Goal: Ask a question

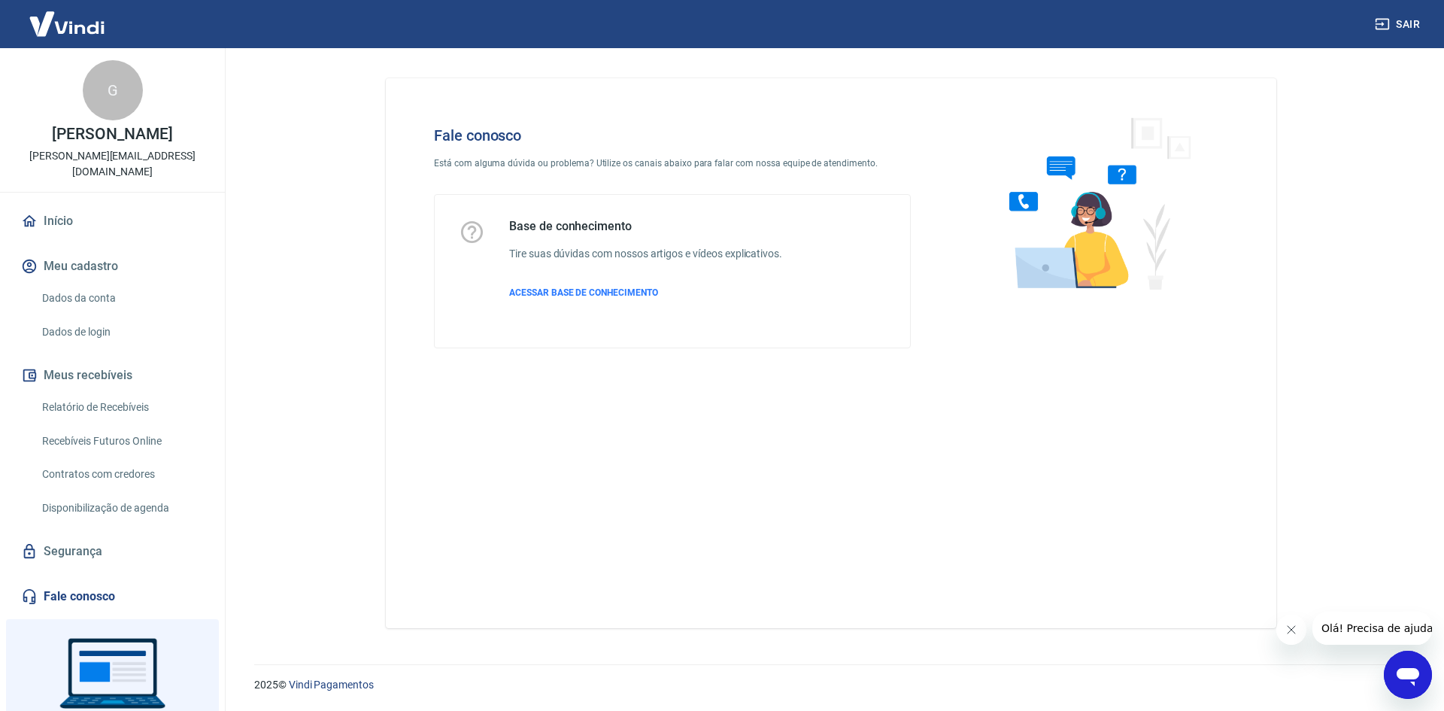
click at [1401, 669] on icon "Abrir janela de mensagens" at bounding box center [1408, 677] width 23 height 18
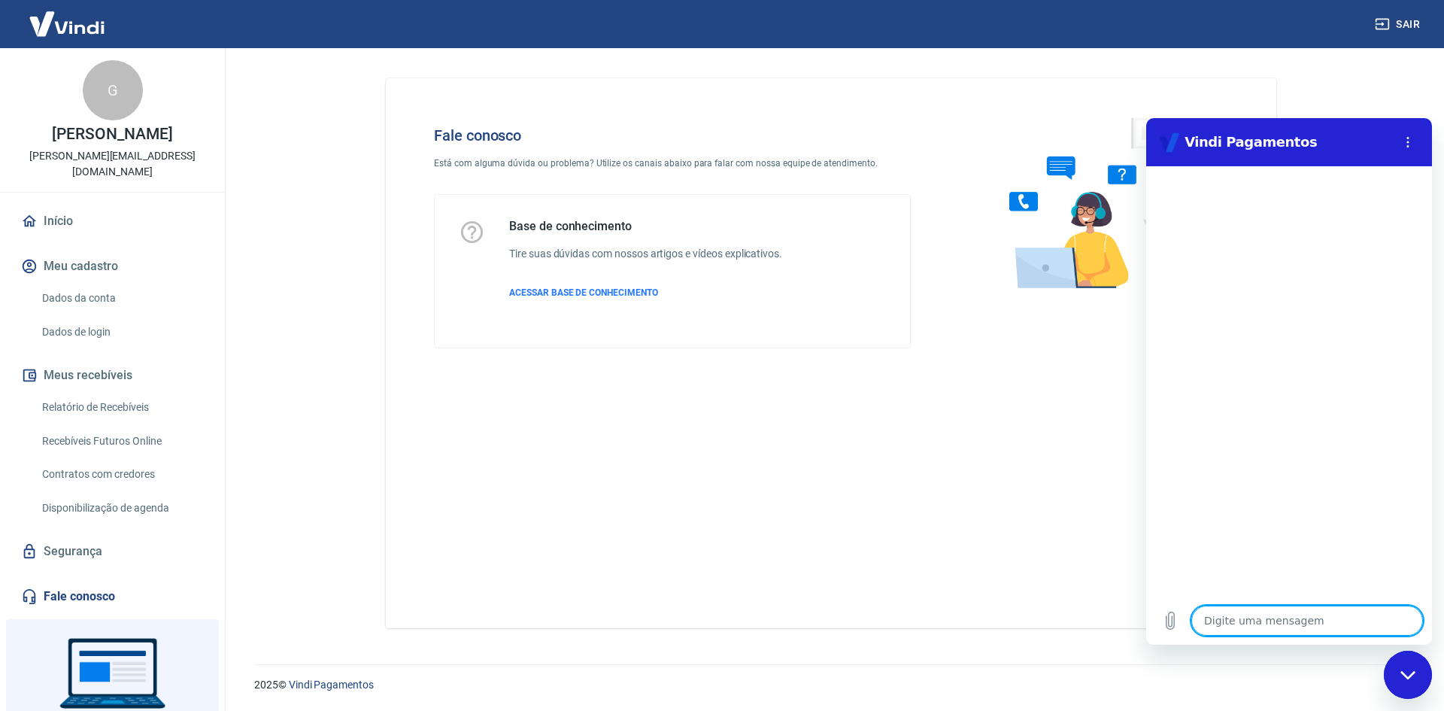
click at [1340, 622] on textarea at bounding box center [1307, 620] width 232 height 30
type textarea "O"
type textarea "x"
type textarea "Oi"
type textarea "x"
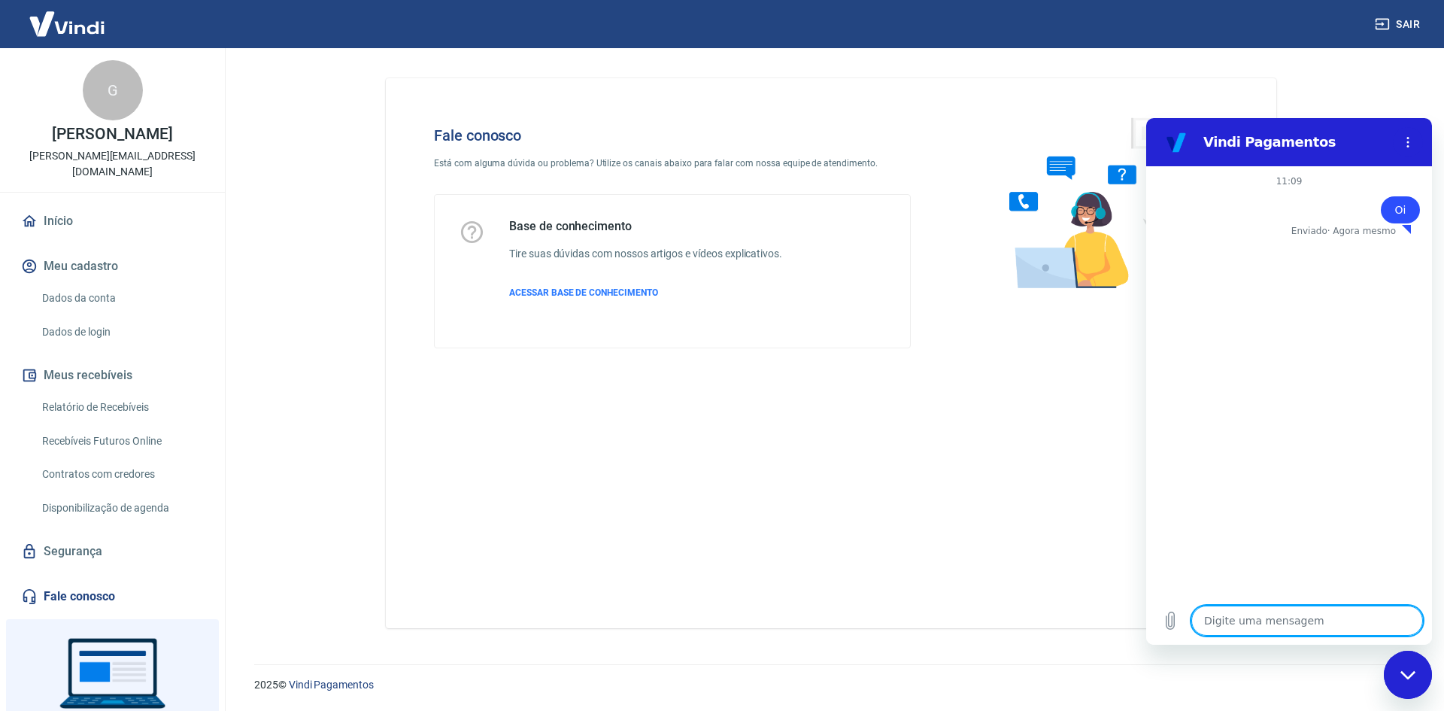
type textarea "x"
type textarea "G"
type textarea "x"
type textarea "Gu"
type textarea "x"
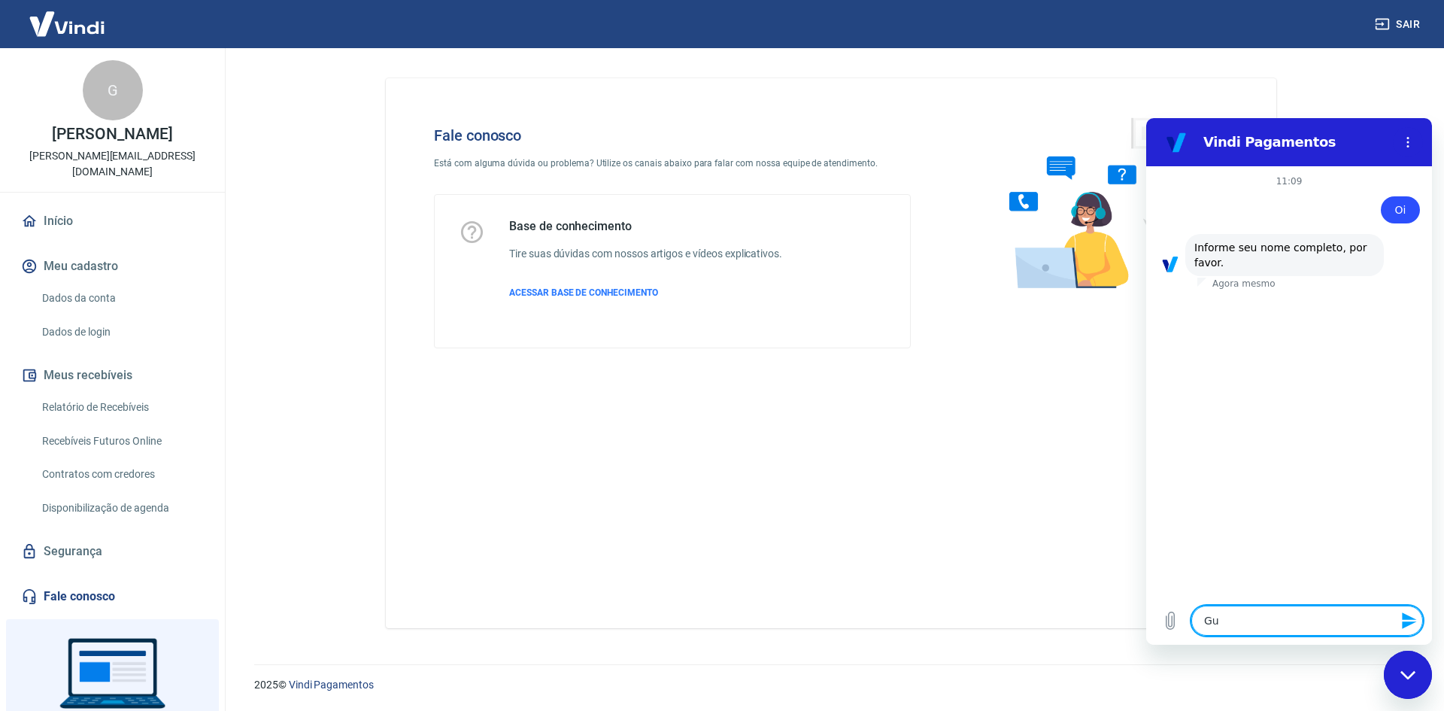
type textarea "Gui"
type textarea "x"
type textarea "Guil"
type textarea "x"
type textarea "Guilh"
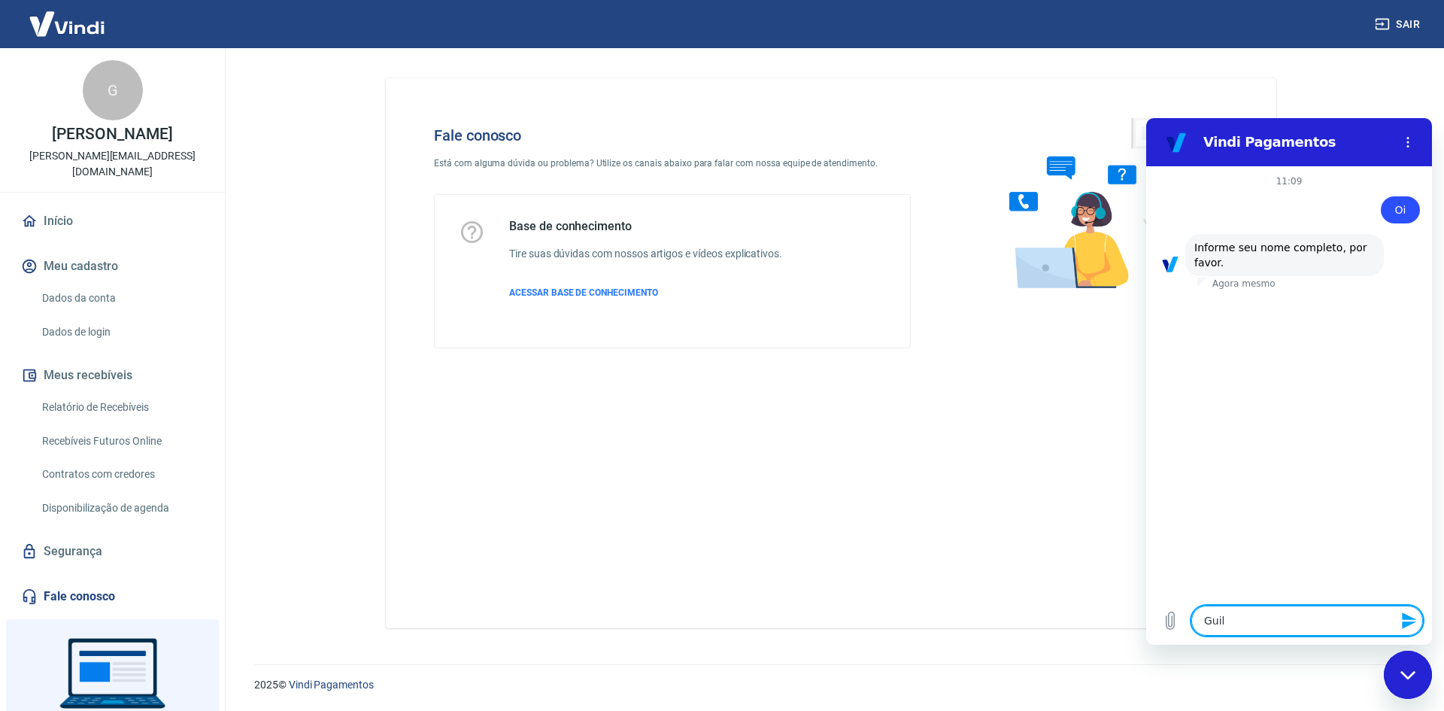
type textarea "x"
type textarea "Guilhe"
type textarea "x"
type textarea "Guilher"
type textarea "x"
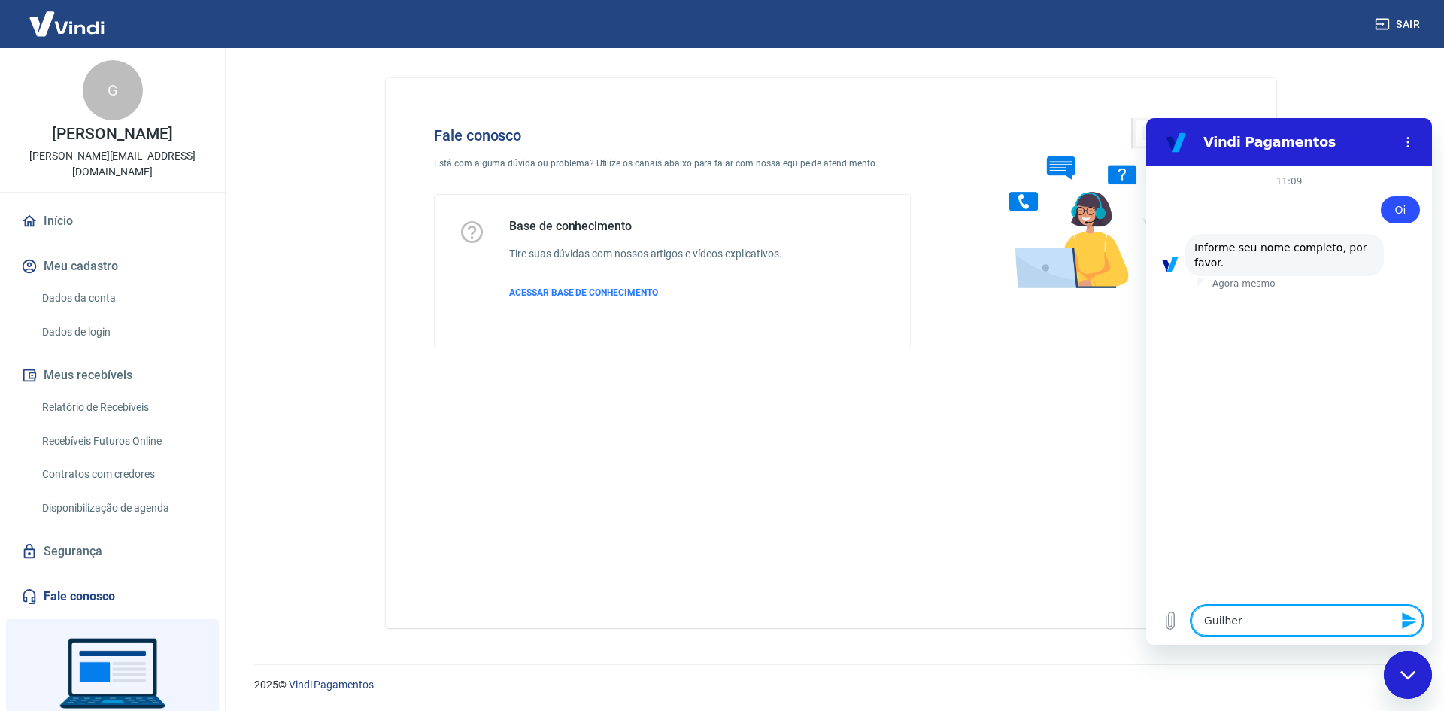
type textarea "Guilher,"
type textarea "x"
type textarea "Guilher,e"
type textarea "x"
type textarea "Guilher,"
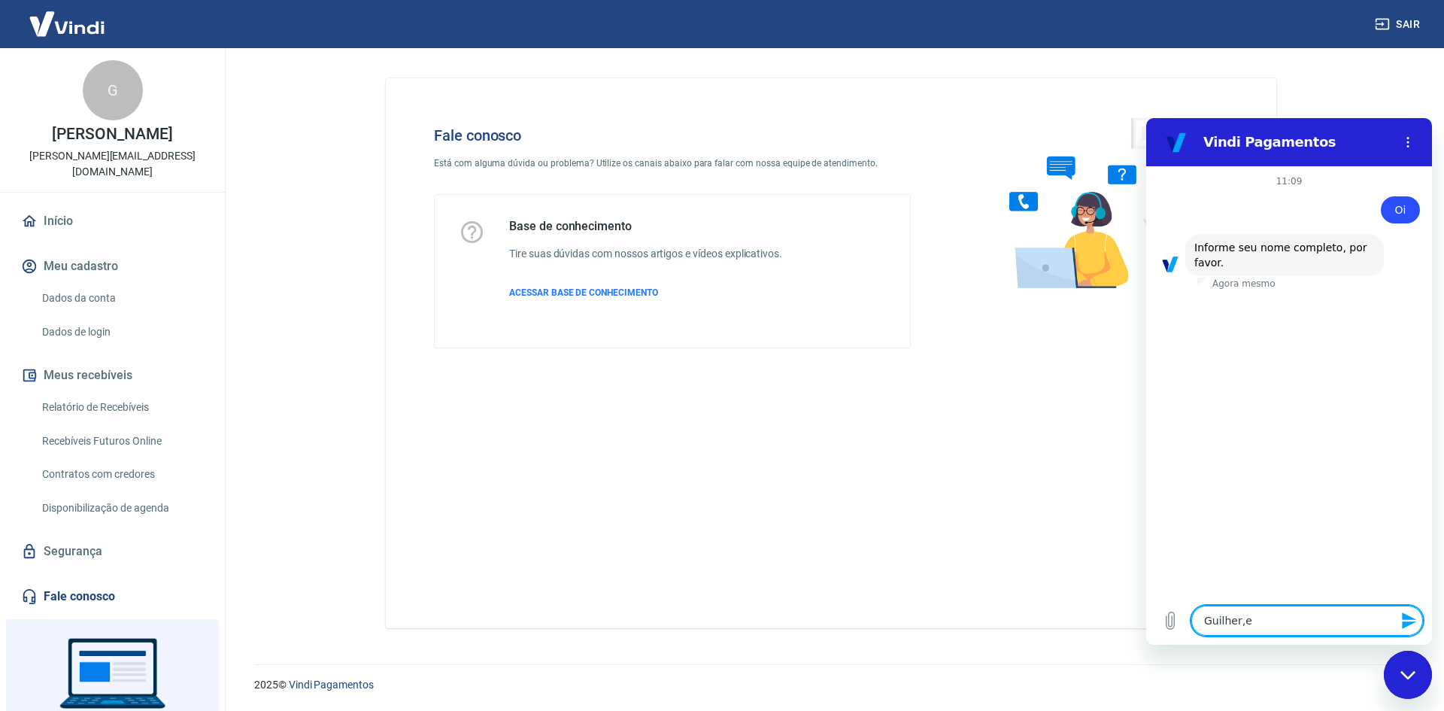
type textarea "x"
type textarea "Guilher"
type textarea "x"
type textarea "Guilherm"
type textarea "x"
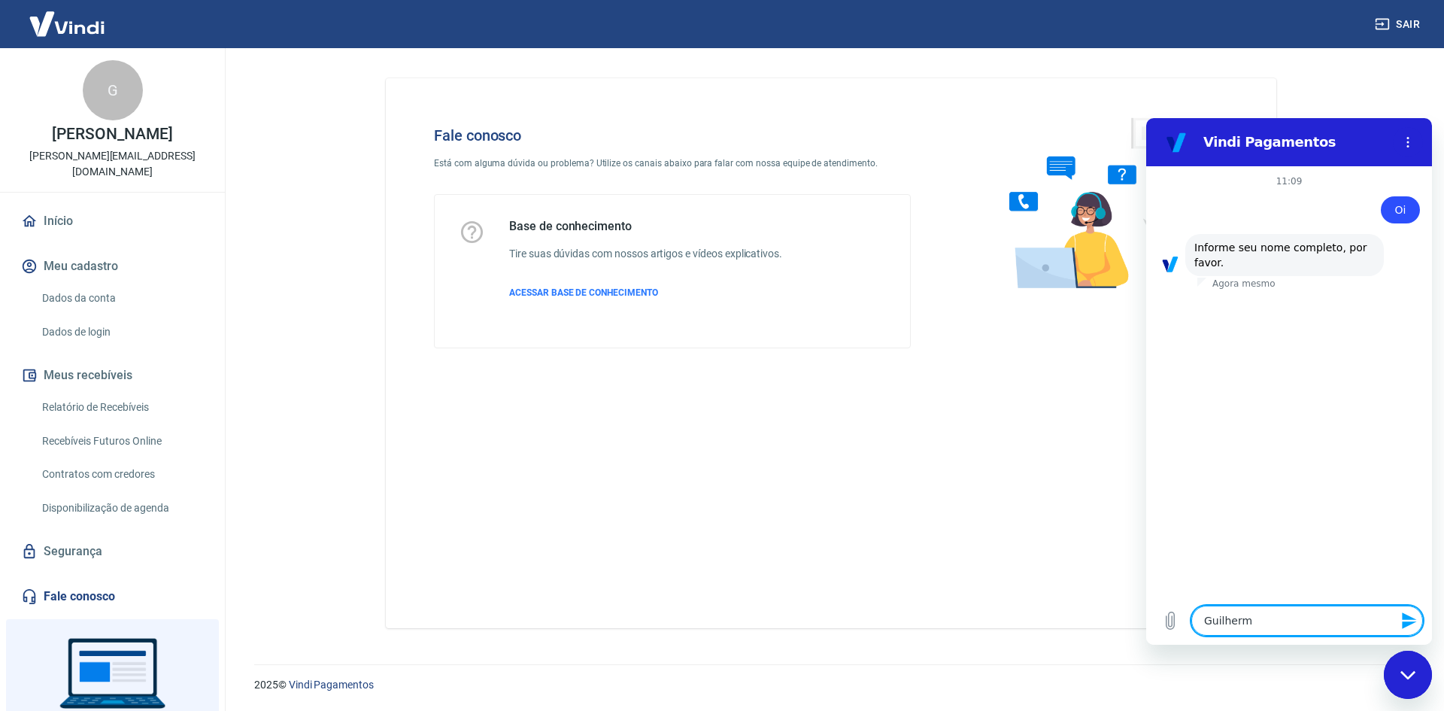
type textarea "[PERSON_NAME]"
type textarea "x"
type textarea "[PERSON_NAME]"
type textarea "x"
type textarea "[PERSON_NAME]"
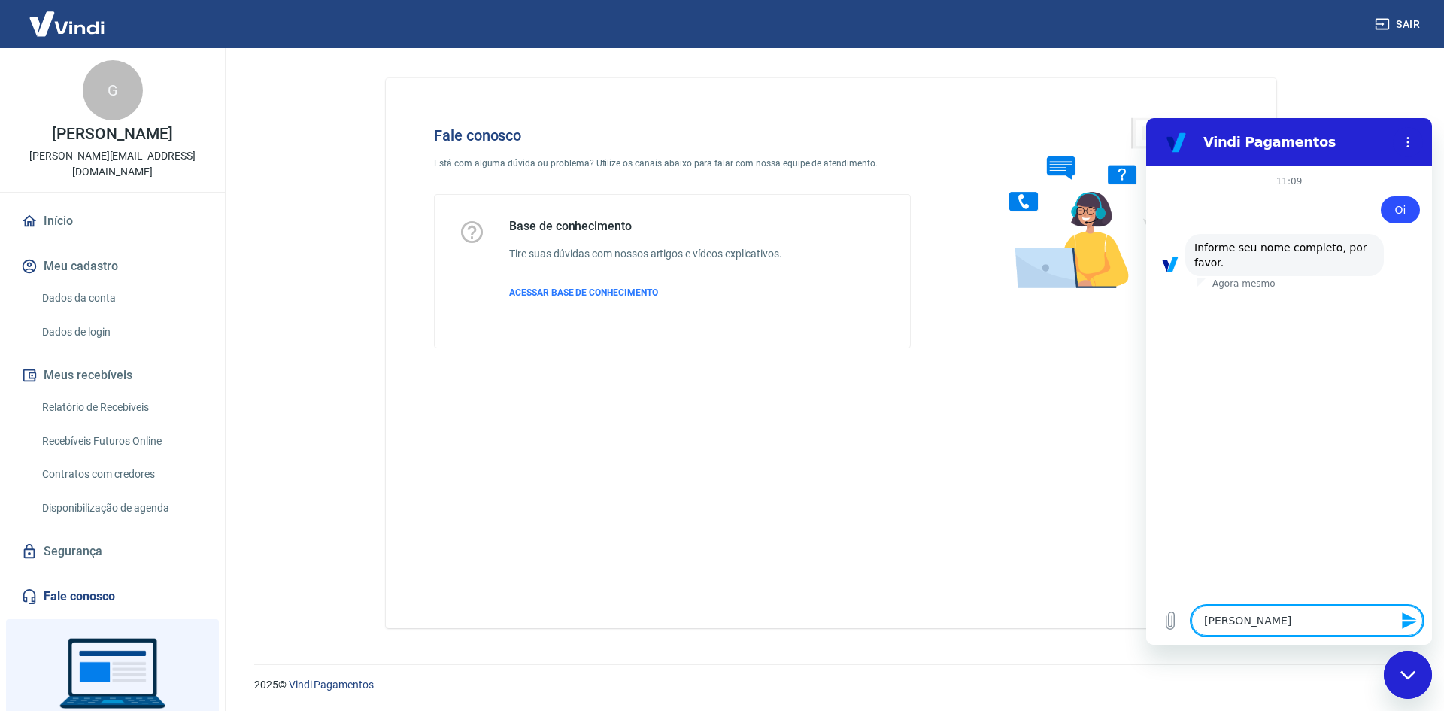
type textarea "x"
type textarea "[PERSON_NAME]"
type textarea "x"
type textarea "[PERSON_NAME]"
type textarea "x"
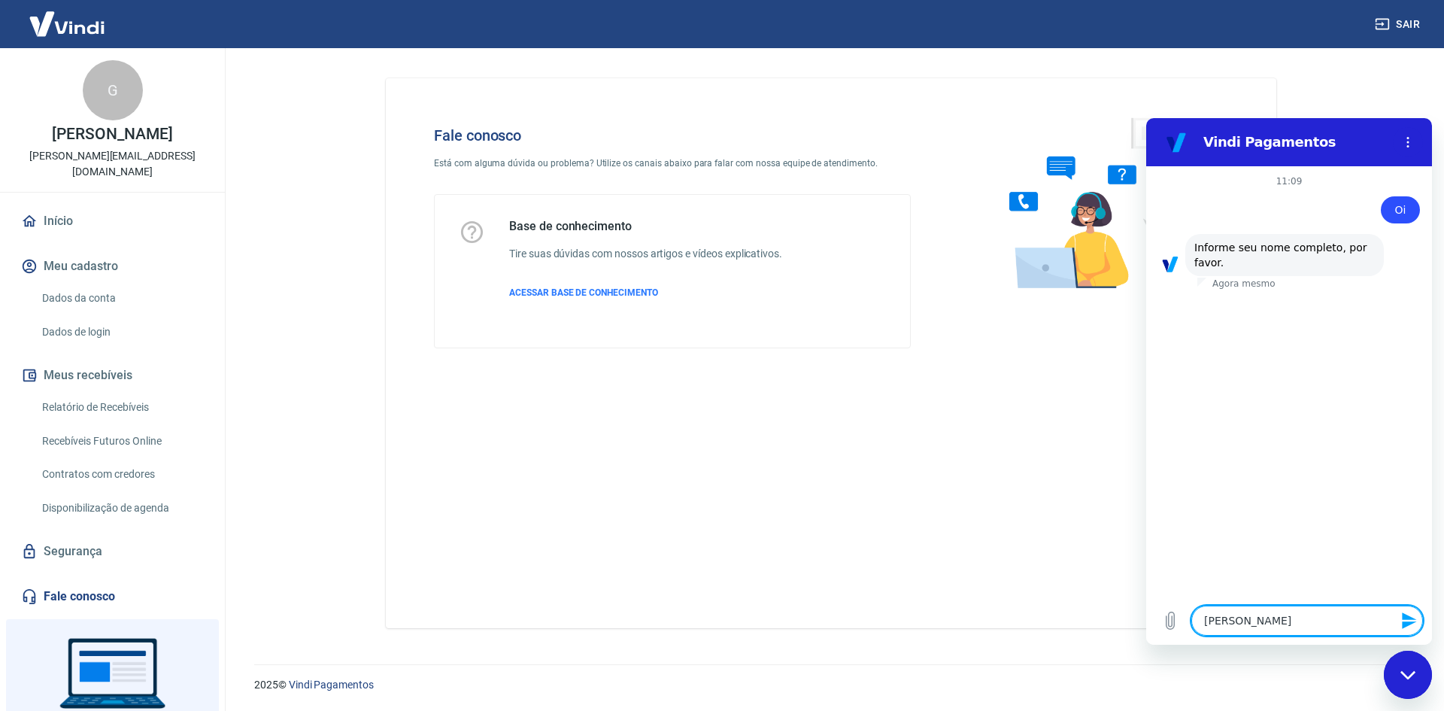
type textarea "[PERSON_NAME]"
type textarea "x"
type textarea "[PERSON_NAME]"
type textarea "x"
type textarea "[PERSON_NAME]"
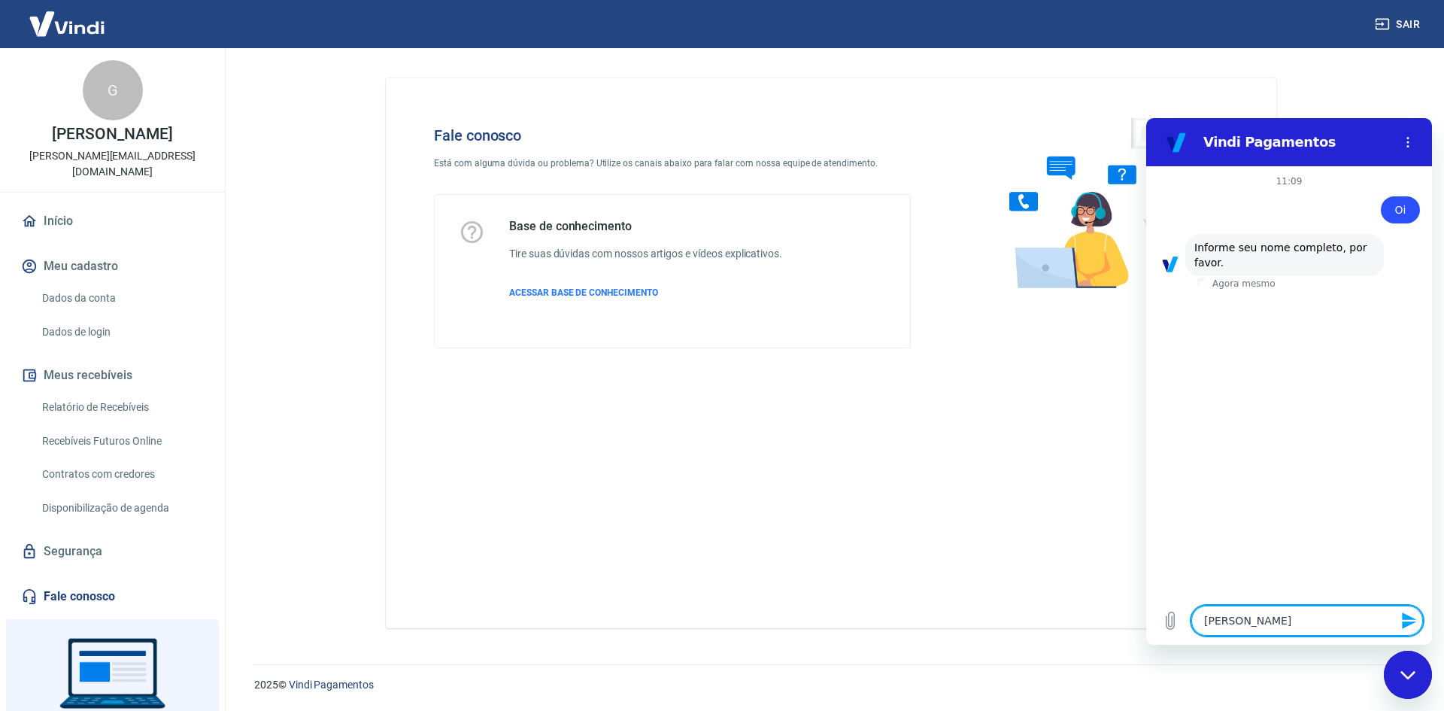
type textarea "x"
type textarea "[PERSON_NAME] d"
type textarea "x"
type textarea "[PERSON_NAME] de"
type textarea "x"
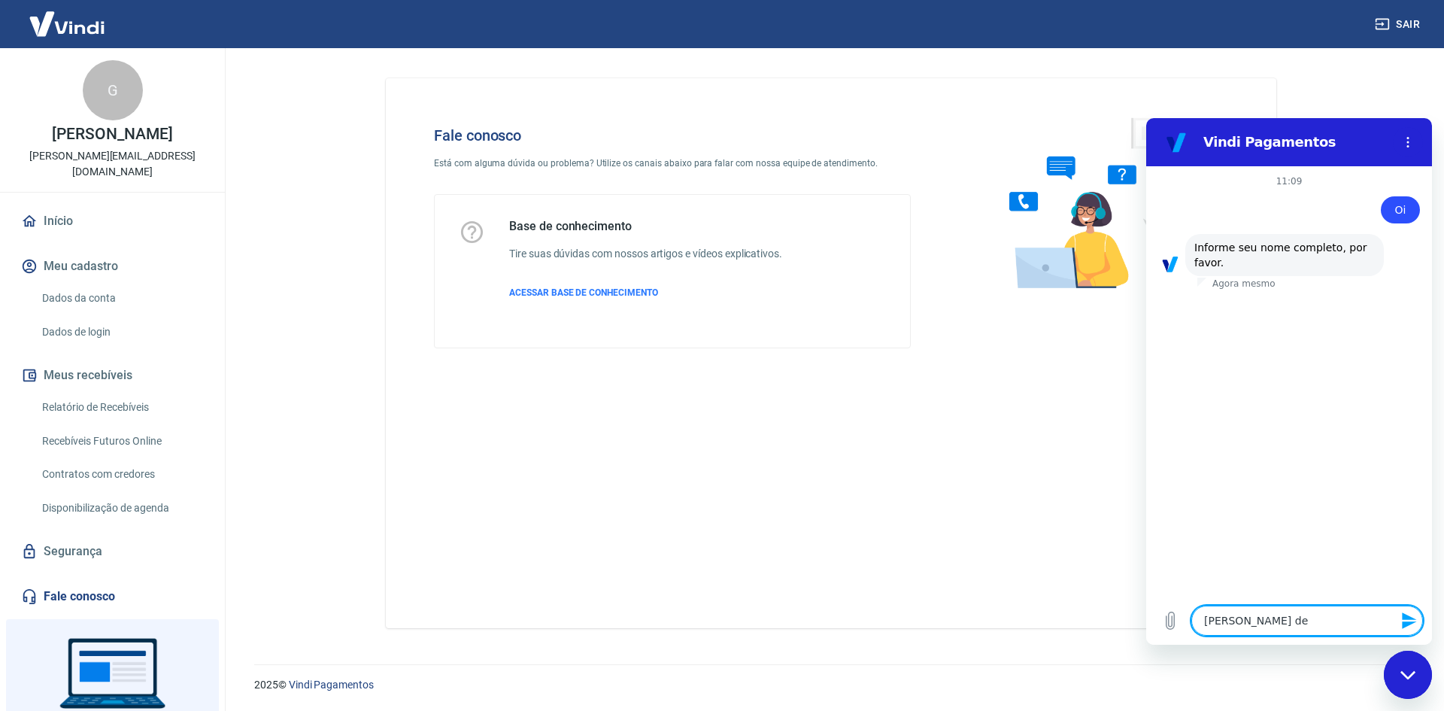
type textarea "[PERSON_NAME] de"
type textarea "x"
type textarea "[PERSON_NAME] de o"
type textarea "x"
type textarea "[PERSON_NAME] de"
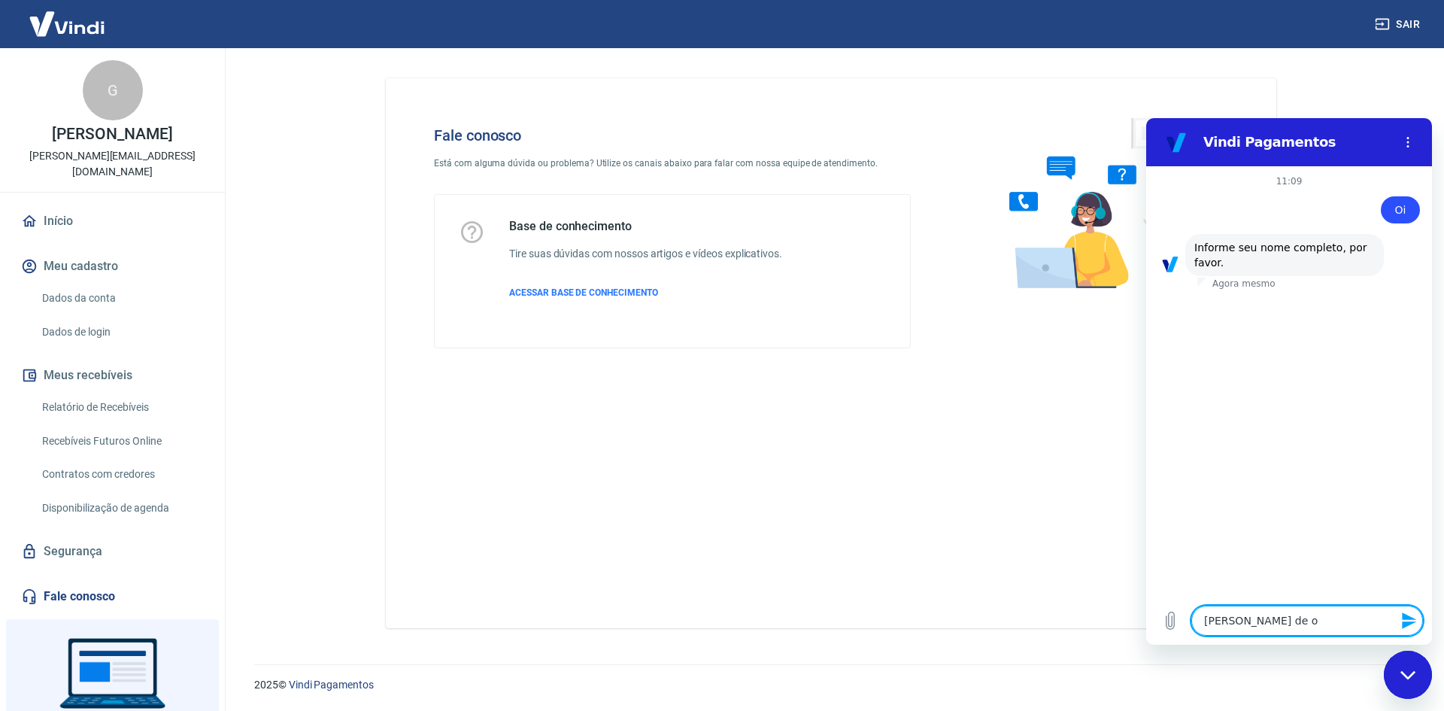
type textarea "x"
type textarea "[PERSON_NAME] de Y"
type textarea "x"
type textarea "[PERSON_NAME] de Yo"
type textarea "x"
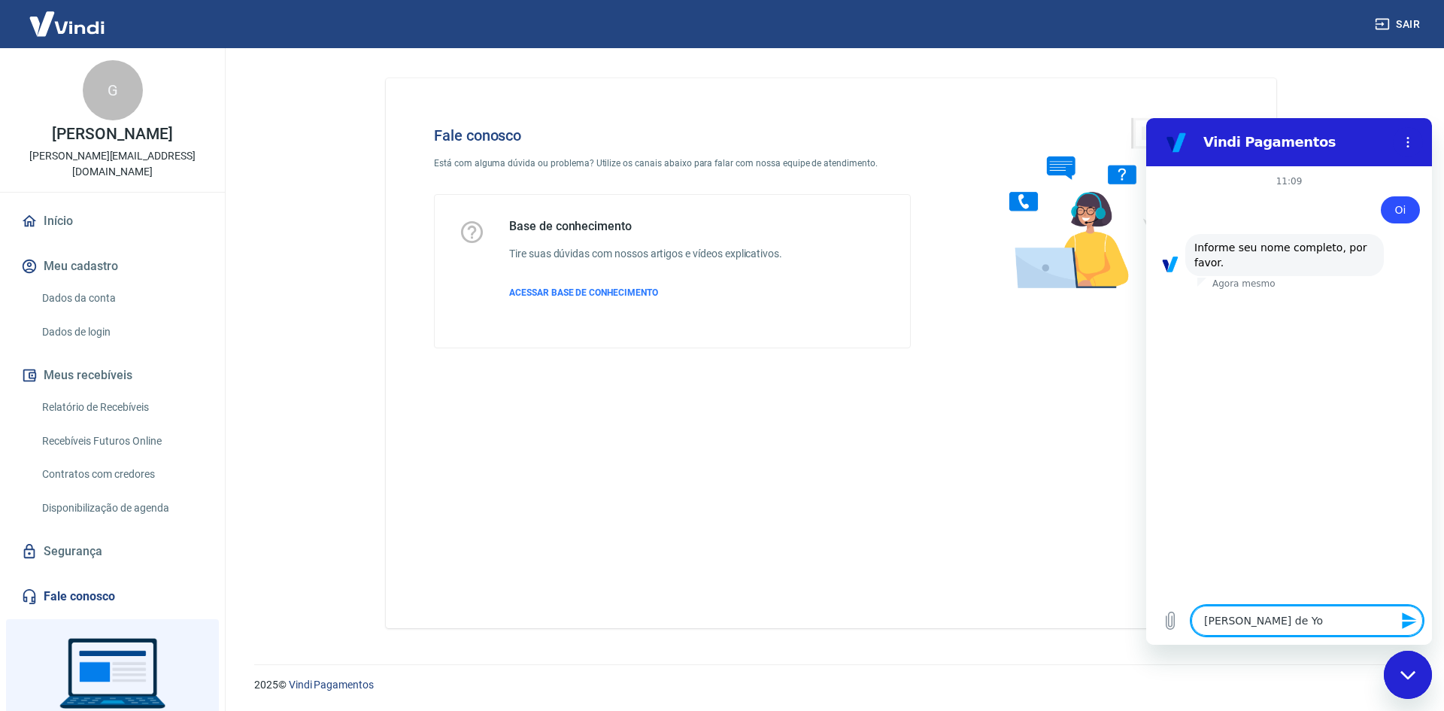
type textarea "[PERSON_NAME] de Yol"
type textarea "x"
type textarea "[PERSON_NAME] de Yole"
type textarea "x"
type textarea "[PERSON_NAME] de Yol"
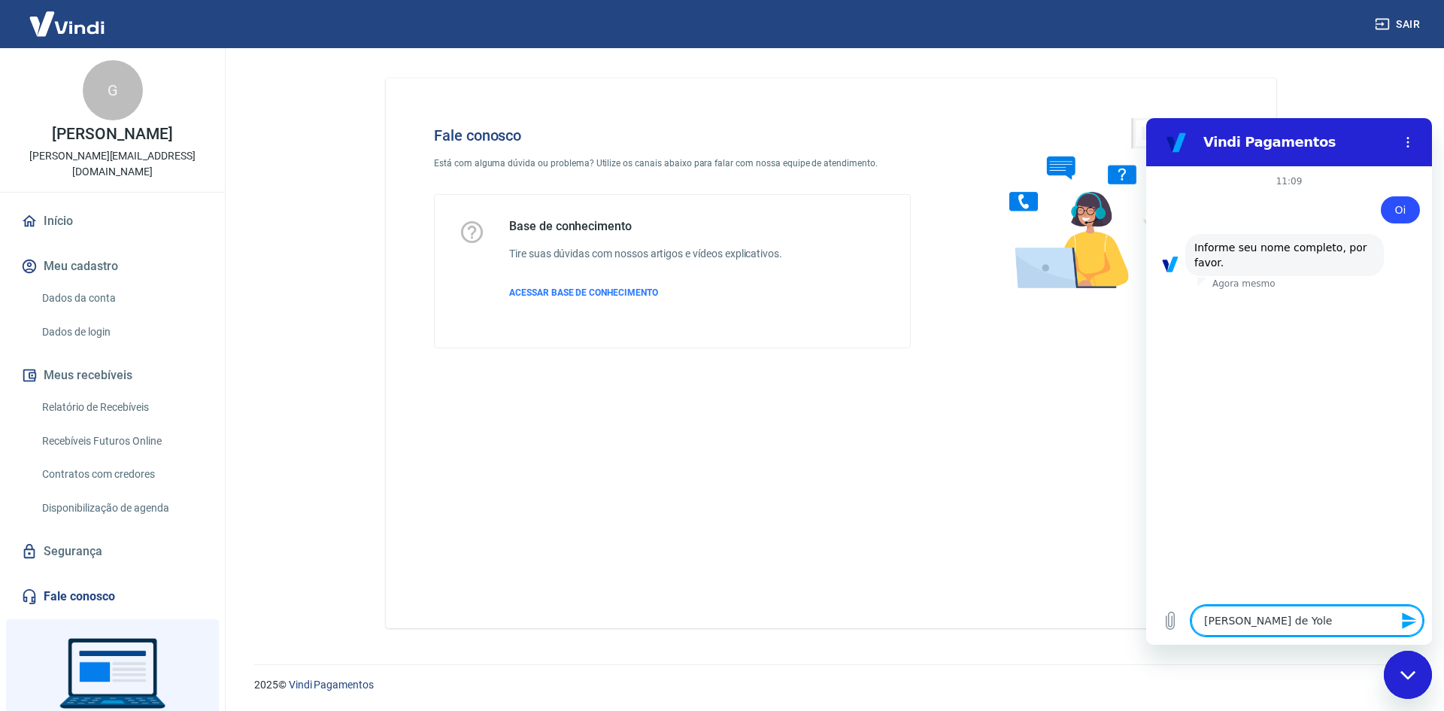
type textarea "x"
type textarea "[PERSON_NAME] de Yo"
type textarea "x"
type textarea "[PERSON_NAME] de Y"
type textarea "x"
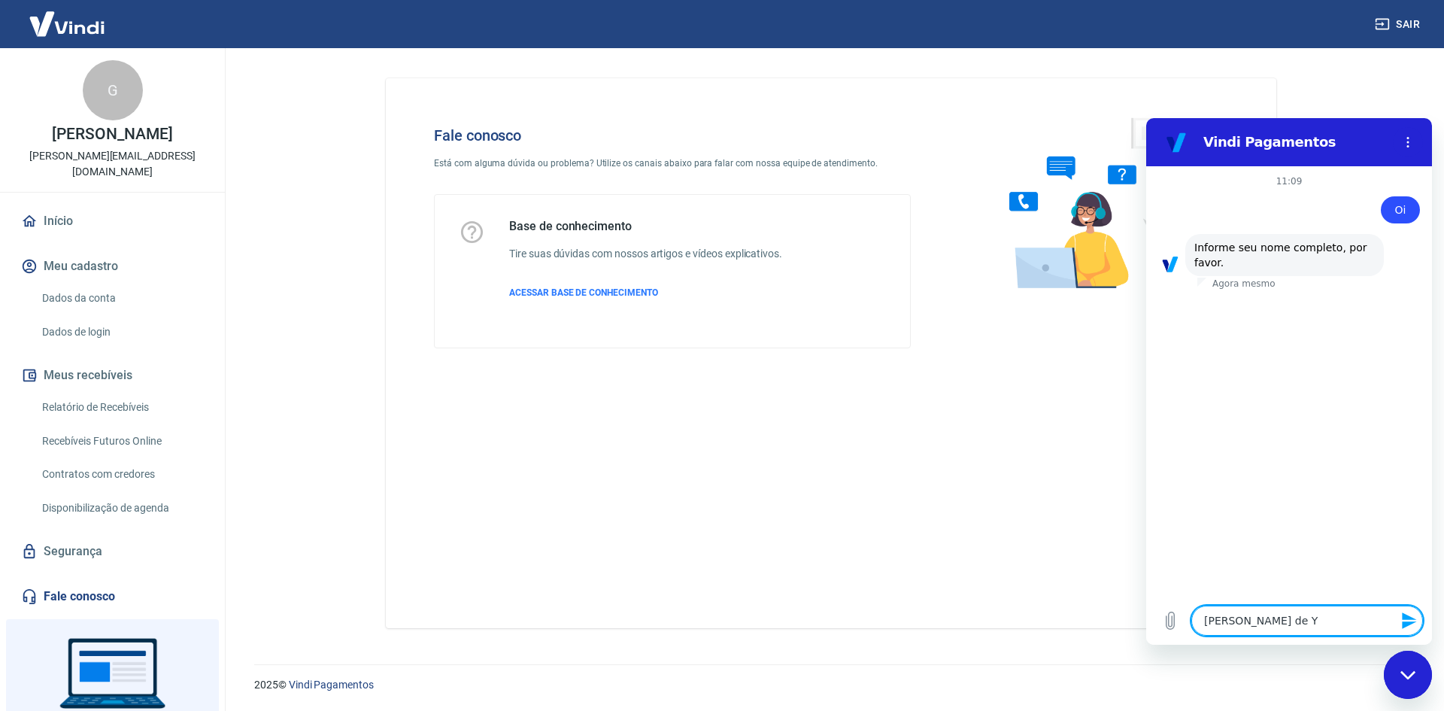
type textarea "[PERSON_NAME] de"
type textarea "x"
type textarea "[PERSON_NAME] de T"
type textarea "x"
type textarea "[PERSON_NAME] de To"
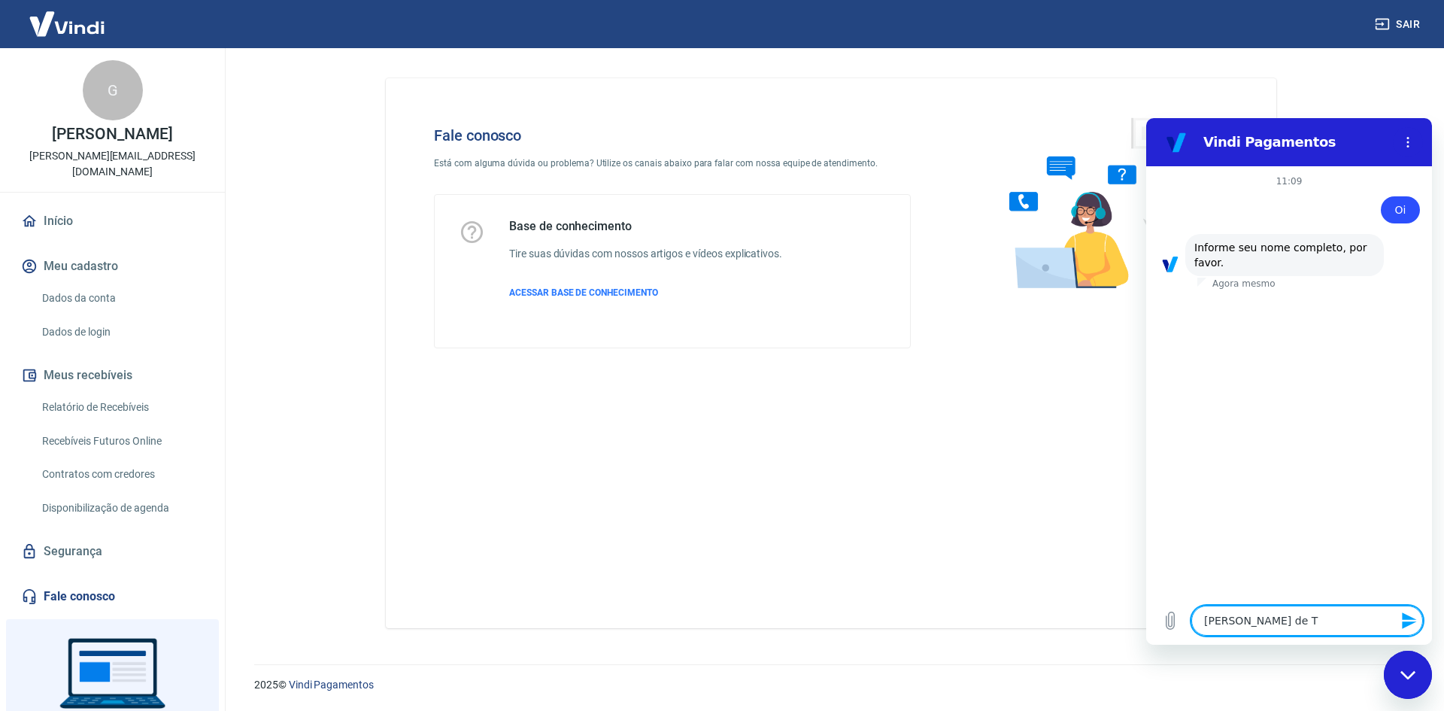
type textarea "x"
type textarea "[PERSON_NAME] de Tol"
type textarea "x"
type textarea "[PERSON_NAME] de Tole"
type textarea "x"
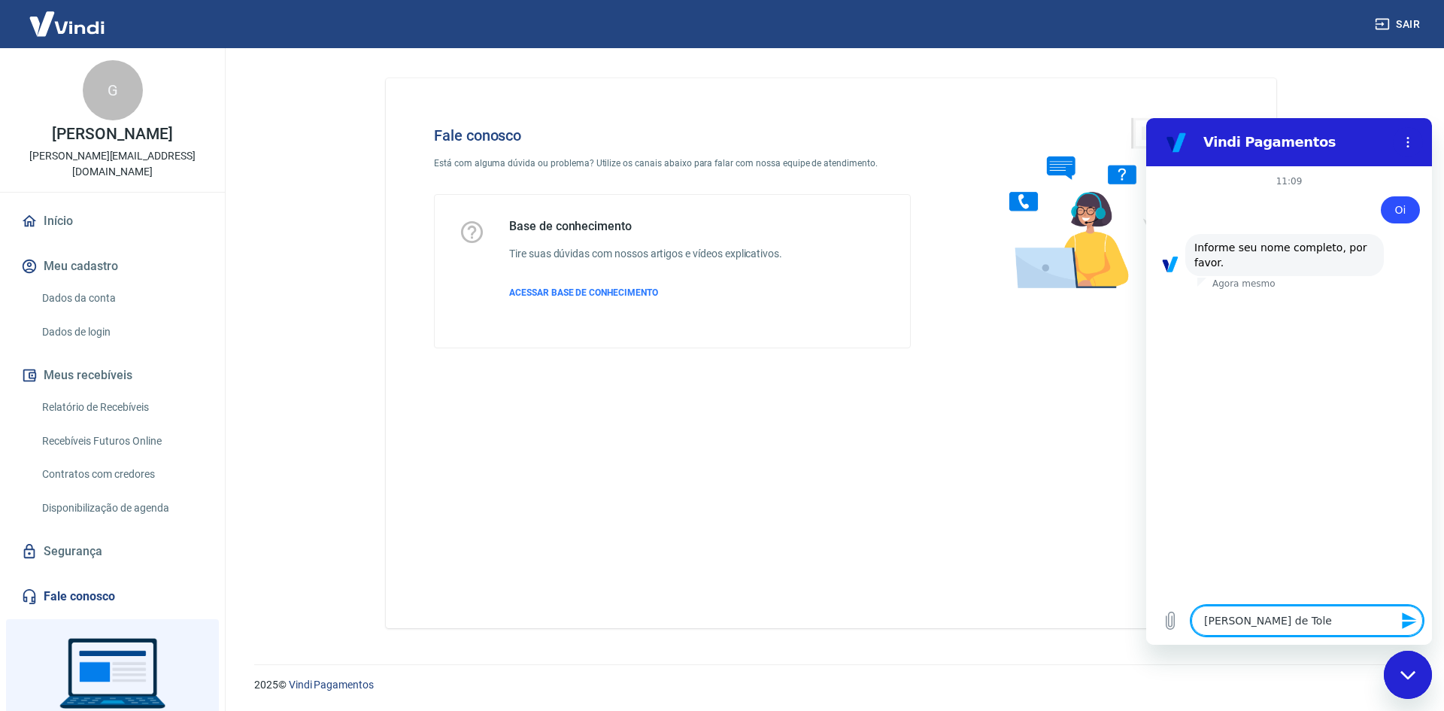
type textarea "[PERSON_NAME] de Toled"
type textarea "x"
type textarea "[PERSON_NAME]"
type textarea "x"
type textarea "[PERSON_NAME]"
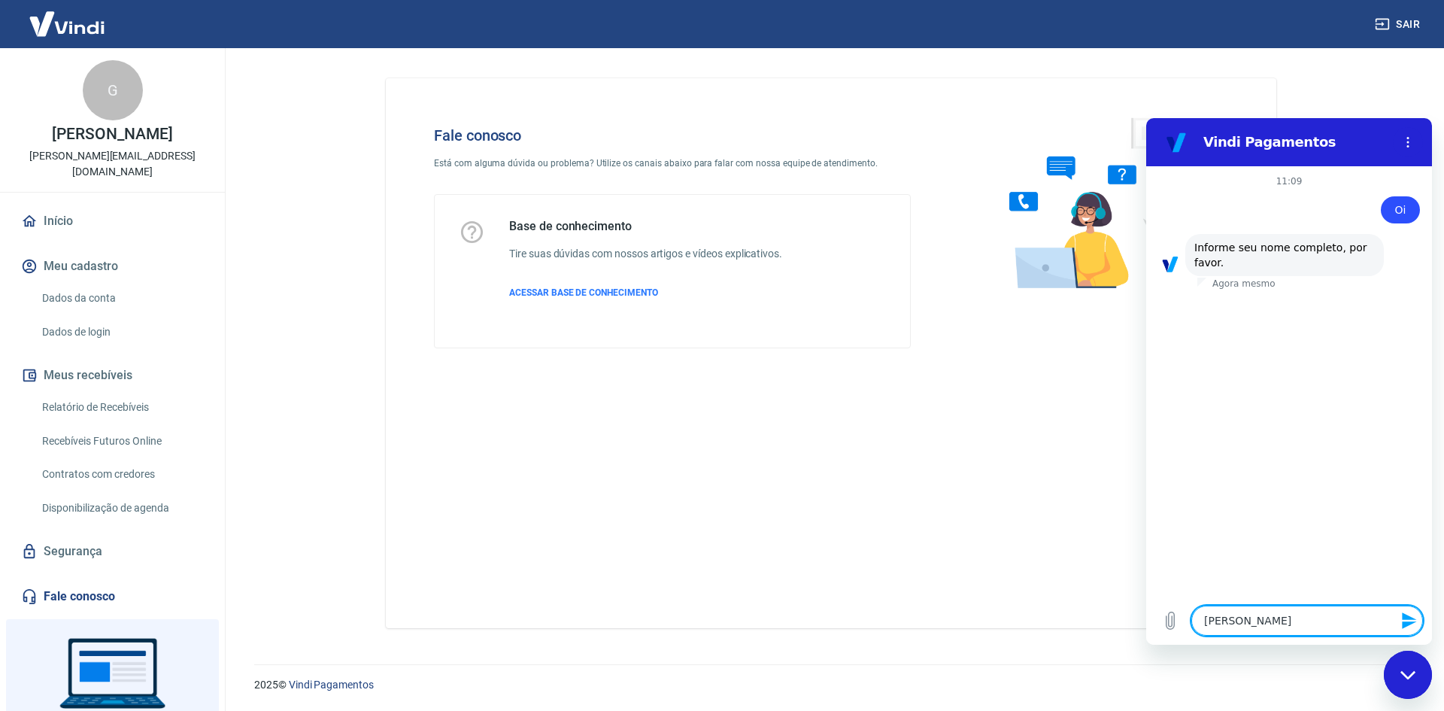
type textarea "x"
type textarea "[PERSON_NAME] de Toledo A"
type textarea "x"
type textarea "[PERSON_NAME]"
type textarea "x"
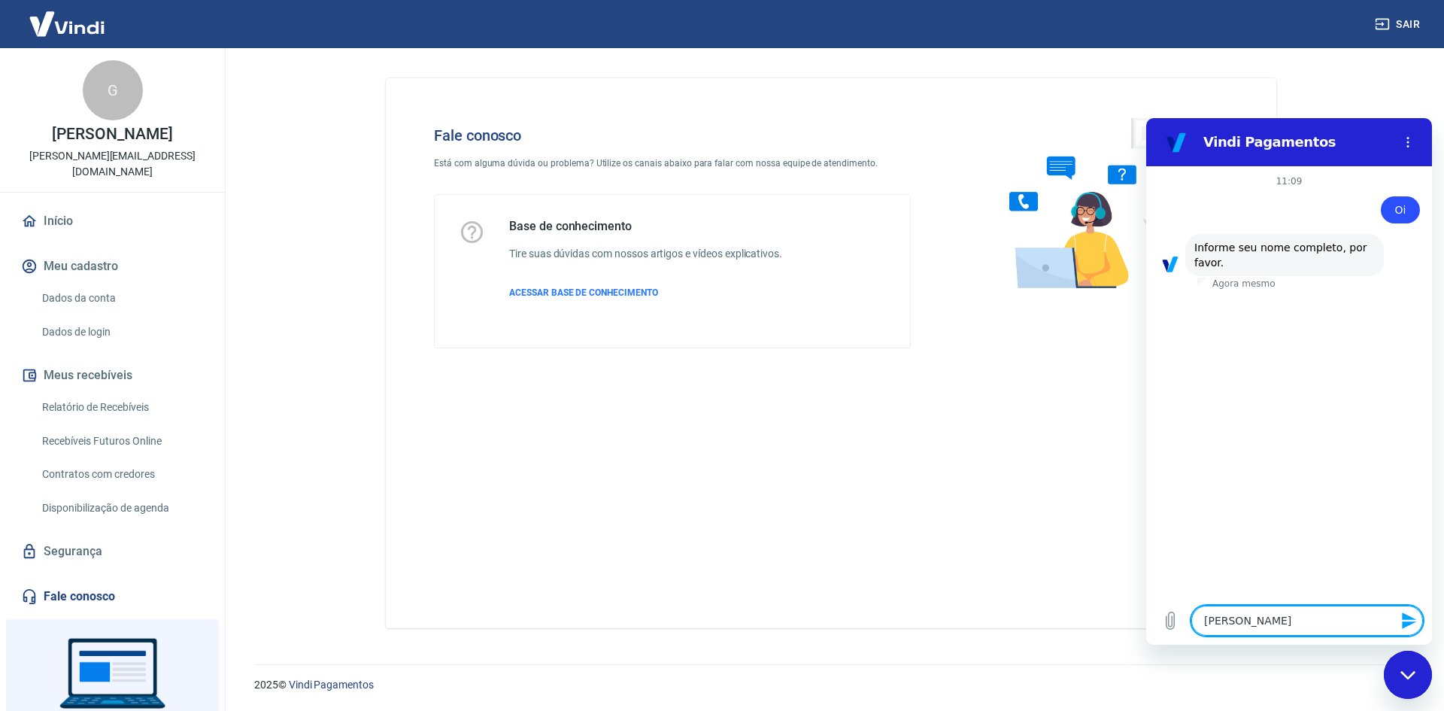
type textarea "[PERSON_NAME] de [PERSON_NAME]"
type textarea "x"
type textarea "[PERSON_NAME]"
type textarea "x"
type textarea "[PERSON_NAME]"
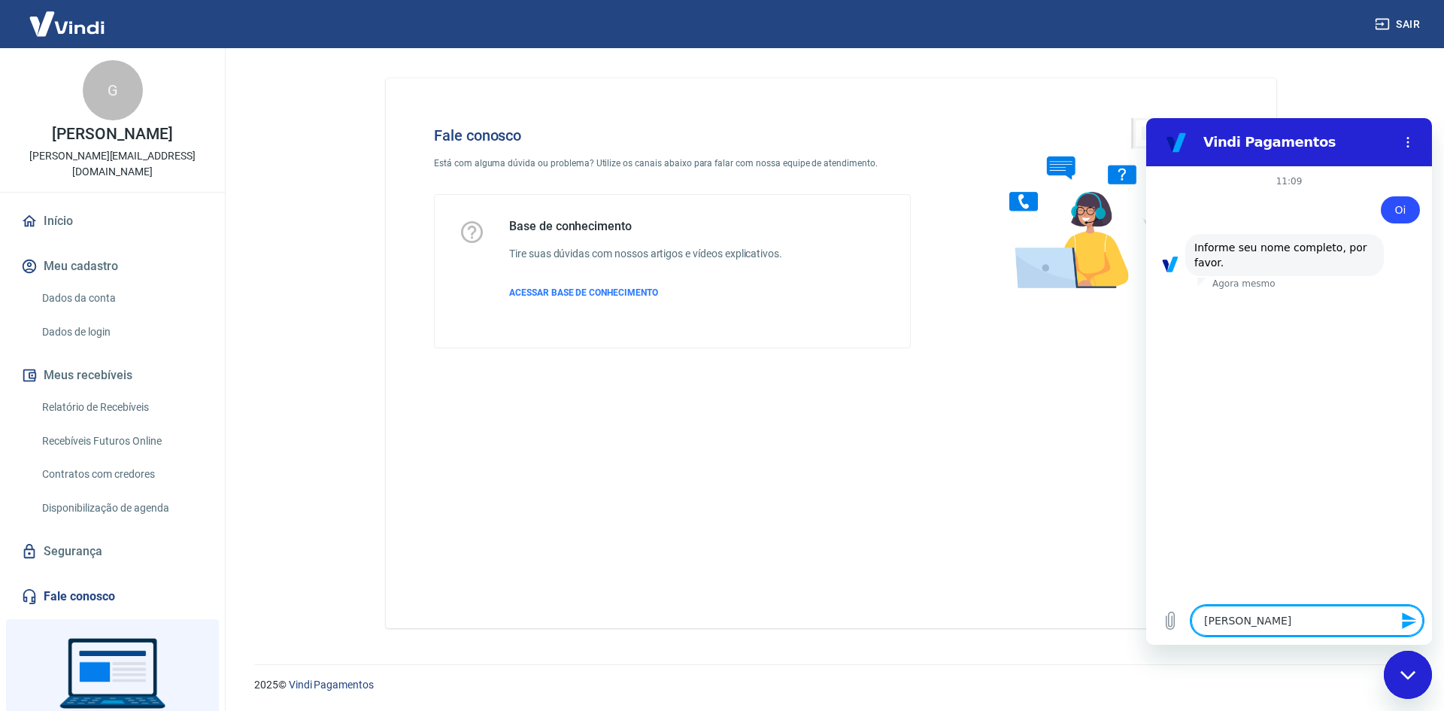
type textarea "x"
type textarea "[PERSON_NAME] de [PERSON_NAME]"
type textarea "x"
type textarea "[PERSON_NAME] de [PERSON_NAME]"
type textarea "x"
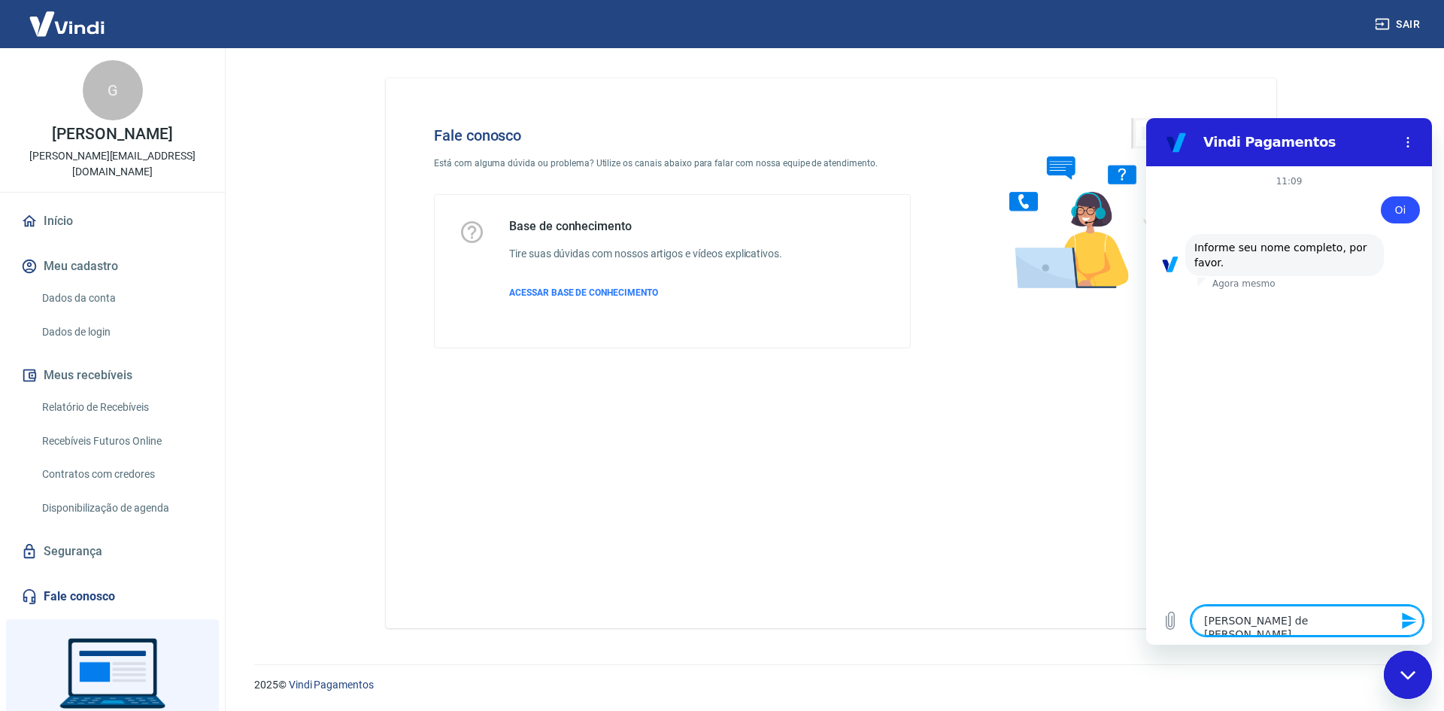
type textarea "[PERSON_NAME] de [PERSON_NAME]"
type textarea "x"
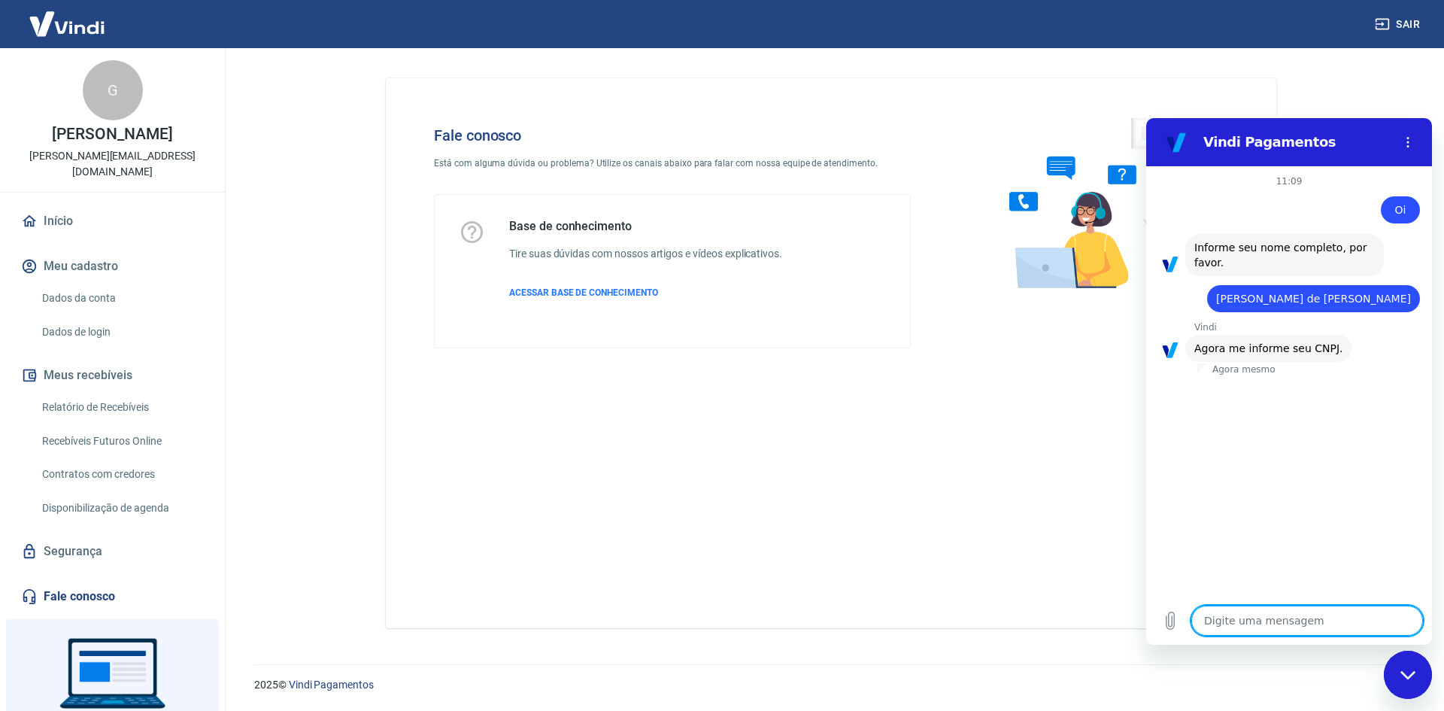
click at [1306, 609] on textarea at bounding box center [1307, 620] width 232 height 30
paste textarea "25.195.364/0001-03"
type textarea "25.195.364/0001-03"
type textarea "x"
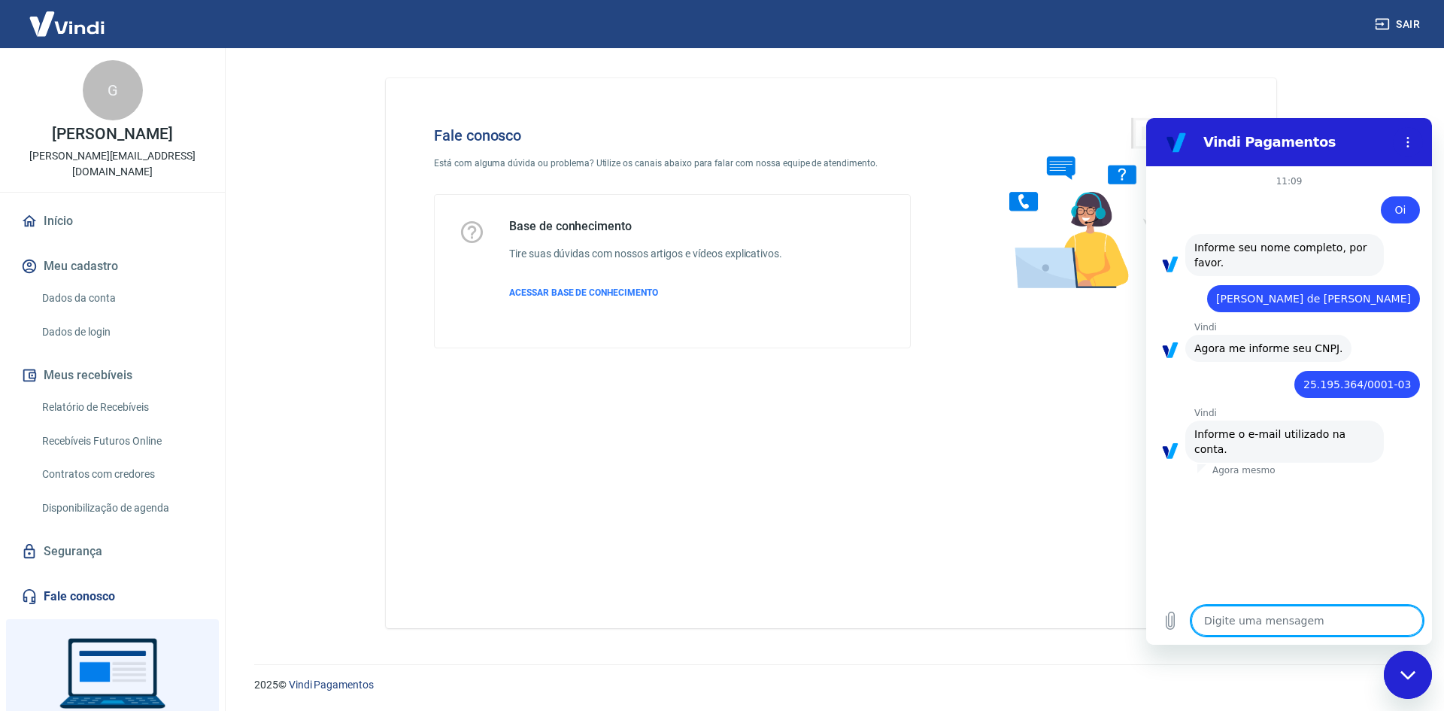
type textarea "g"
type textarea "x"
type textarea "gu"
type textarea "x"
type textarea "gui"
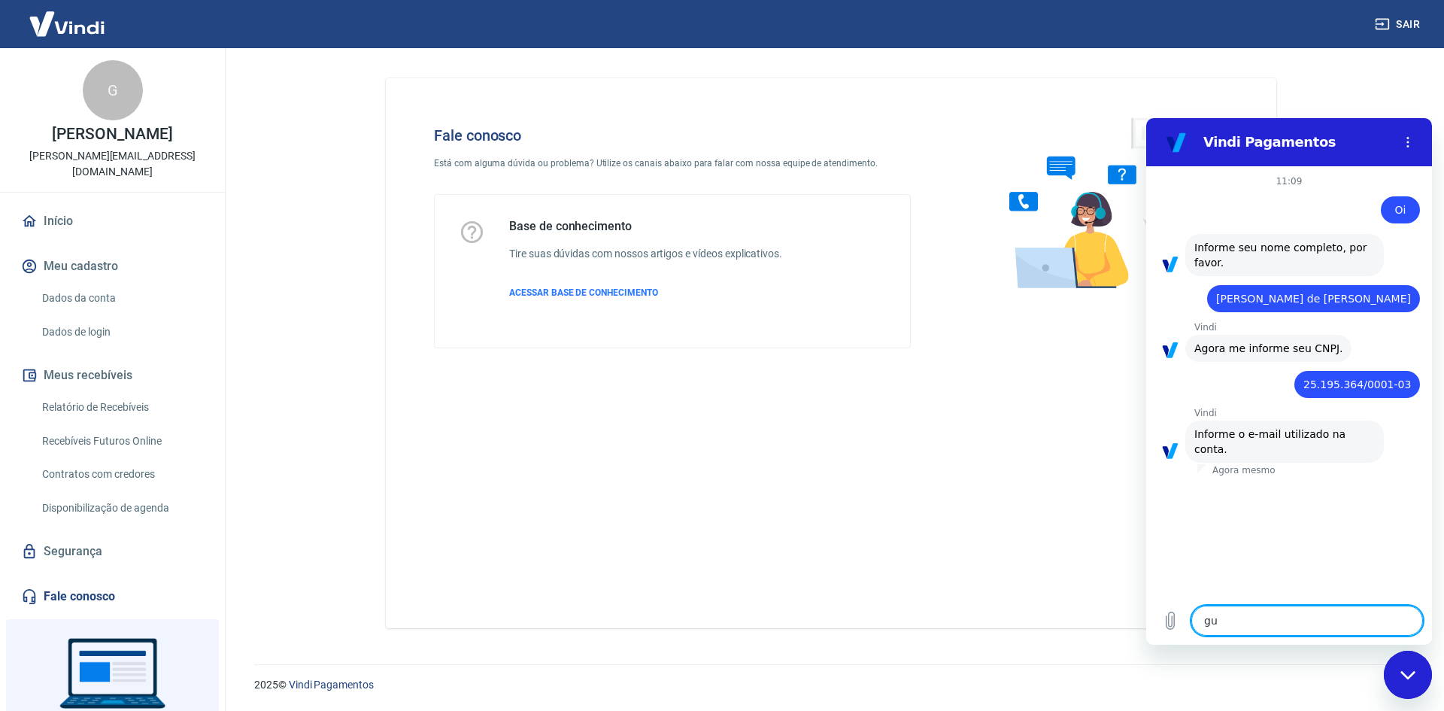
type textarea "x"
type textarea "guil"
type textarea "x"
type textarea "guilh"
type textarea "x"
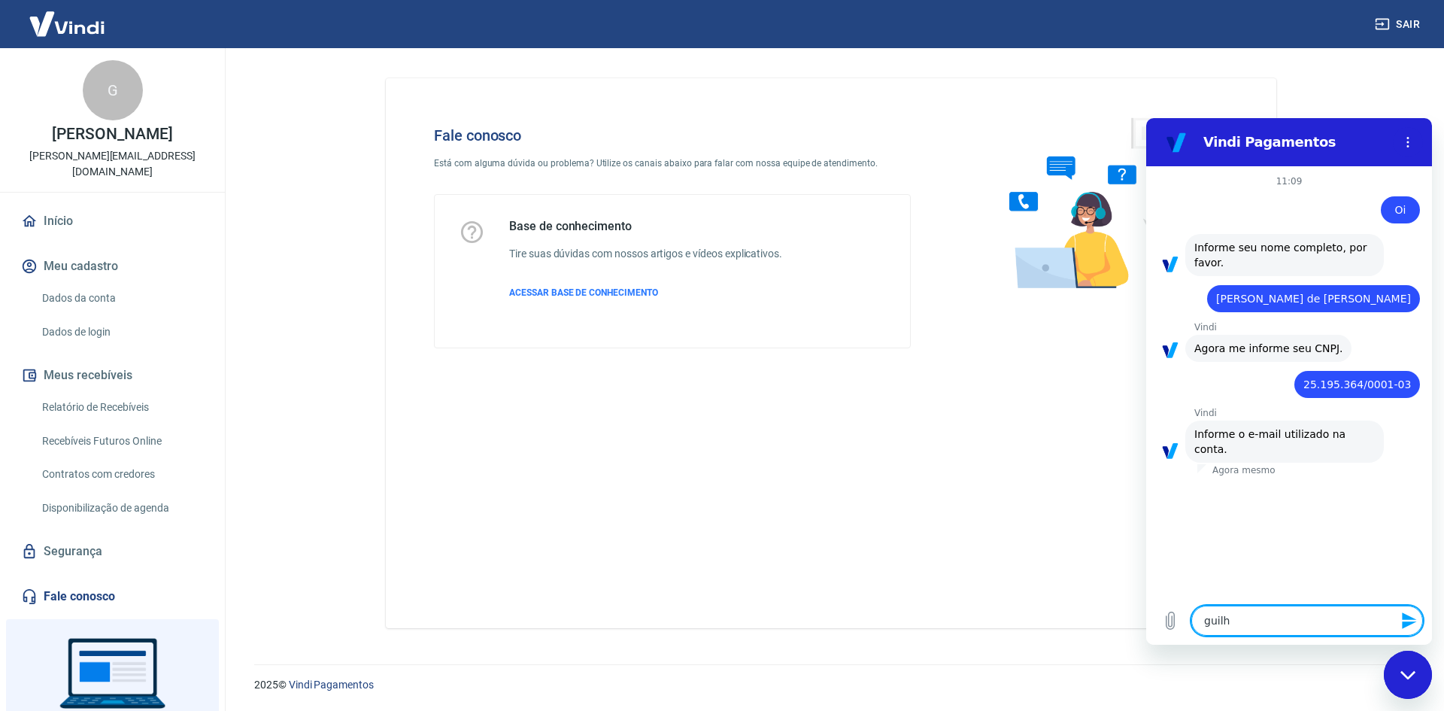
type textarea "guilhe"
type textarea "x"
type textarea "guilher"
type textarea "x"
type textarea "guilherm"
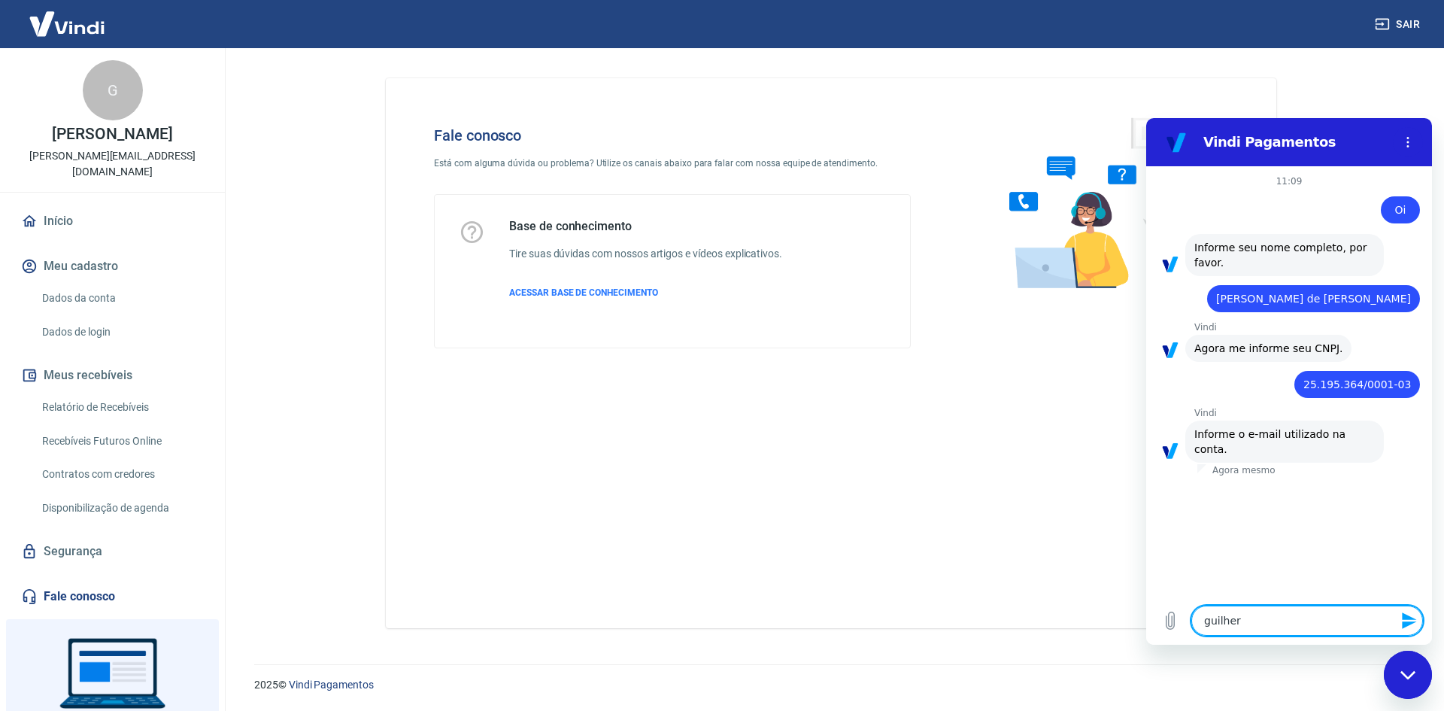
type textarea "x"
type textarea "[PERSON_NAME]"
type textarea "x"
type textarea "[PERSON_NAME]."
type textarea "x"
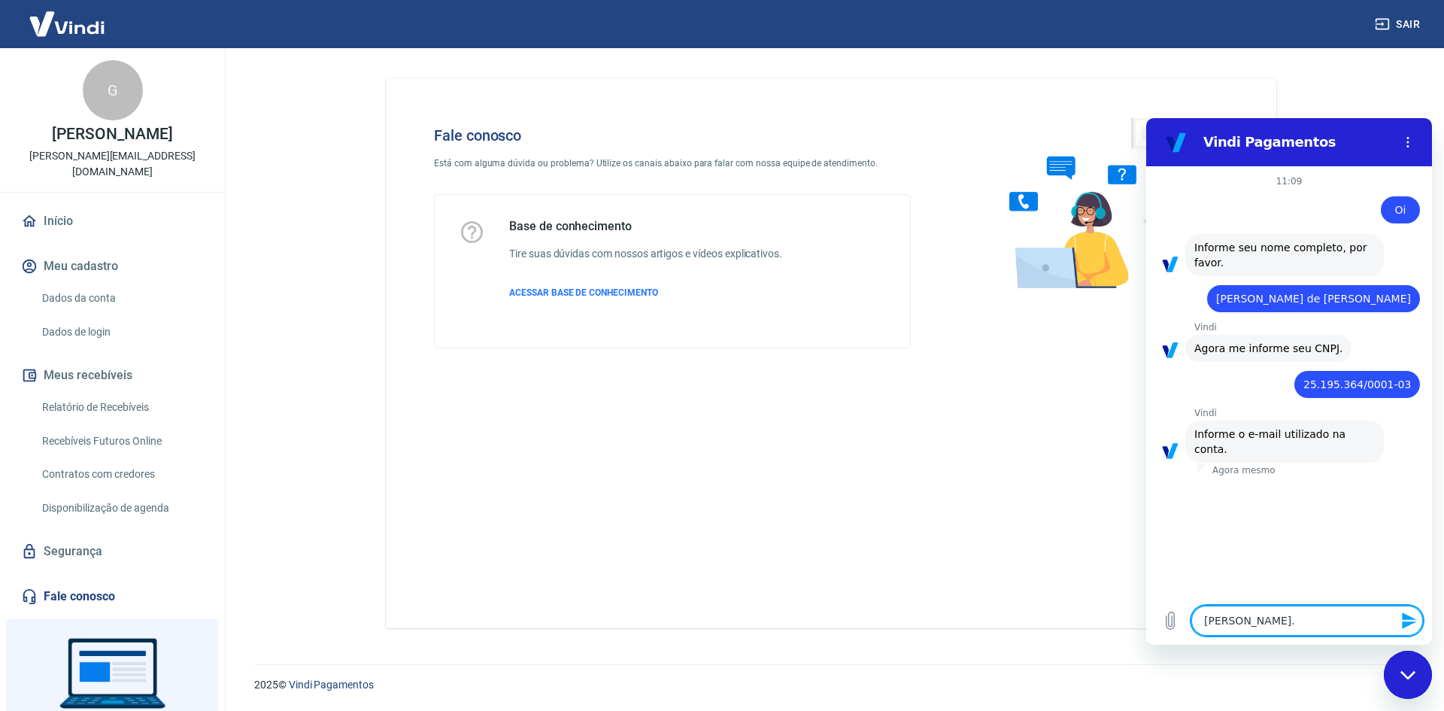
type textarea "[PERSON_NAME].t"
type textarea "x"
type textarea "[DOMAIN_NAME]"
type textarea "x"
type textarea "[PERSON_NAME].tol"
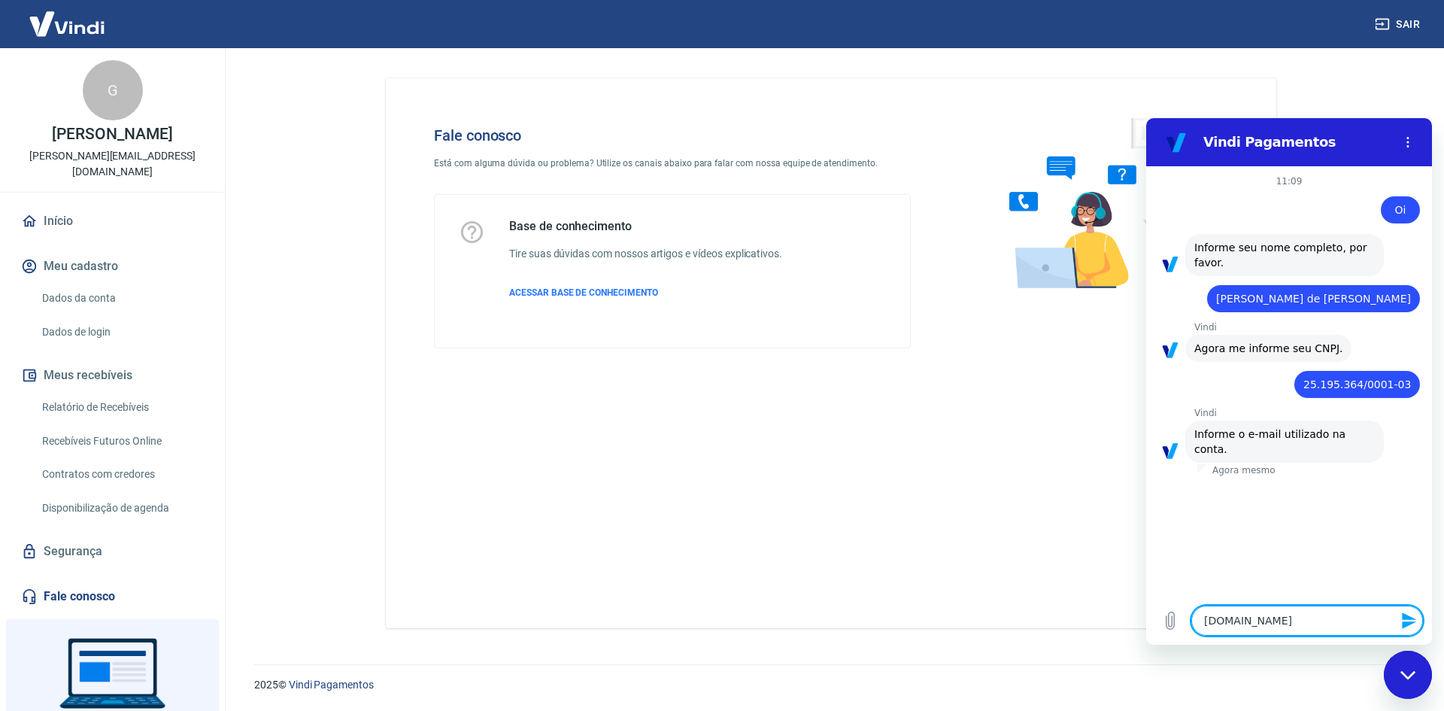
type textarea "x"
type textarea "[PERSON_NAME].tole"
type textarea "x"
type textarea "[PERSON_NAME].toled"
type textarea "x"
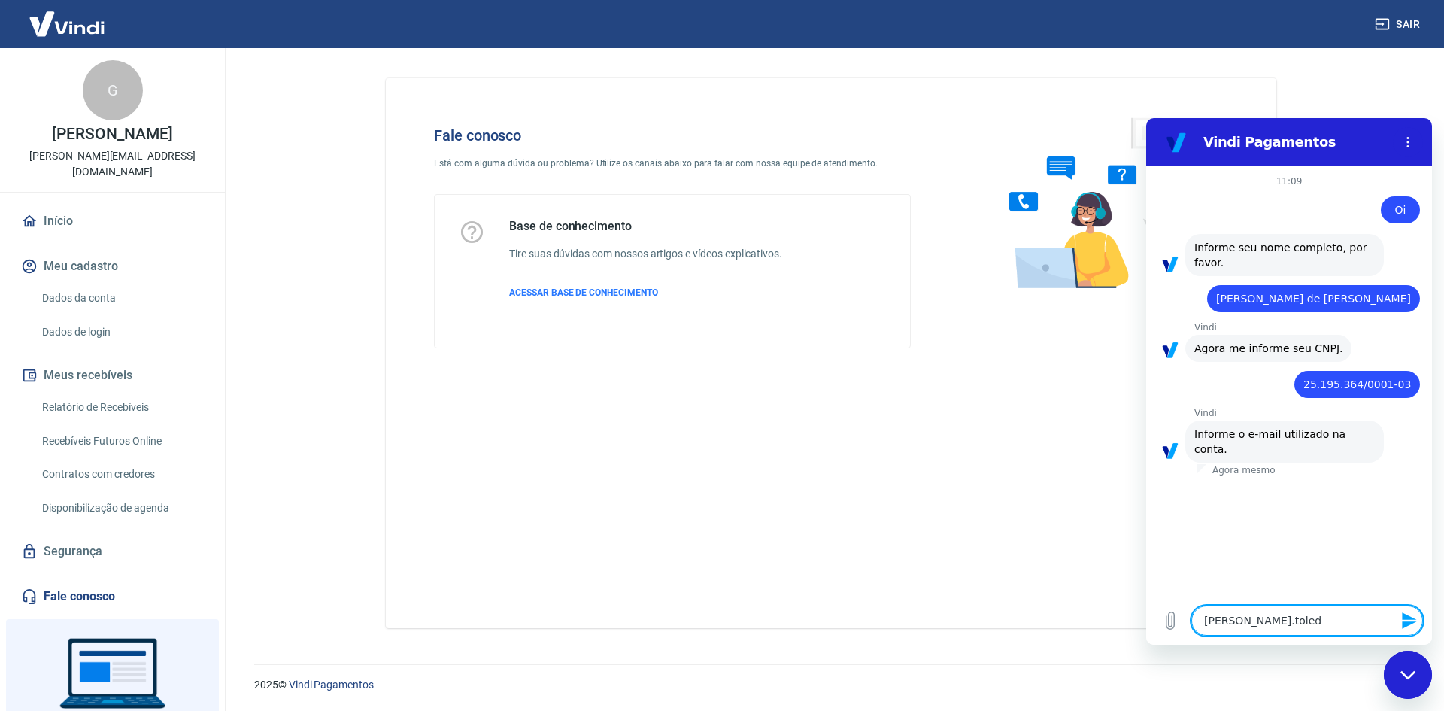
type textarea "[PERSON_NAME].toledo"
type textarea "x"
type textarea "[PERSON_NAME].toledoa"
type textarea "x"
type textarea "[PERSON_NAME].toledoak"
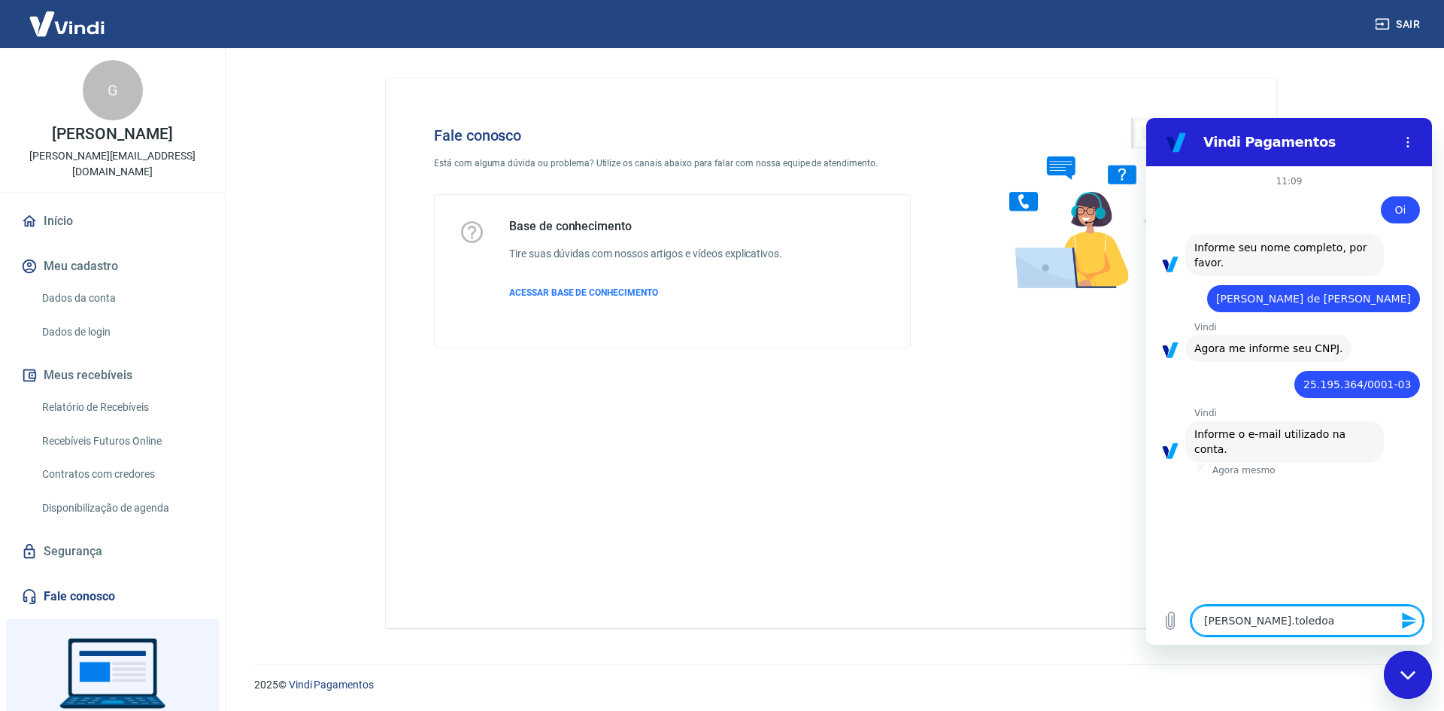
type textarea "x"
type textarea "[PERSON_NAME].toledoaka"
type textarea "x"
type textarea "[PERSON_NAME].toledoakas"
type textarea "x"
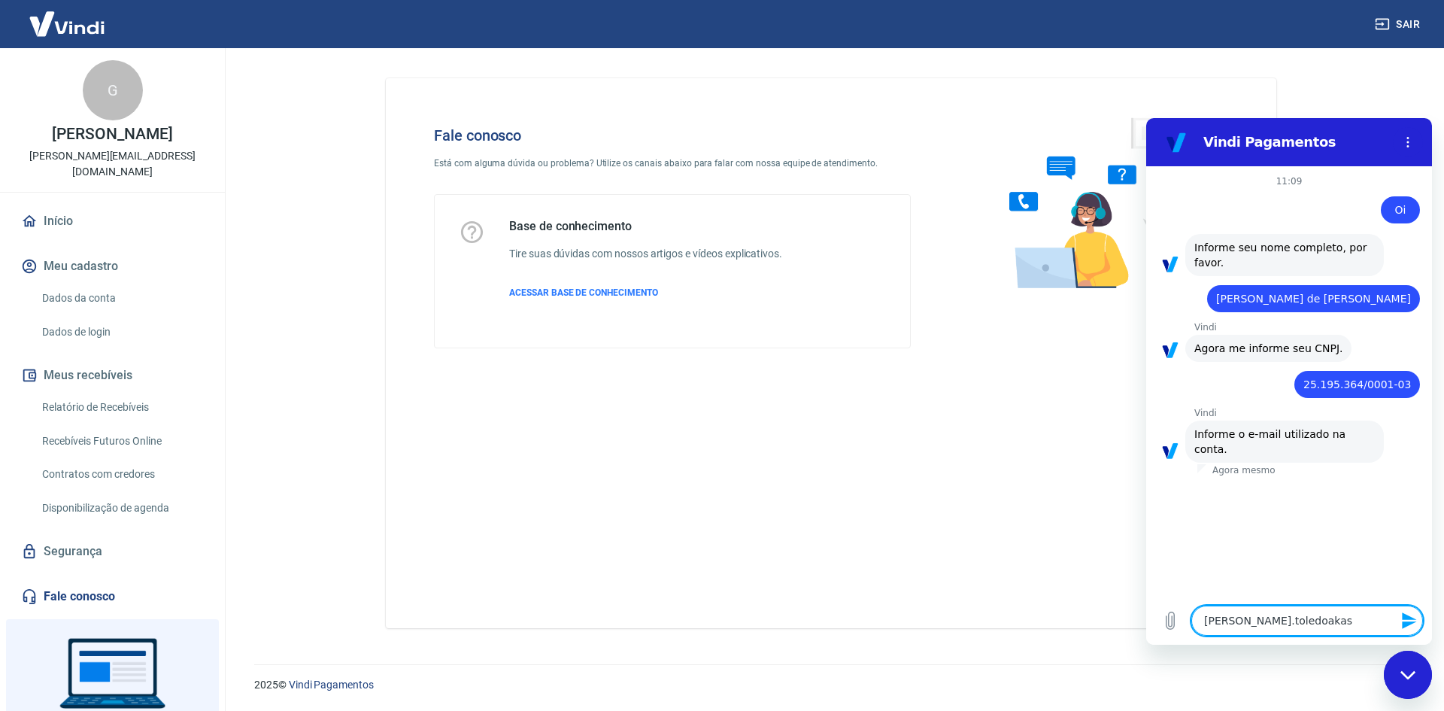
type textarea "[PERSON_NAME].toledoakass"
type textarea "x"
type textarea "[PERSON_NAME].toledoakassa"
type textarea "x"
type textarea "[PERSON_NAME].toledoakassak"
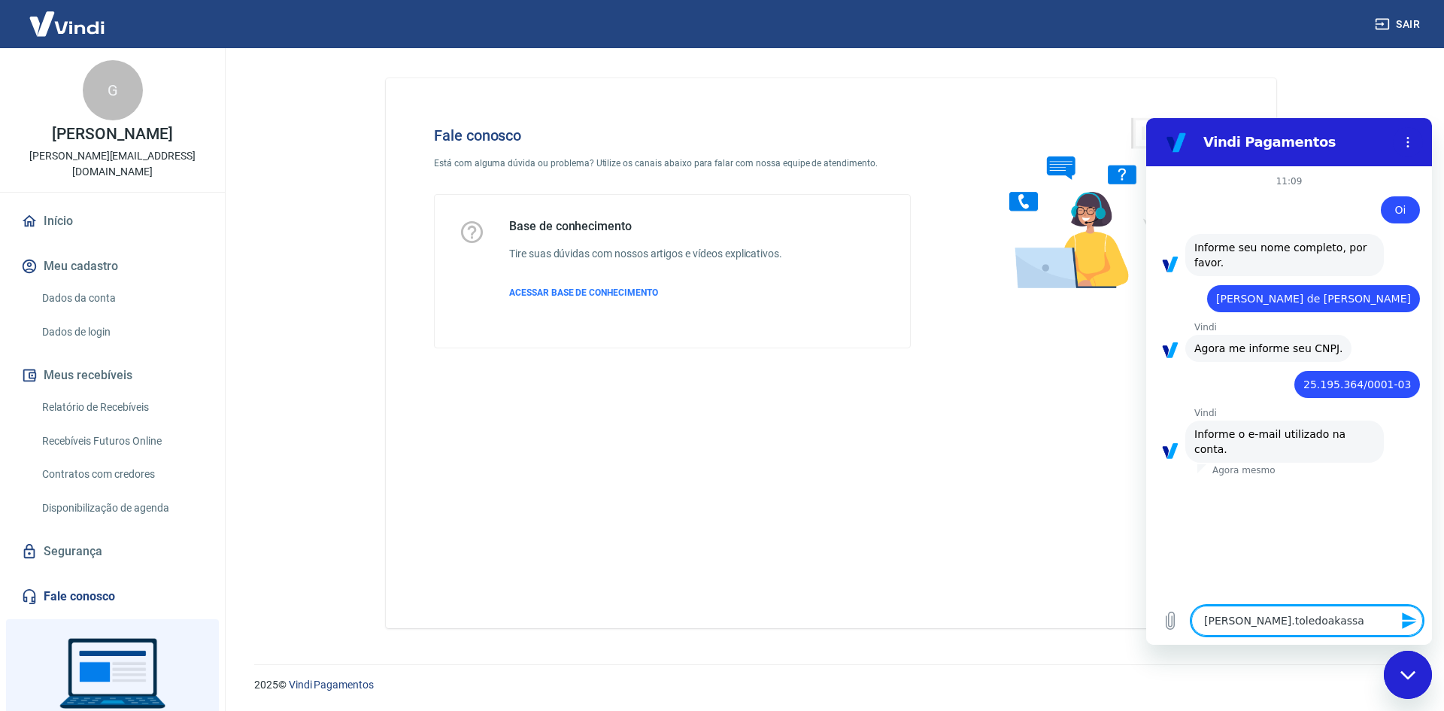
type textarea "x"
type textarea "[PERSON_NAME].toledoakassaka"
type textarea "x"
type textarea "[PERSON_NAME].toledoakassaka@"
type textarea "x"
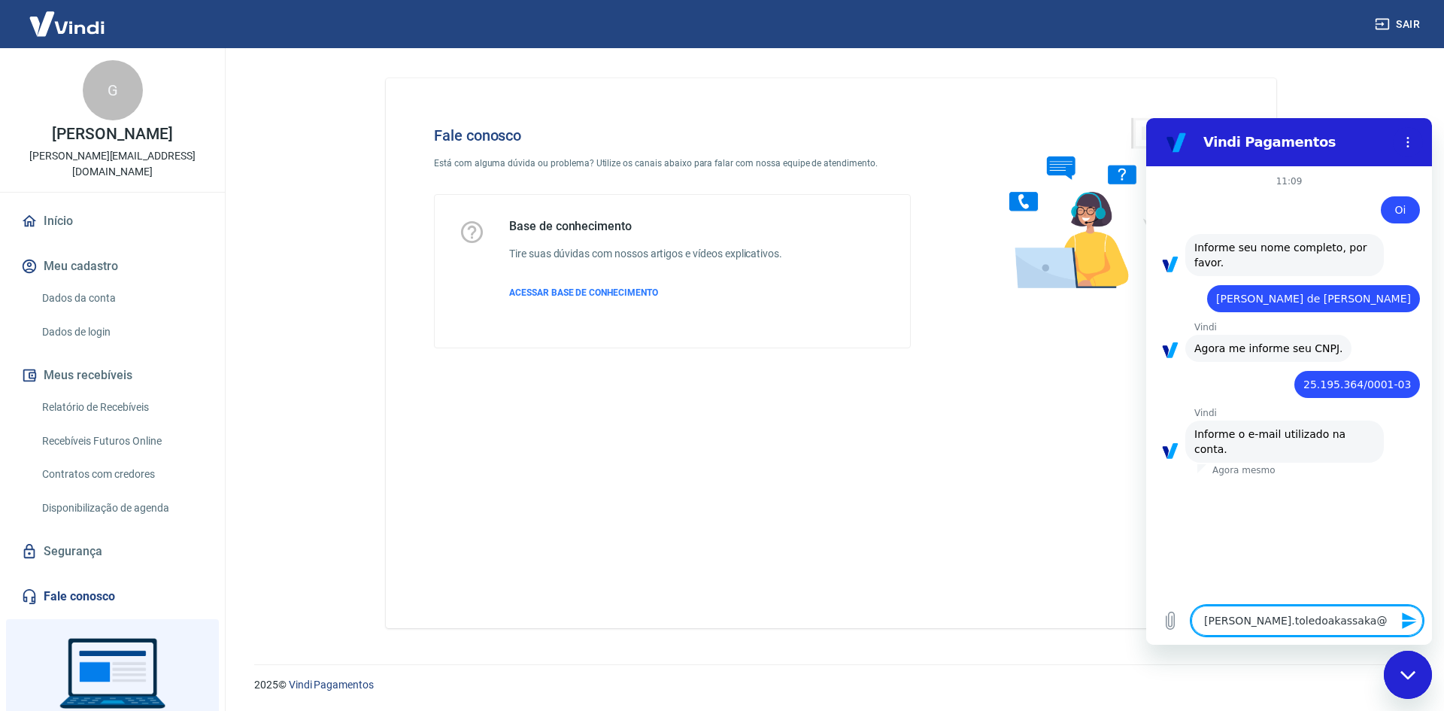
type textarea "[PERSON_NAME]"
type textarea "x"
type textarea "[PERSON_NAME]"
type textarea "x"
type textarea "[PERSON_NAME]"
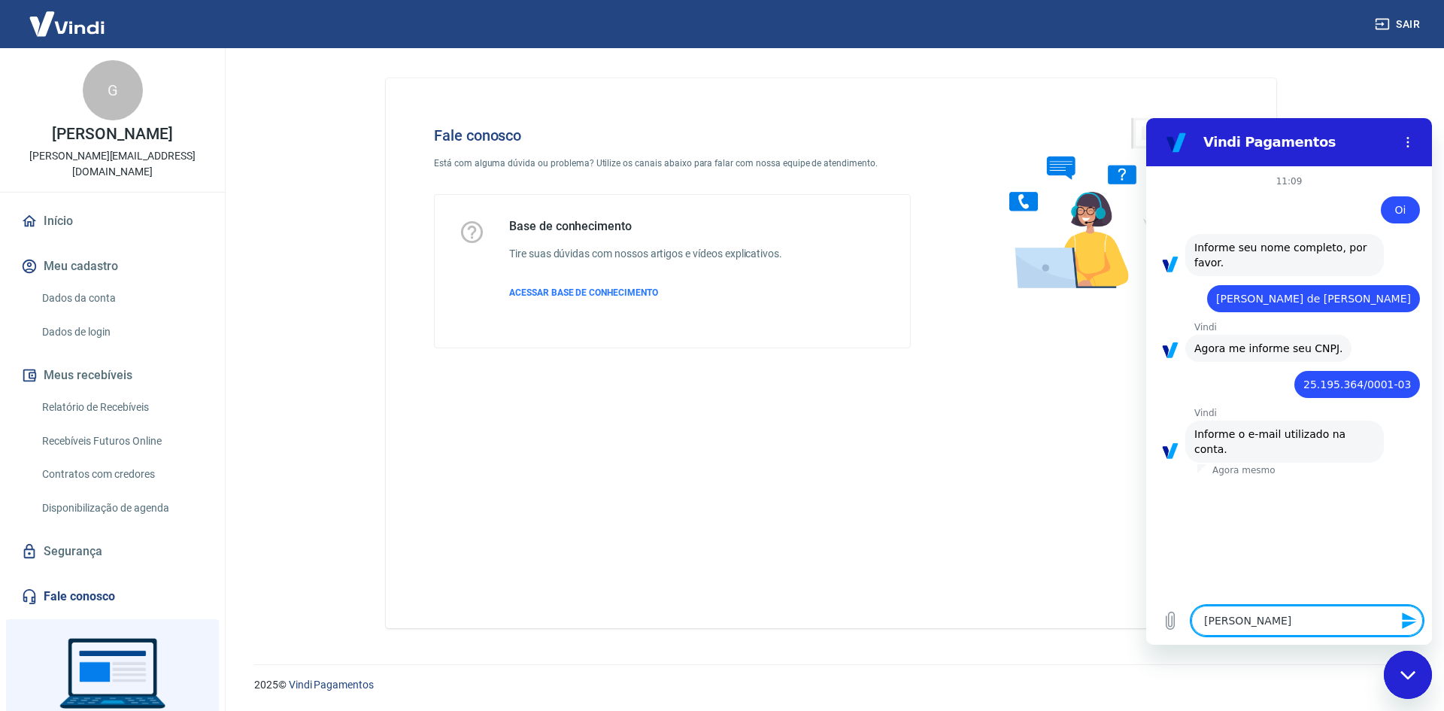
type textarea "x"
type textarea "[PERSON_NAME]"
type textarea "x"
type textarea "[EMAIL_ADDRESS]"
type textarea "x"
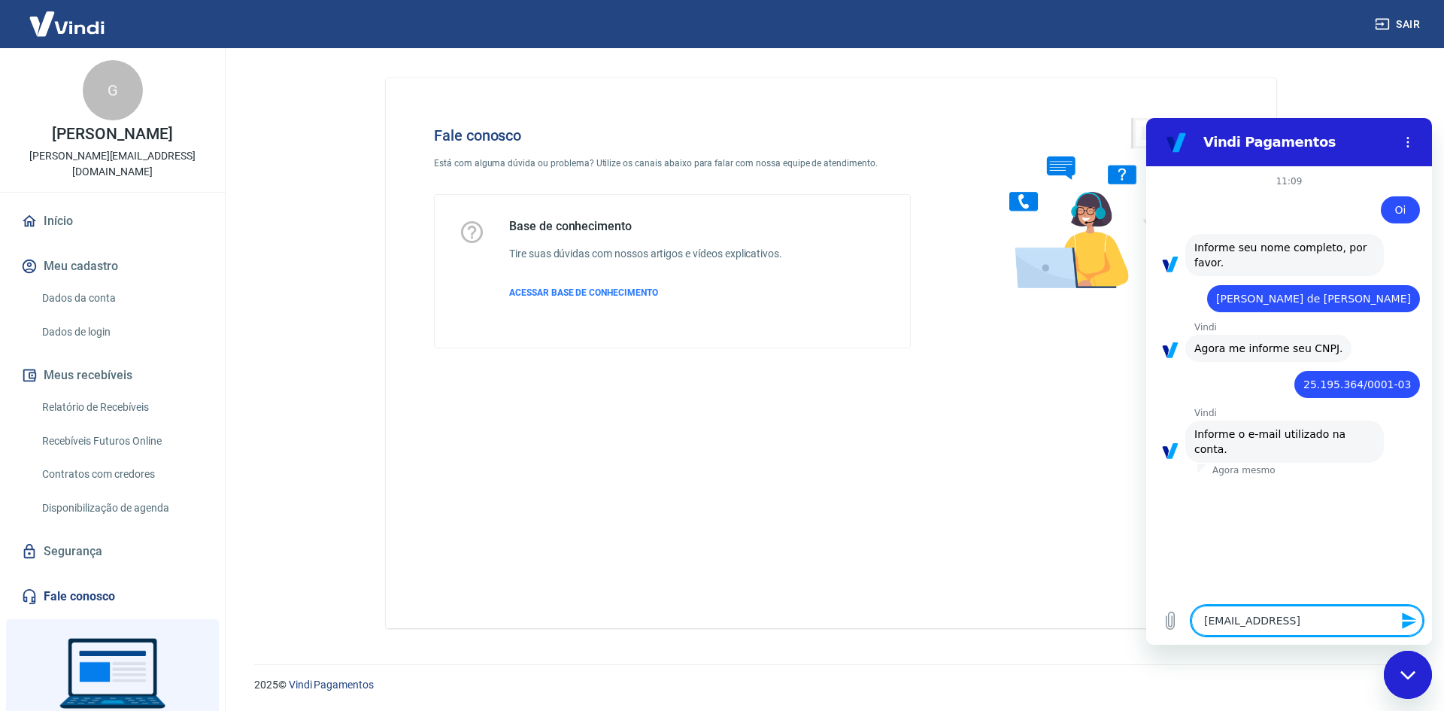
type textarea "[EMAIL_ADDRESS]."
type textarea "x"
type textarea "[PERSON_NAME]"
type textarea "x"
type textarea "[PERSON_NAME][EMAIL_ADDRESS][DOMAIN_NAME]"
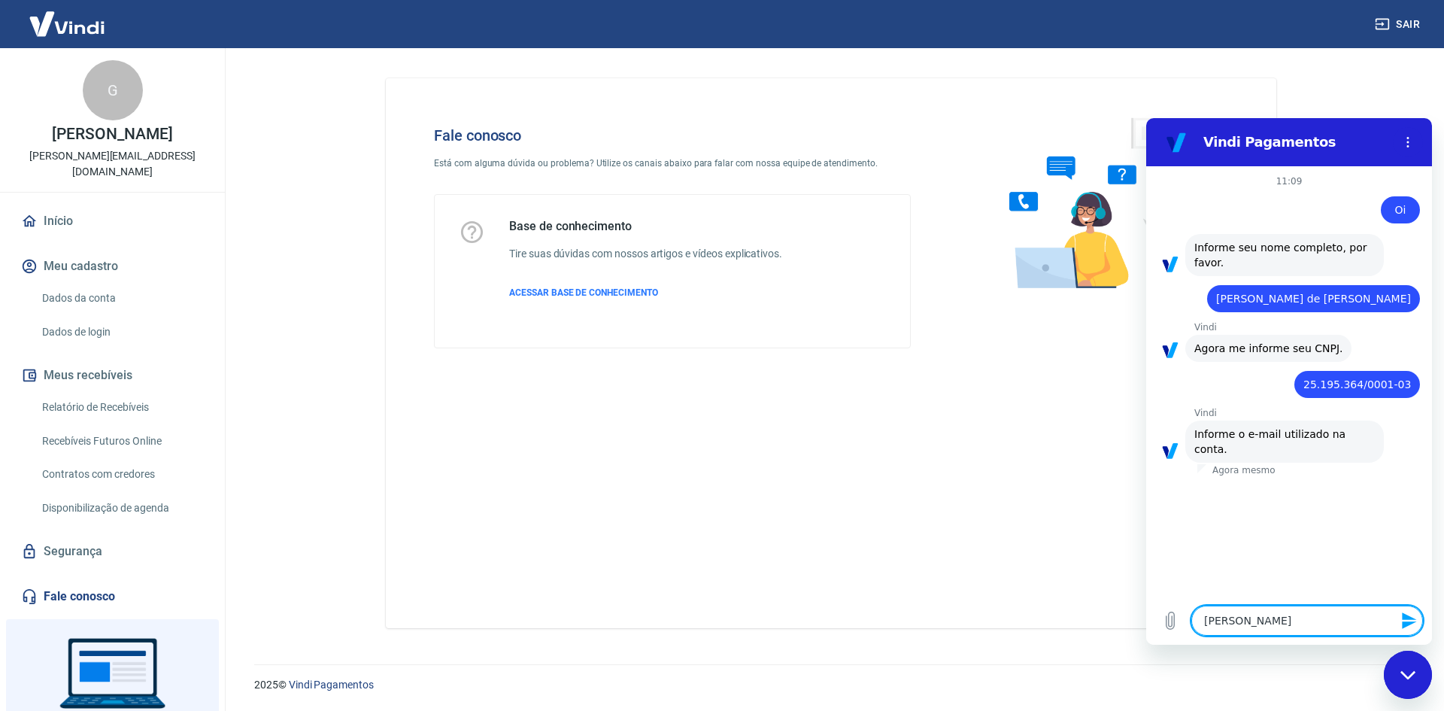
type textarea "x"
type textarea "[PERSON_NAME][EMAIL_ADDRESS][DOMAIN_NAME]"
type textarea "x"
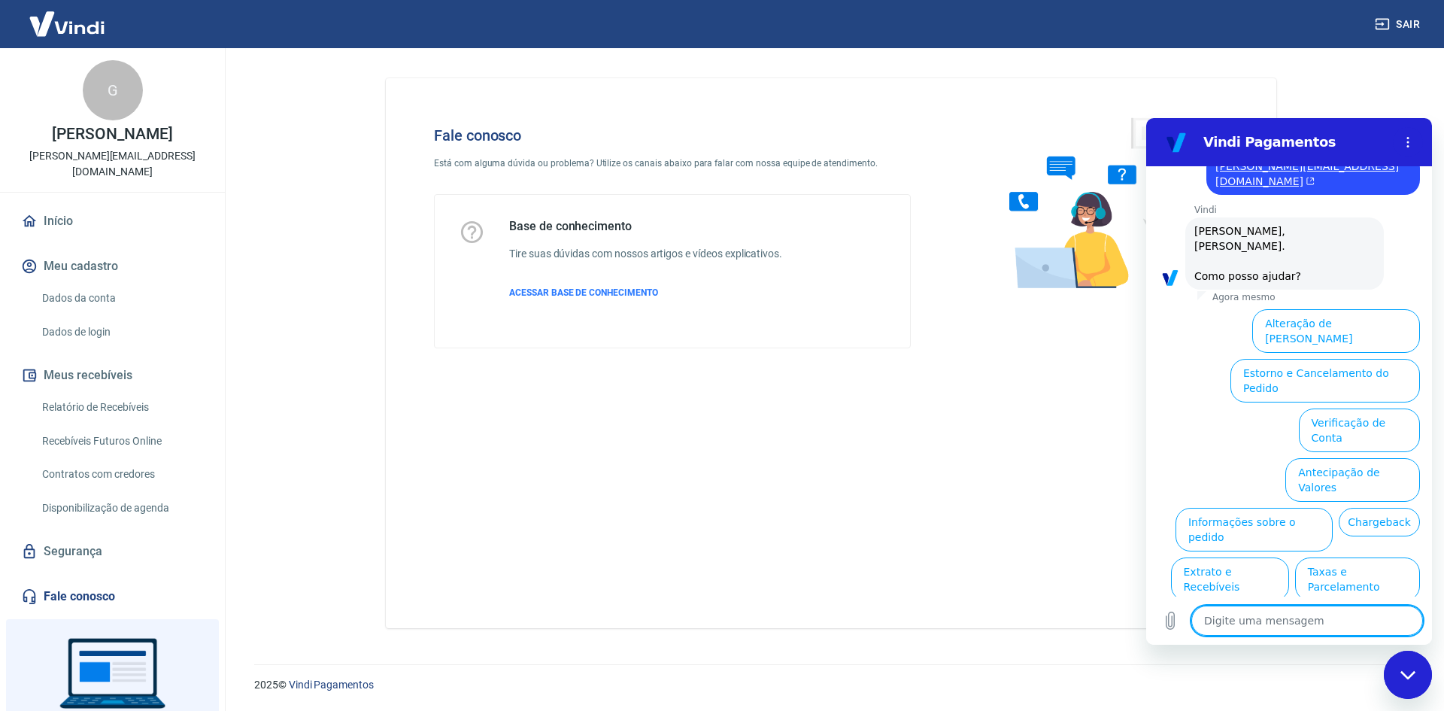
click at [1333, 502] on li "Chargeback" at bounding box center [1376, 519] width 87 height 35
click at [1339, 508] on button "Chargeback" at bounding box center [1379, 522] width 81 height 29
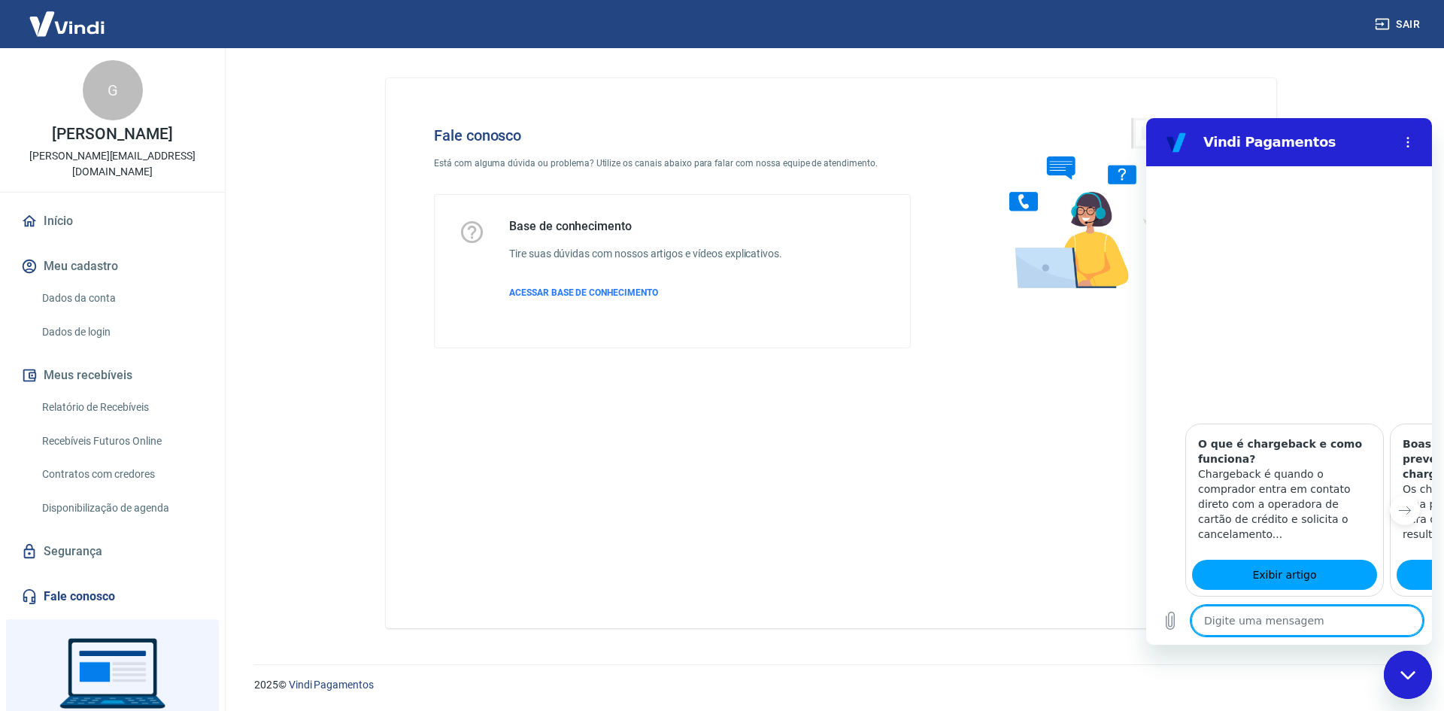
scroll to position [767, 0]
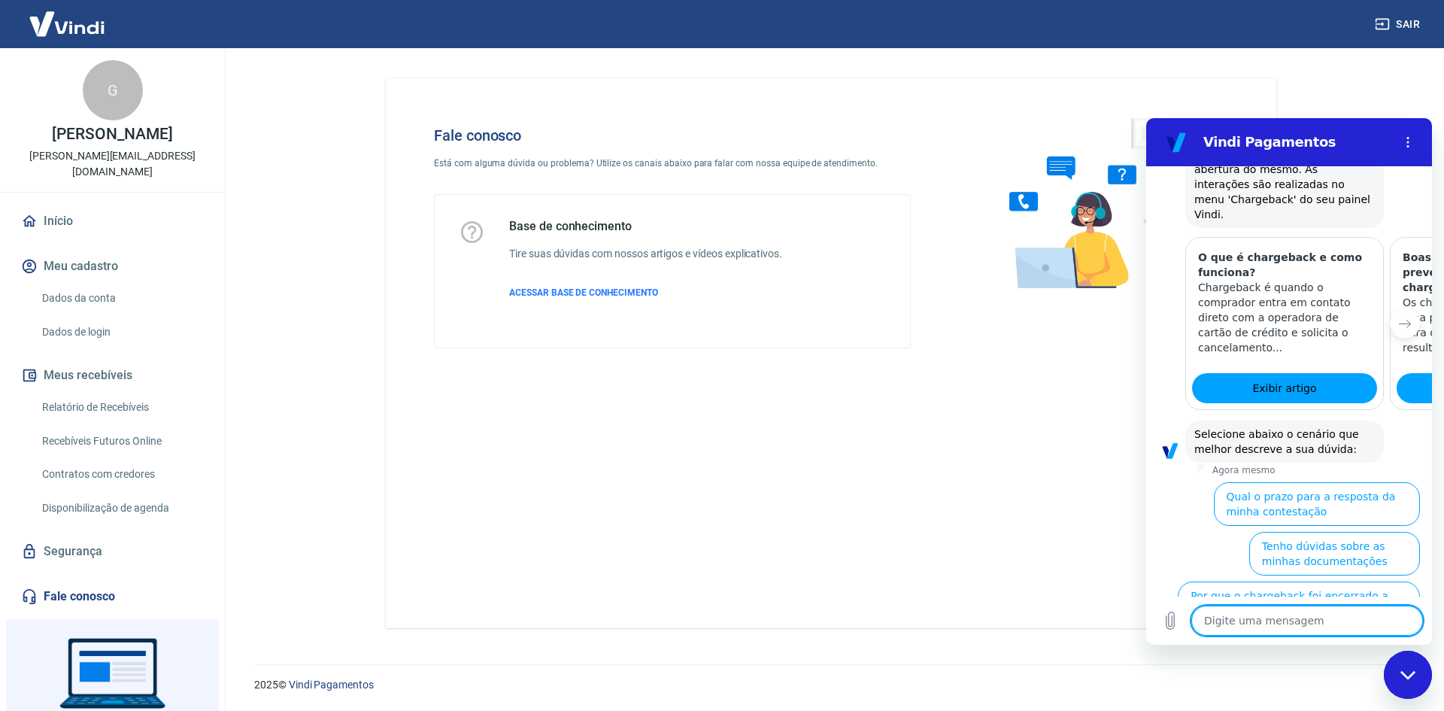
click at [1287, 631] on button "Quero contratar a cobertura de Chargeback" at bounding box center [1305, 653] width 229 height 44
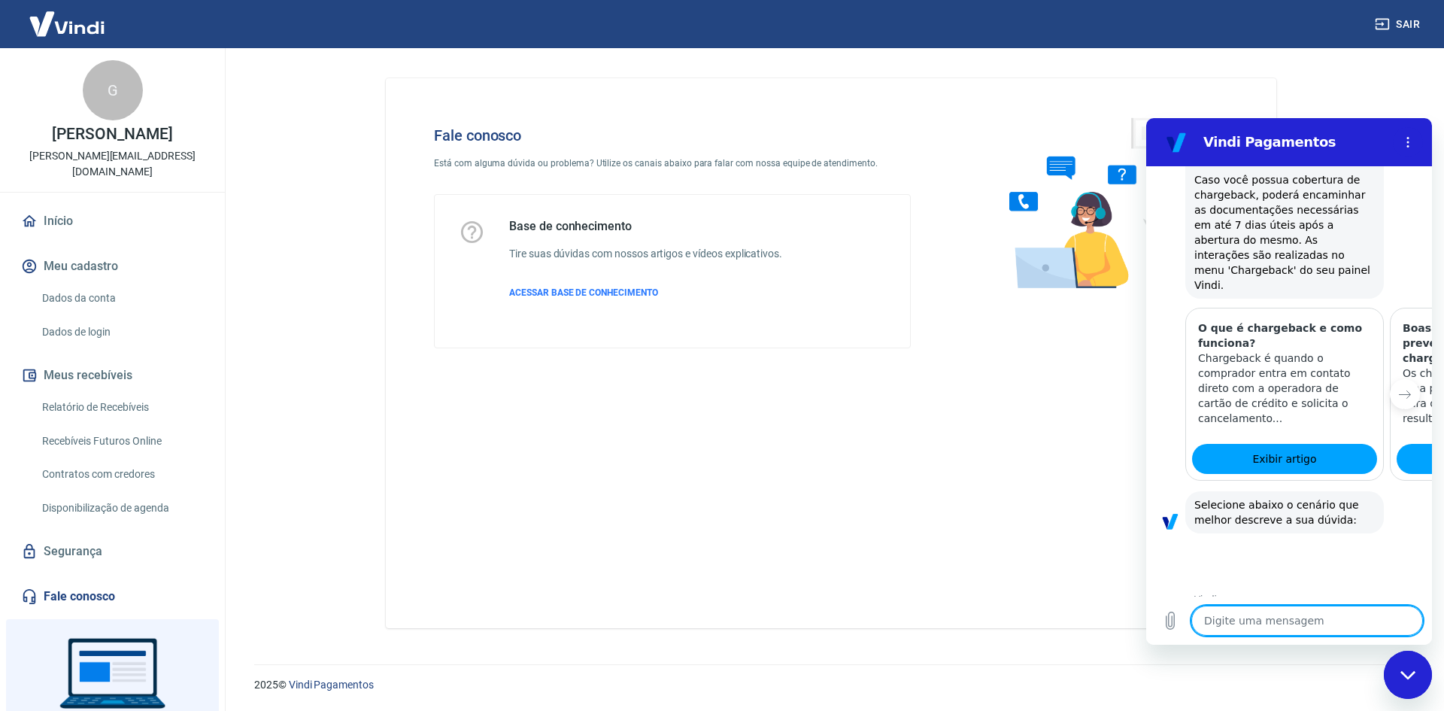
scroll to position [784, 0]
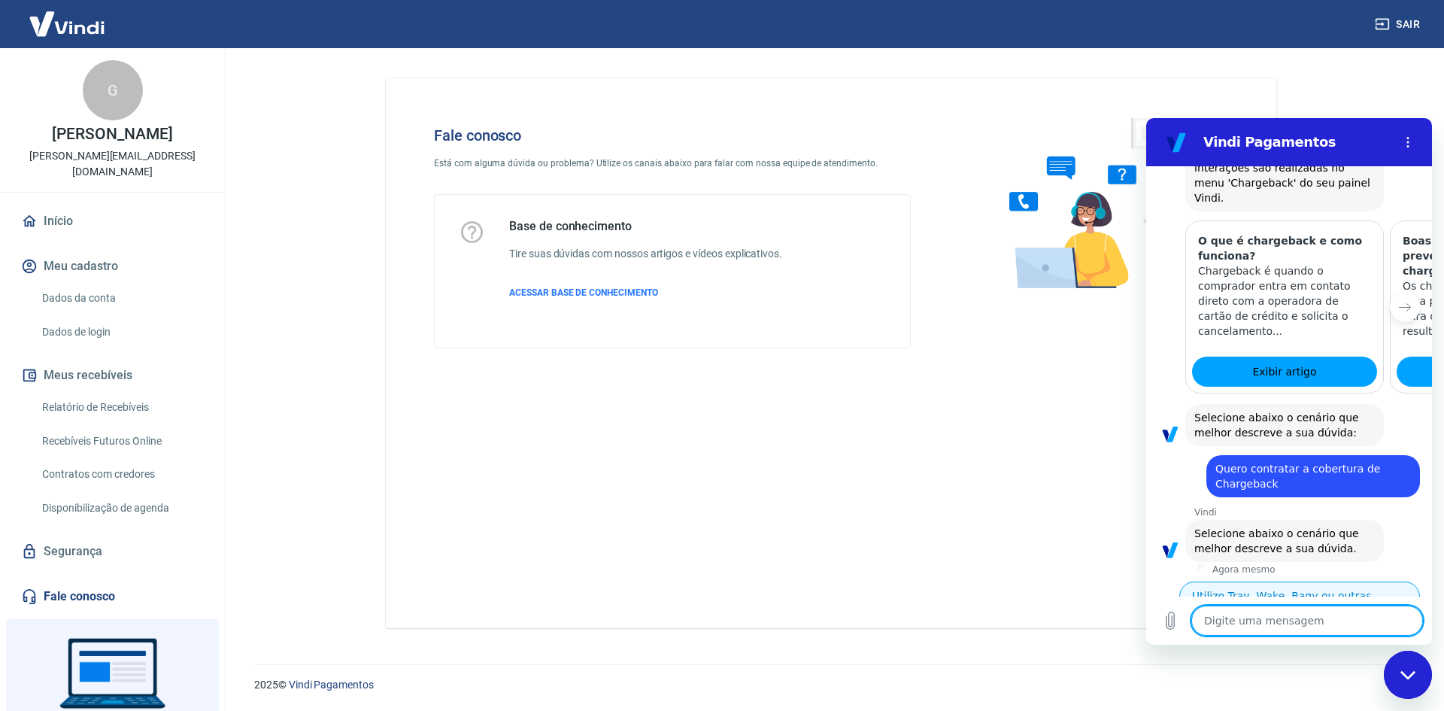
click at [1288, 581] on button "Utilizo Tray, Wake, Bagy ou outras plataformas" at bounding box center [1299, 603] width 241 height 44
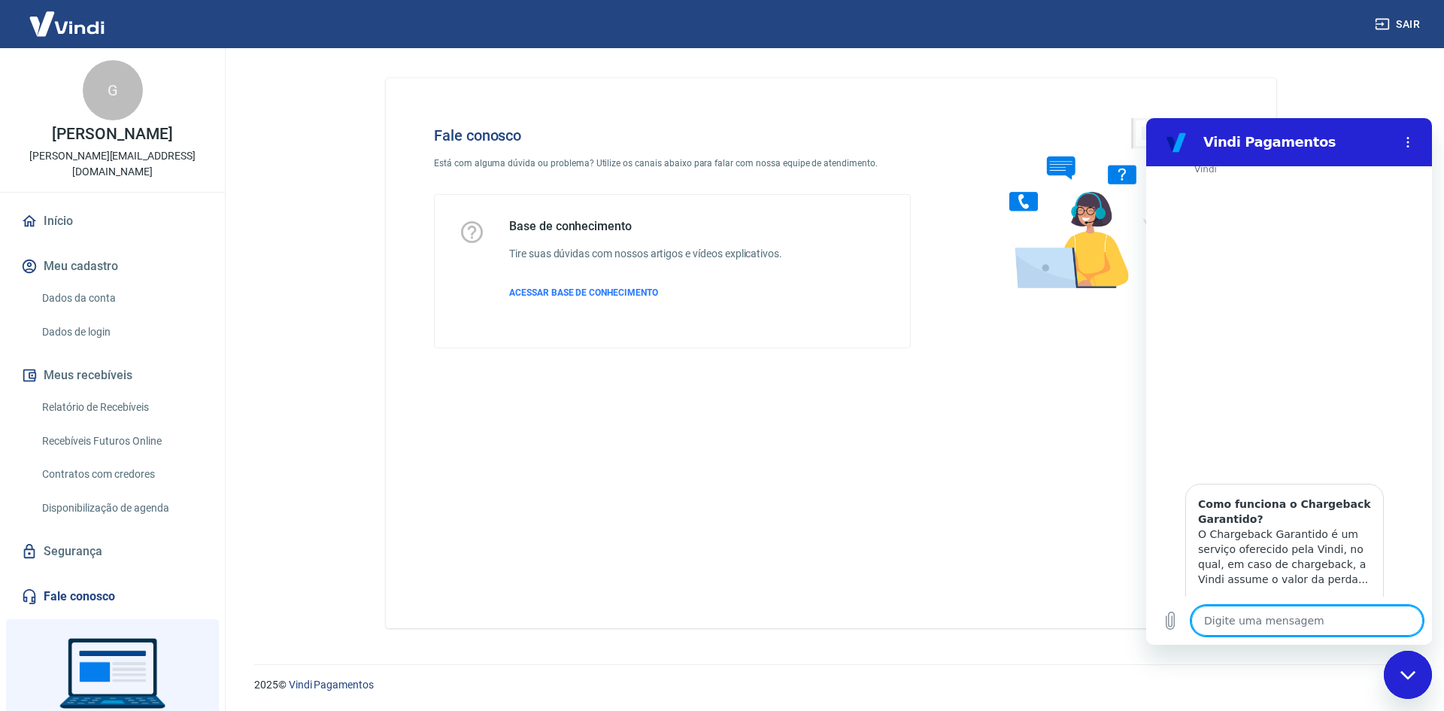
scroll to position [1280, 0]
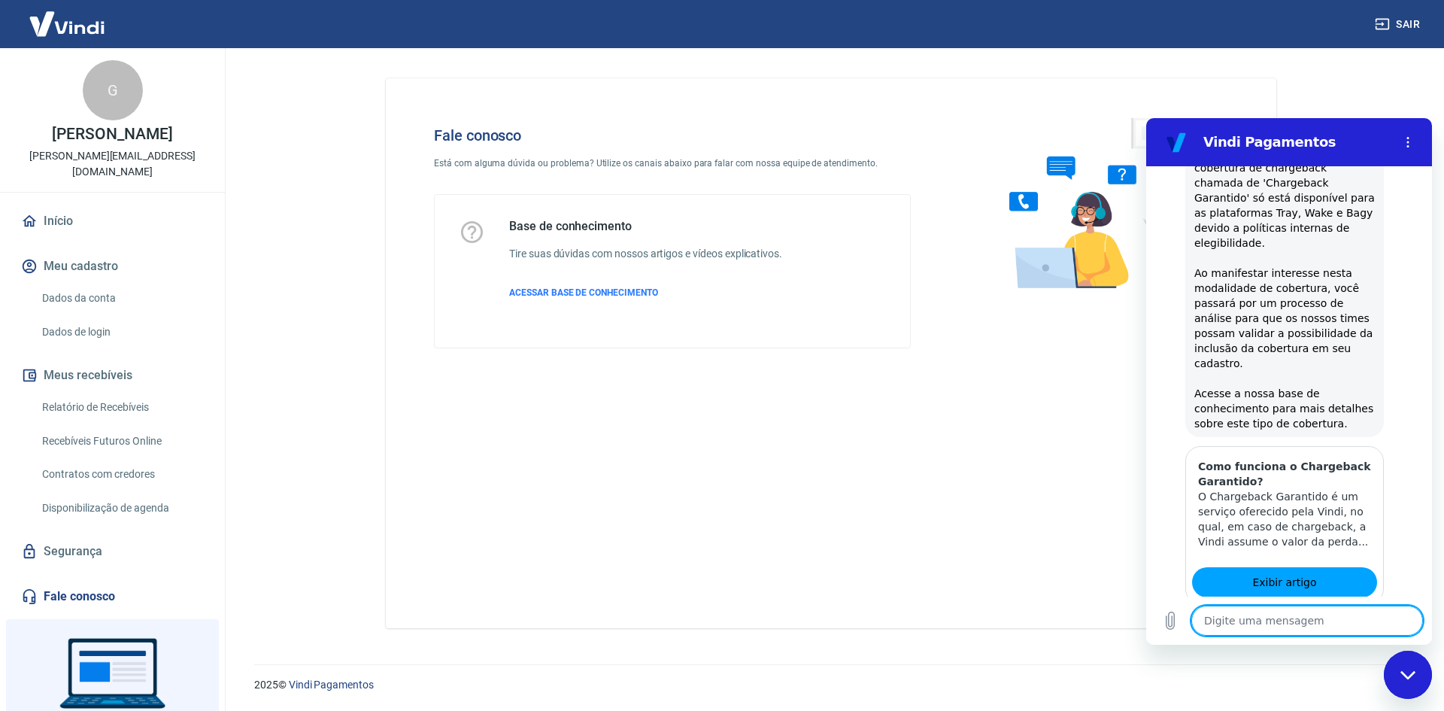
click at [1339, 661] on button "Sim" at bounding box center [1346, 675] width 44 height 29
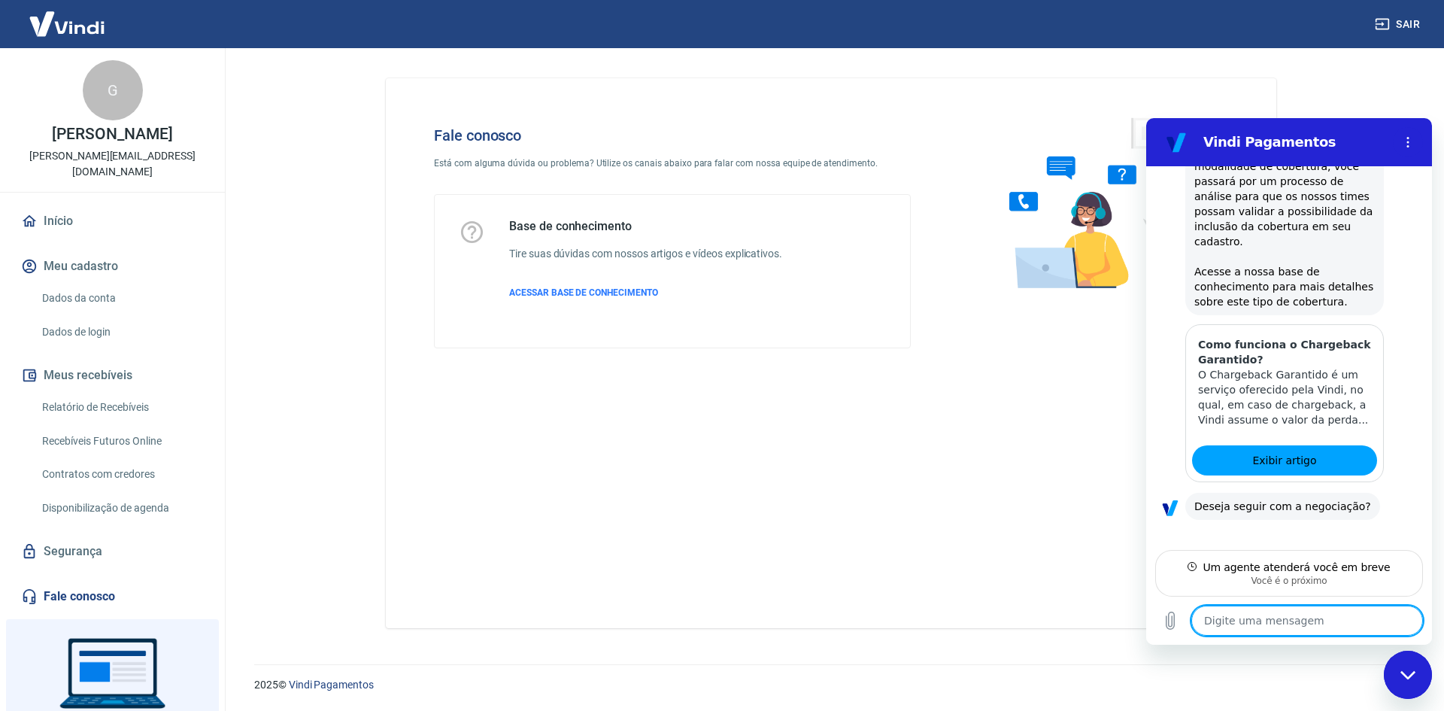
scroll to position [1387, 0]
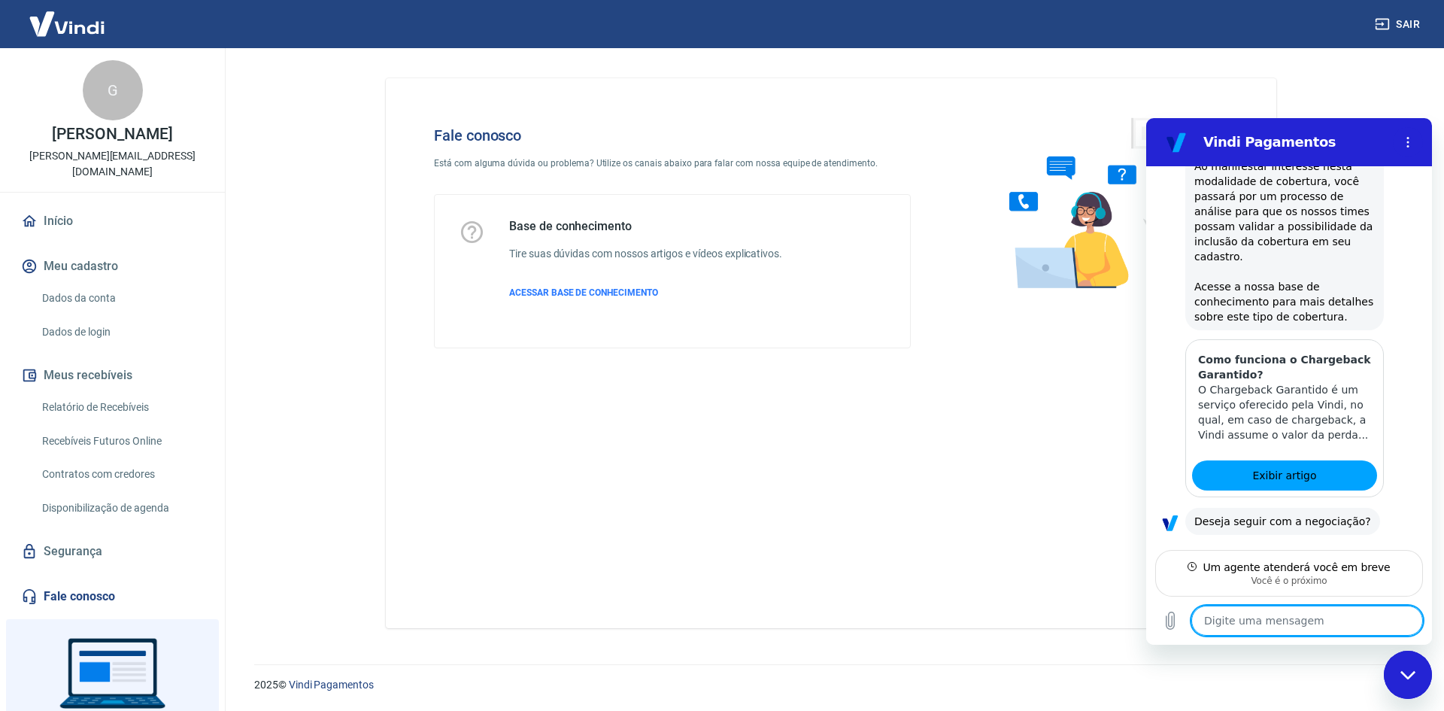
type textarea "x"
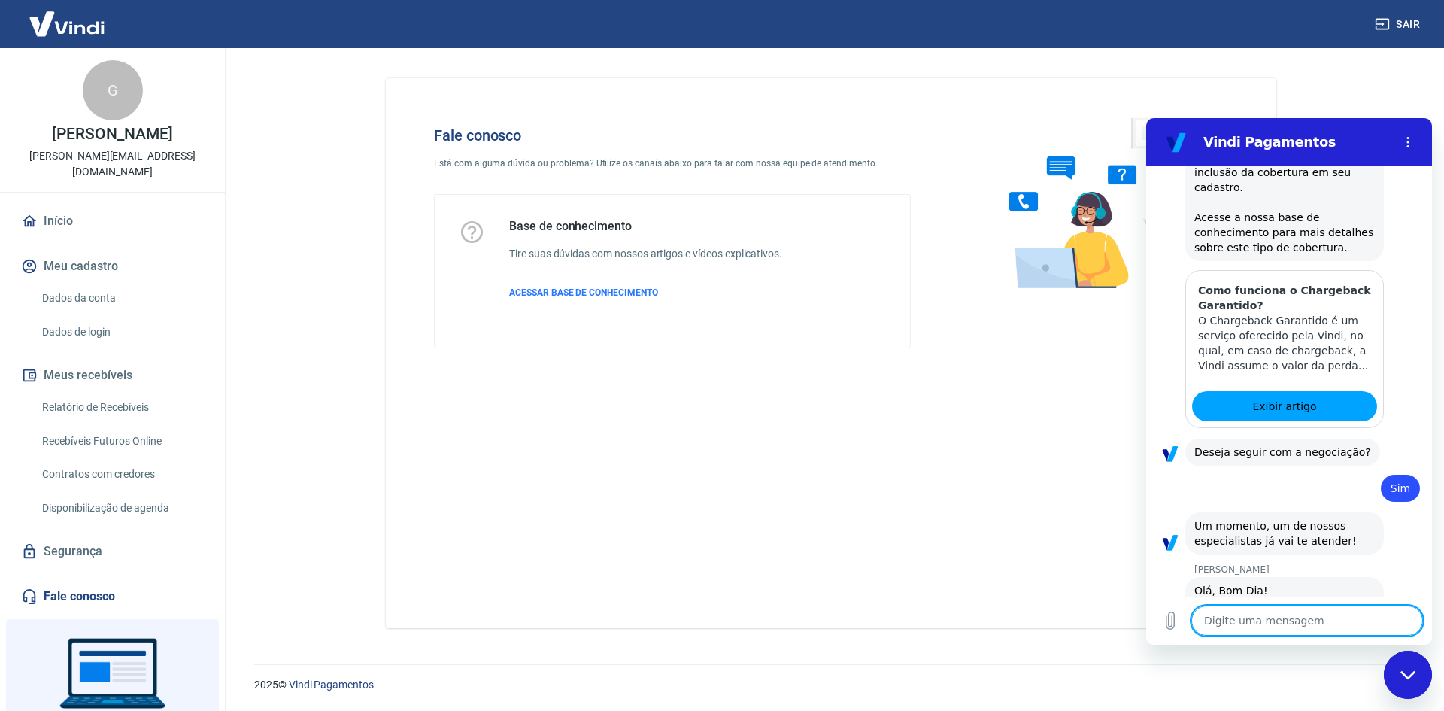
scroll to position [1459, 0]
type textarea "O"
type textarea "x"
type textarea "Oi"
type textarea "x"
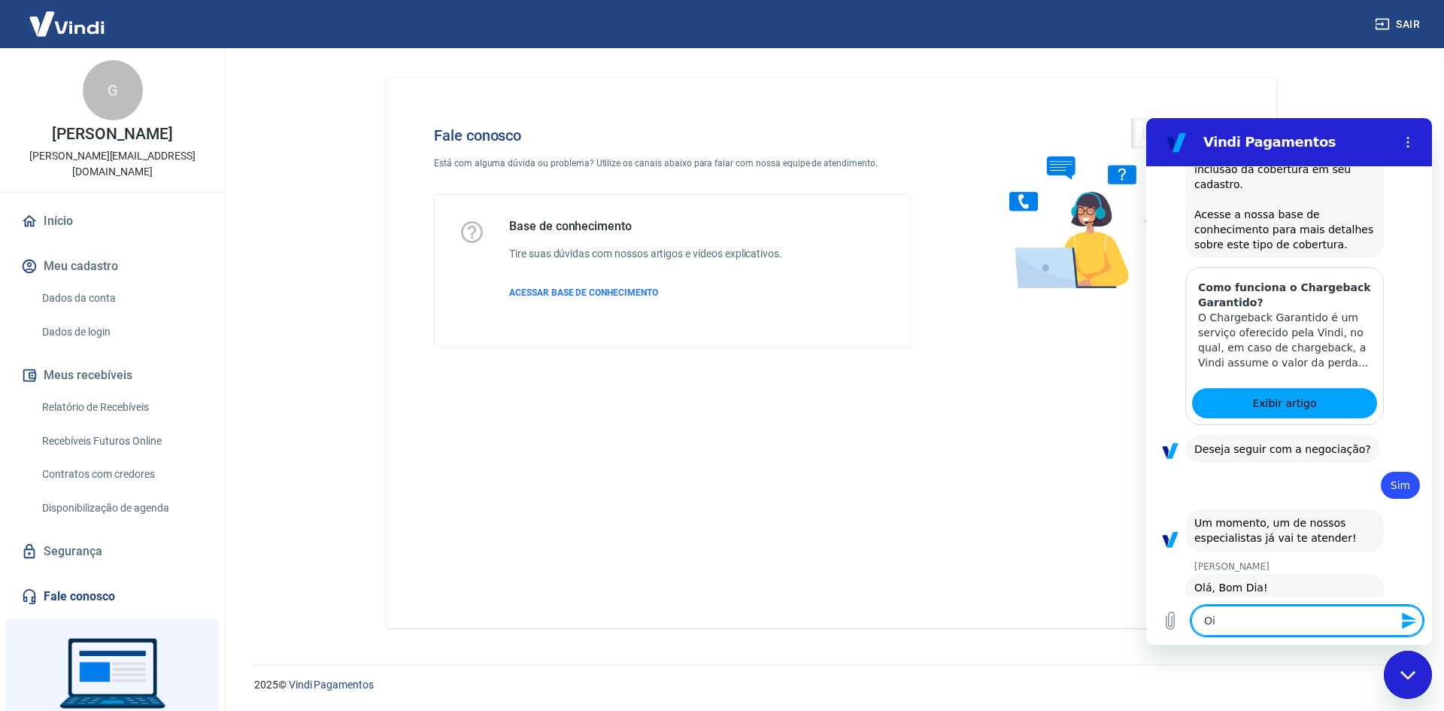
type textarea "Oi"
type textarea "x"
type textarea "Oi S"
type textarea "x"
type textarea "Oi Si"
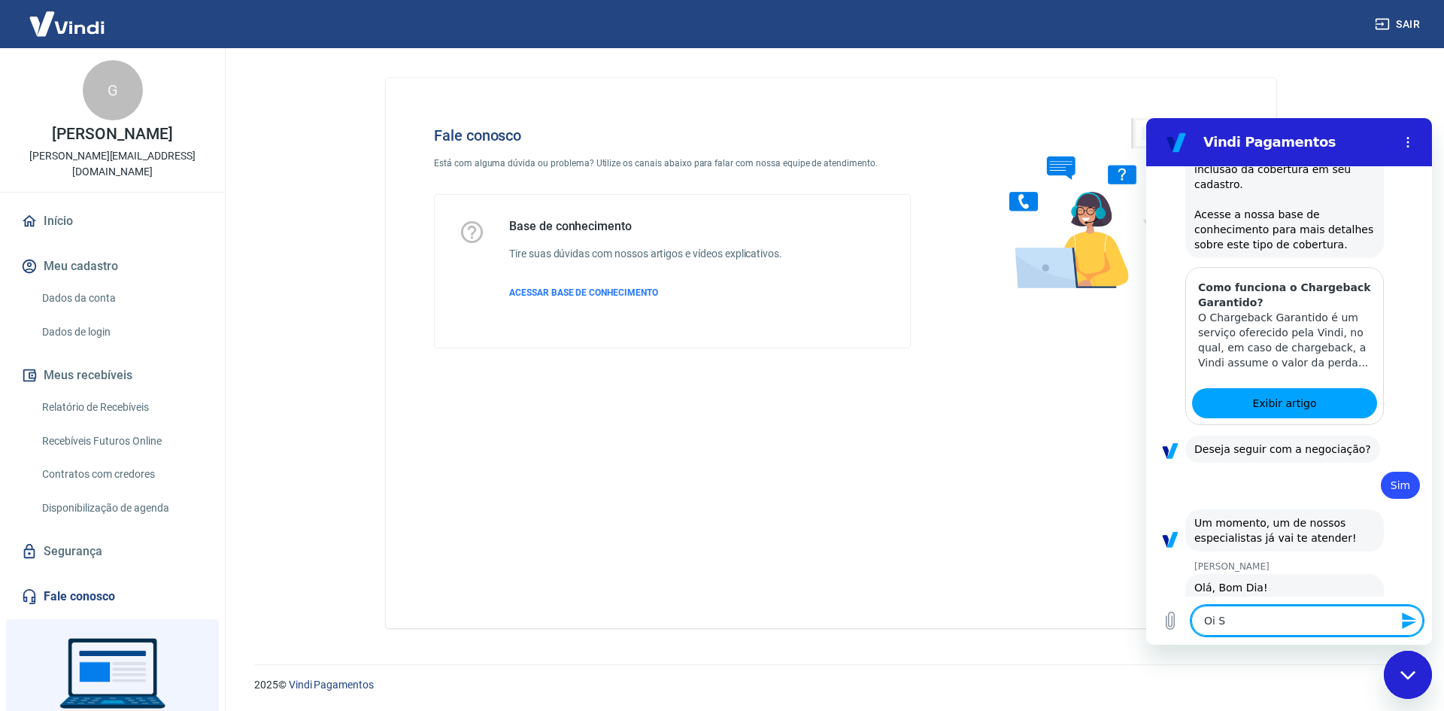
type textarea "x"
type textarea "Oi Sil"
type textarea "x"
type textarea "Oi Silv"
type textarea "x"
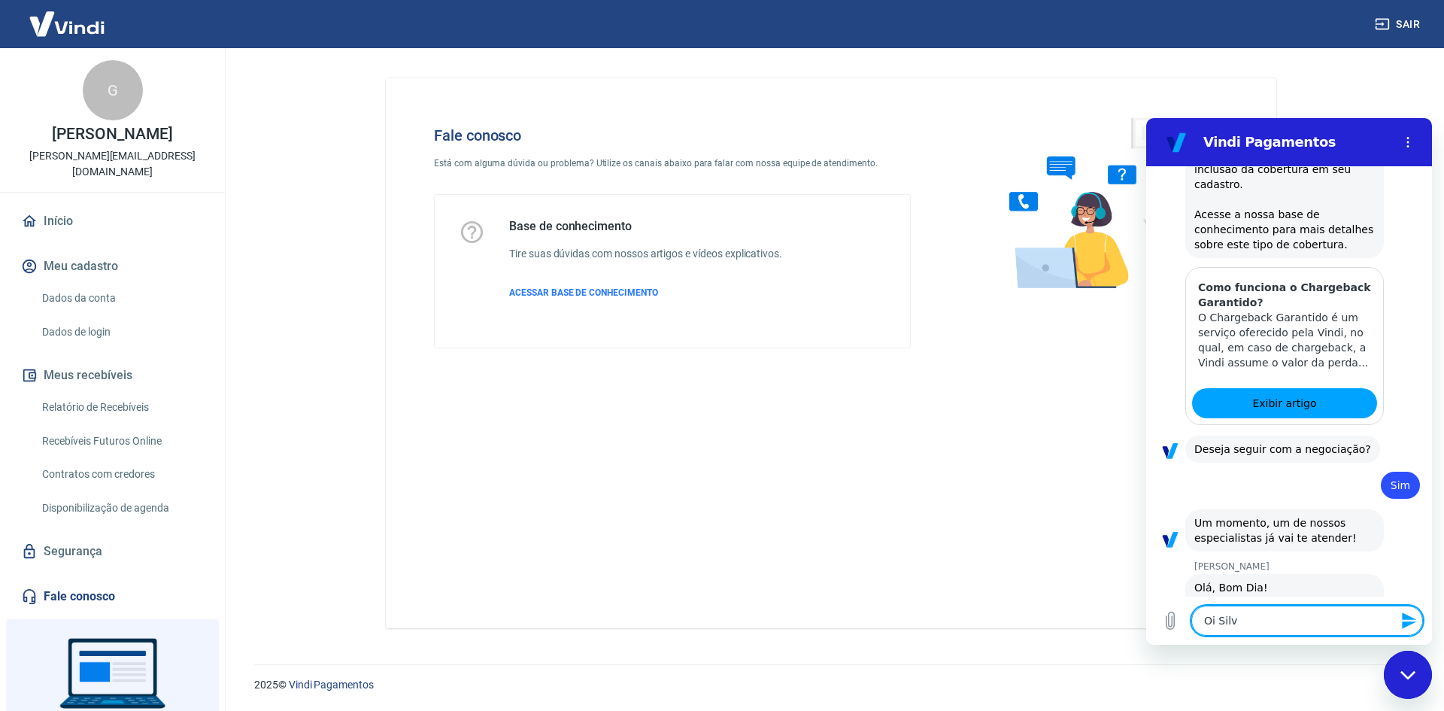
type textarea "[PERSON_NAME]"
type textarea "x"
type textarea "[PERSON_NAME]"
type textarea "x"
type textarea "[PERSON_NAME]"
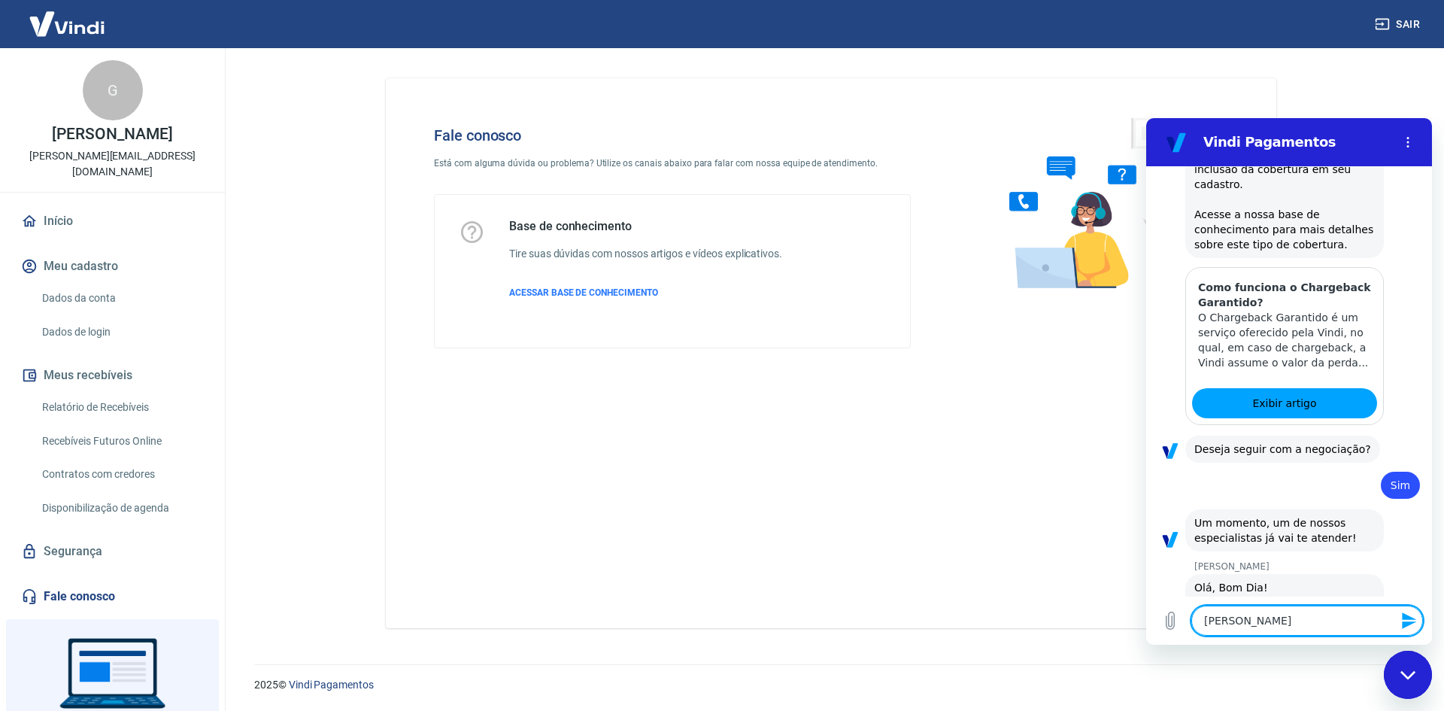
type textarea "x"
type textarea "[PERSON_NAME],"
type textarea "x"
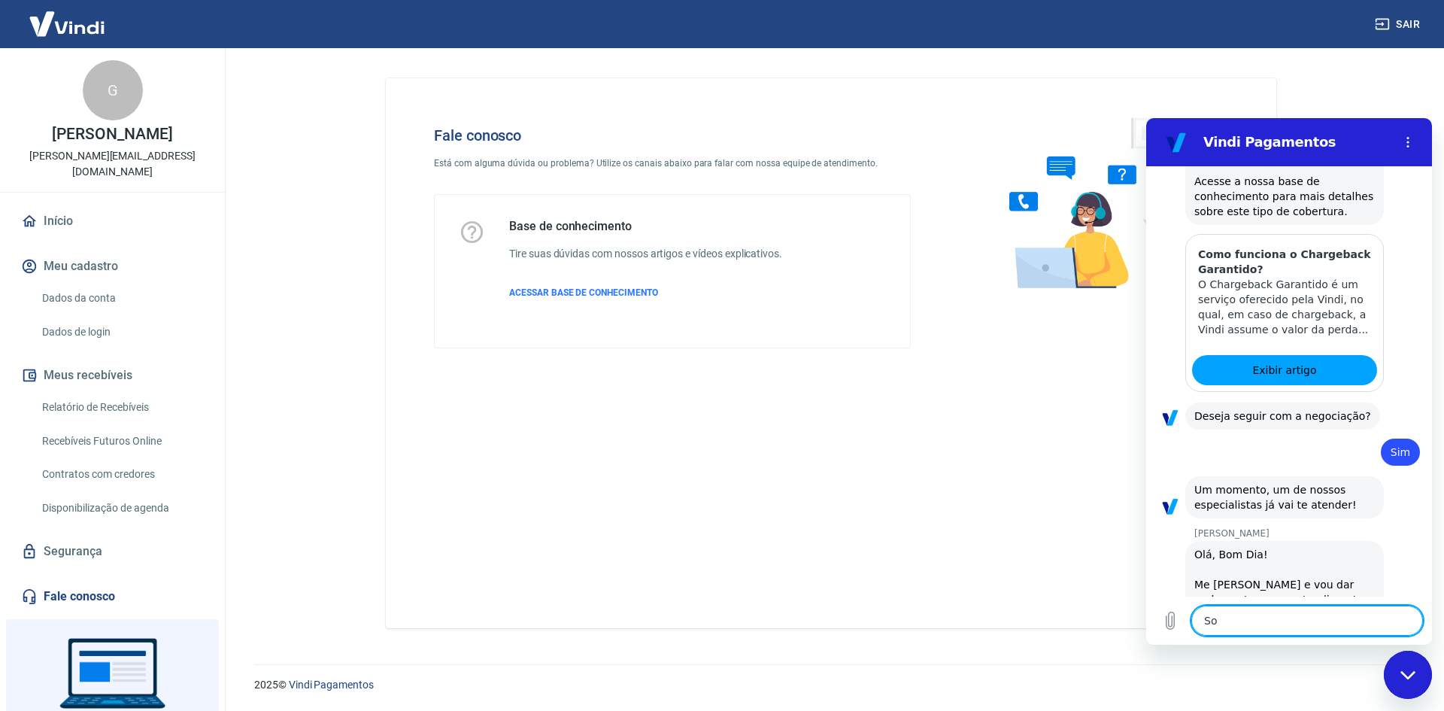
scroll to position [1495, 0]
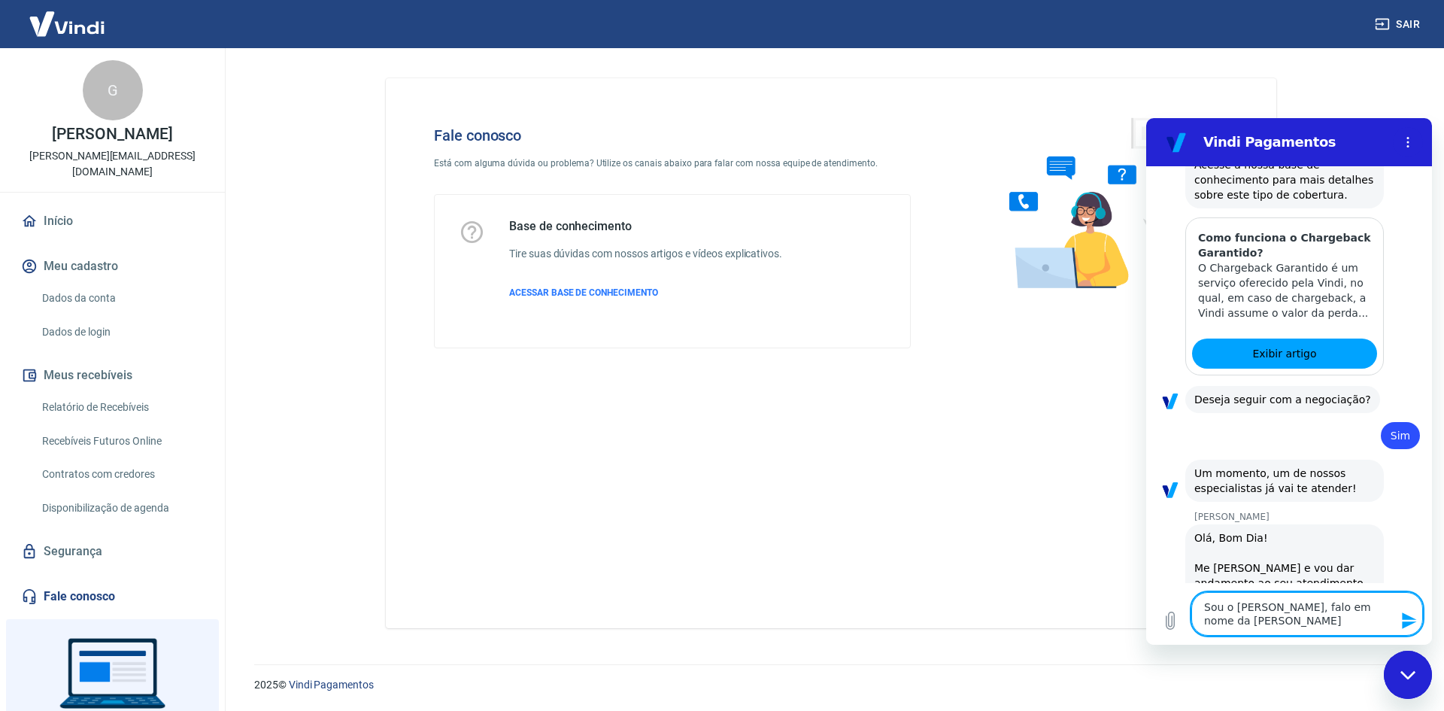
paste textarea "25.195.364/0001-03"
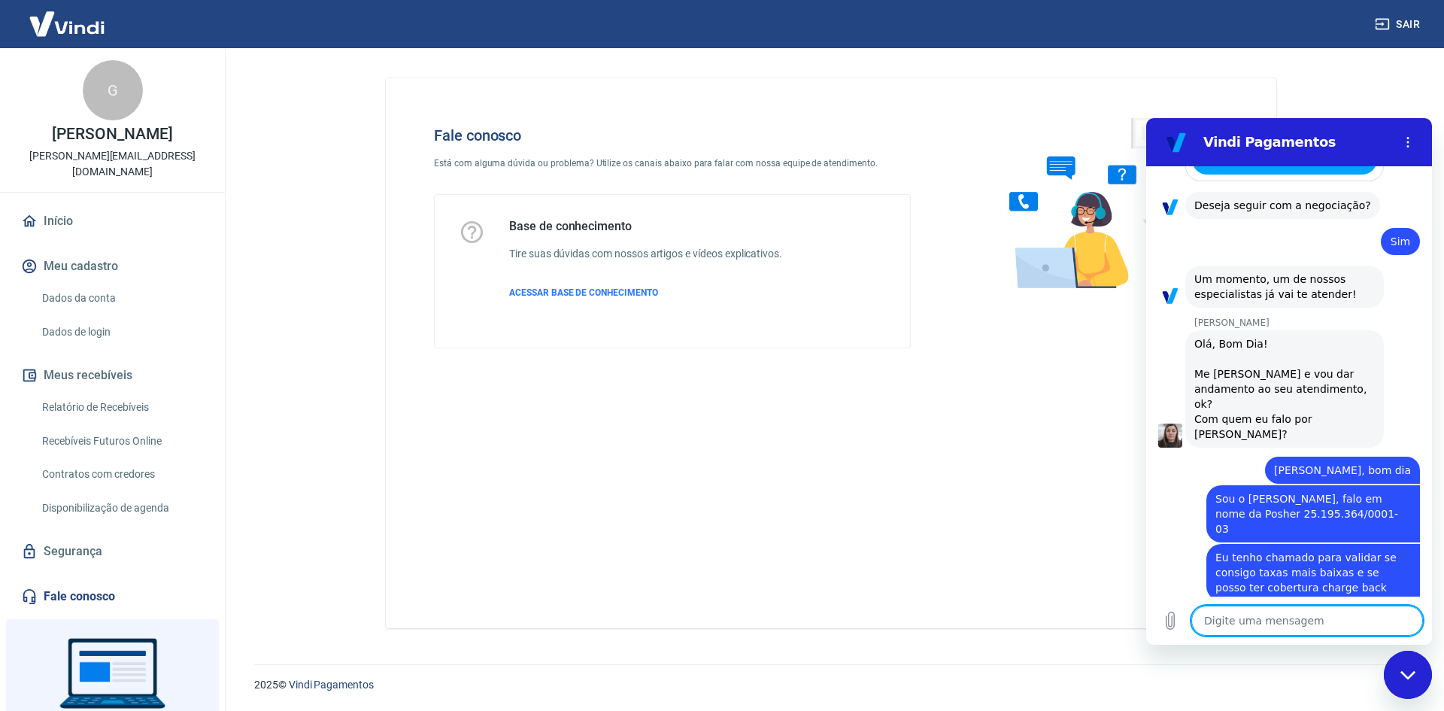
scroll to position [1706, 0]
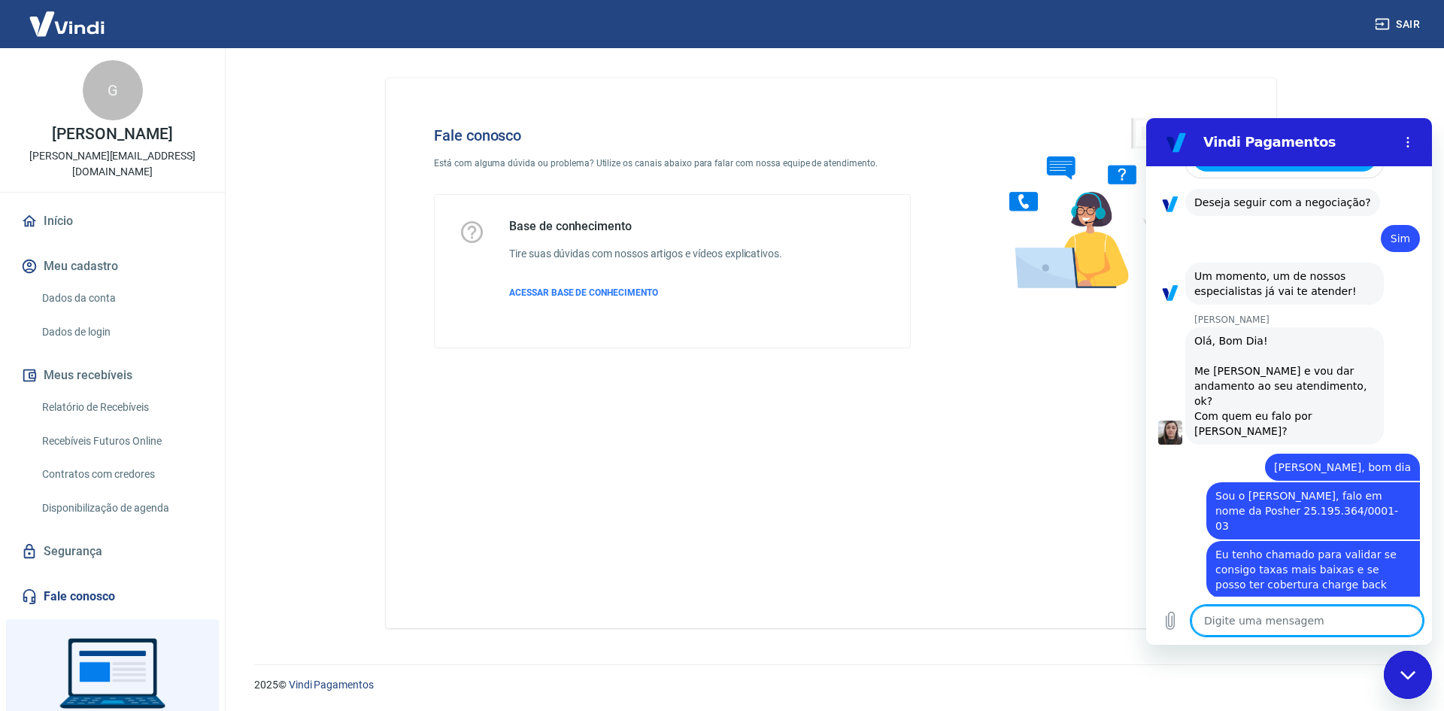
click at [1298, 615] on textarea at bounding box center [1307, 620] width 232 height 30
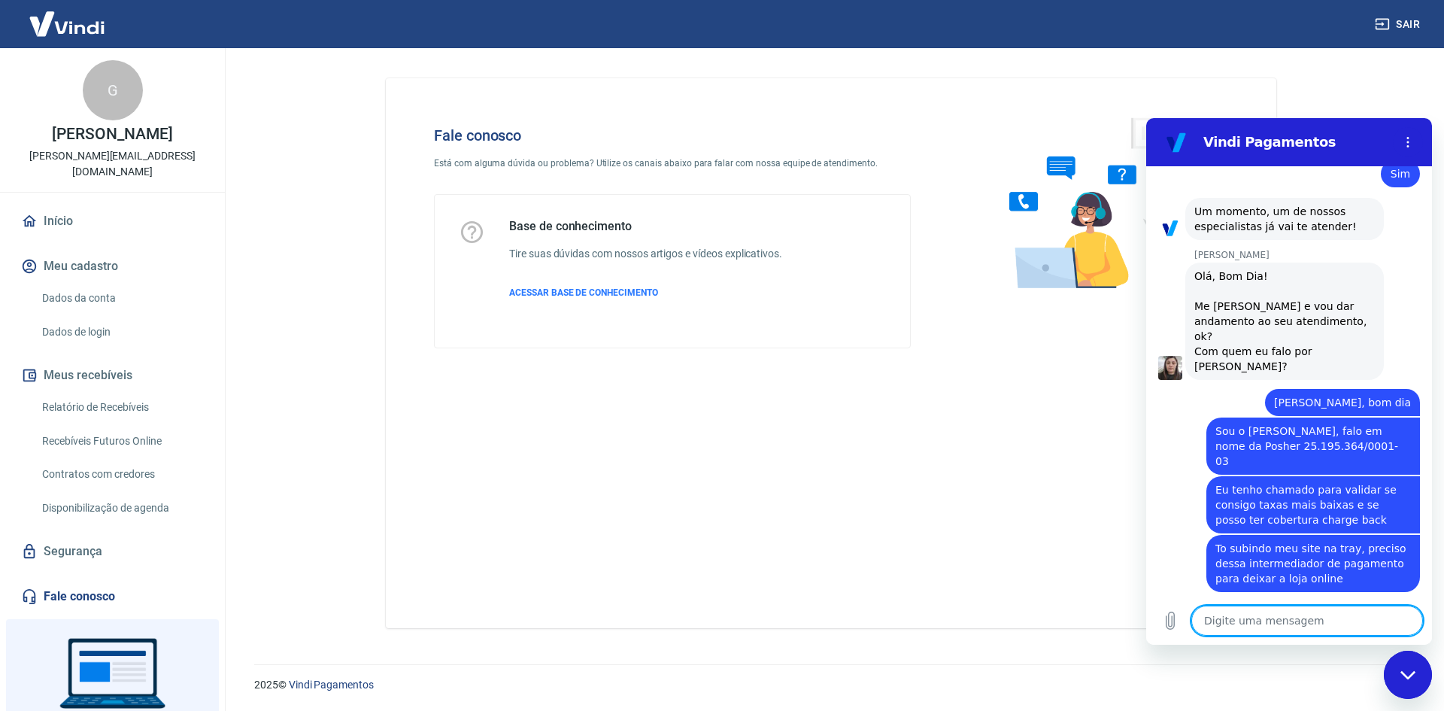
scroll to position [1850, 0]
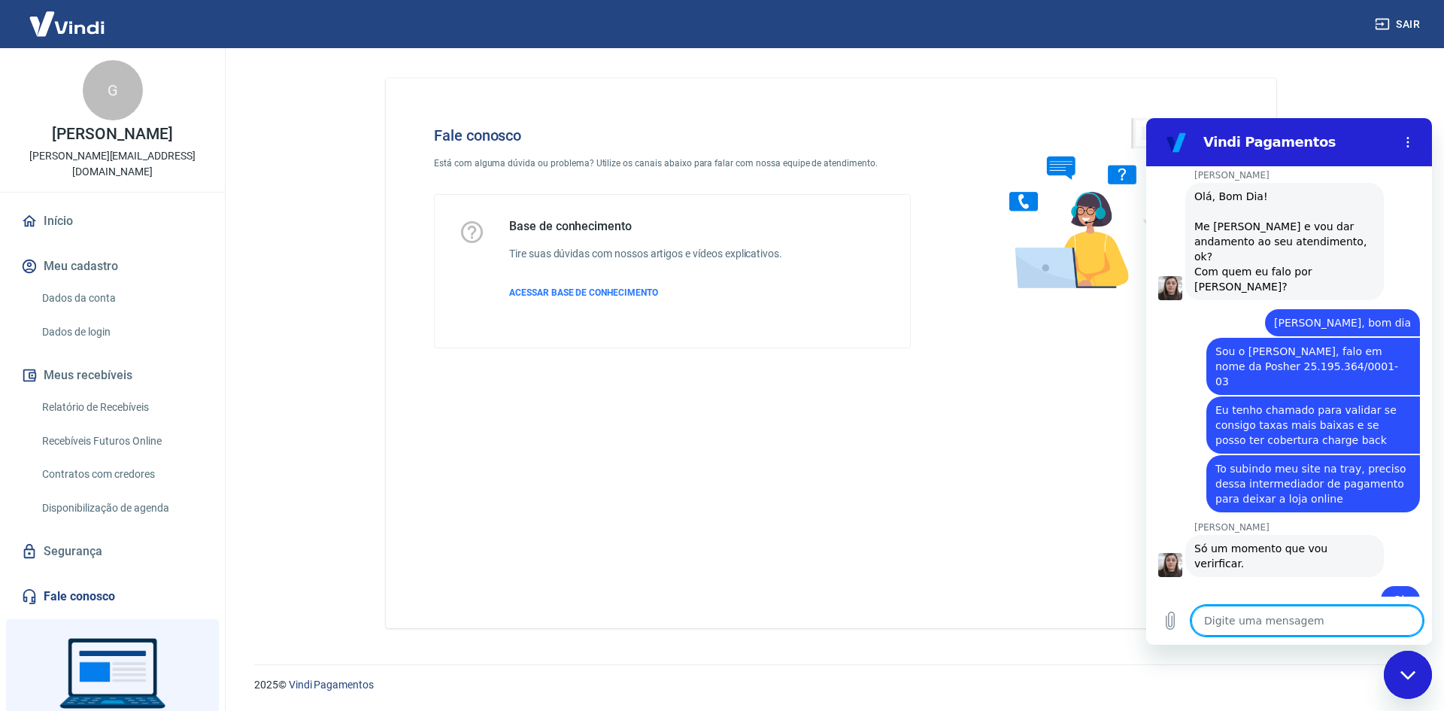
click at [1321, 624] on textarea at bounding box center [1307, 620] width 232 height 30
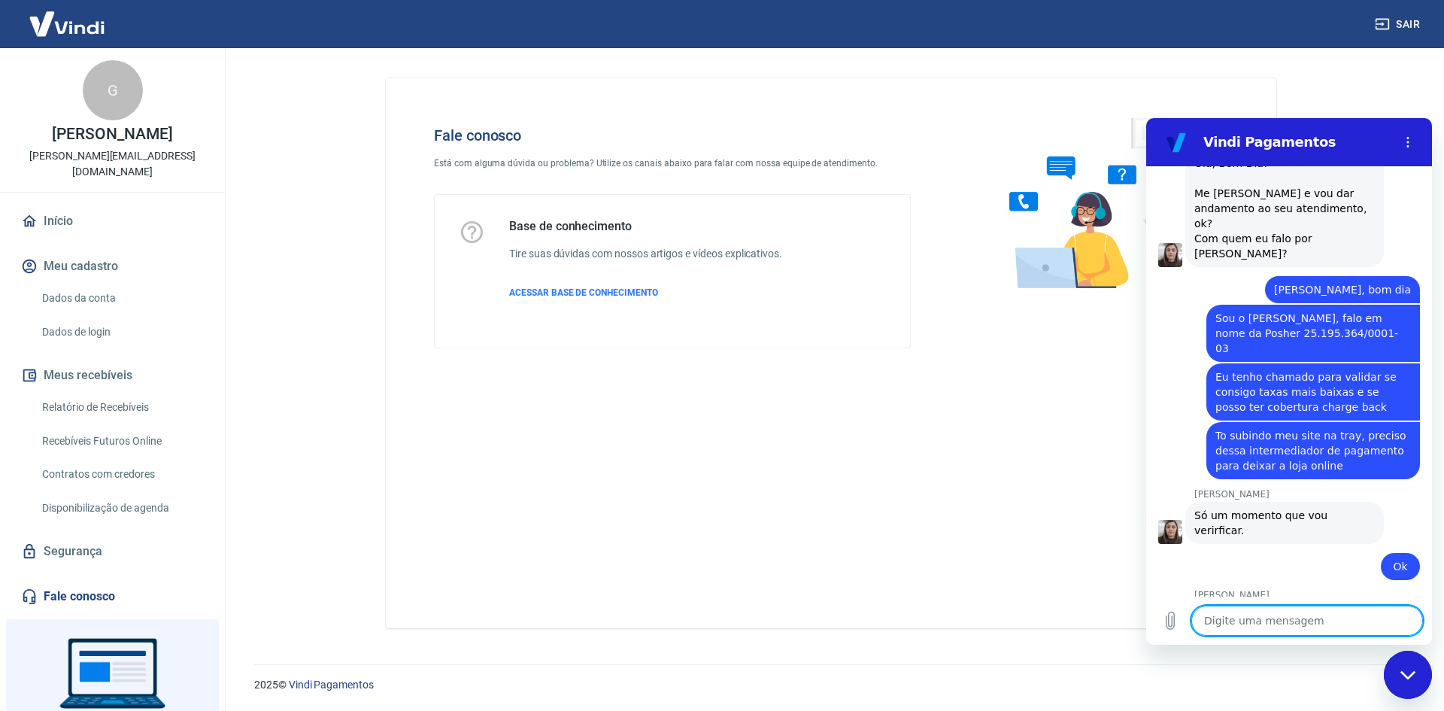
scroll to position [1886, 0]
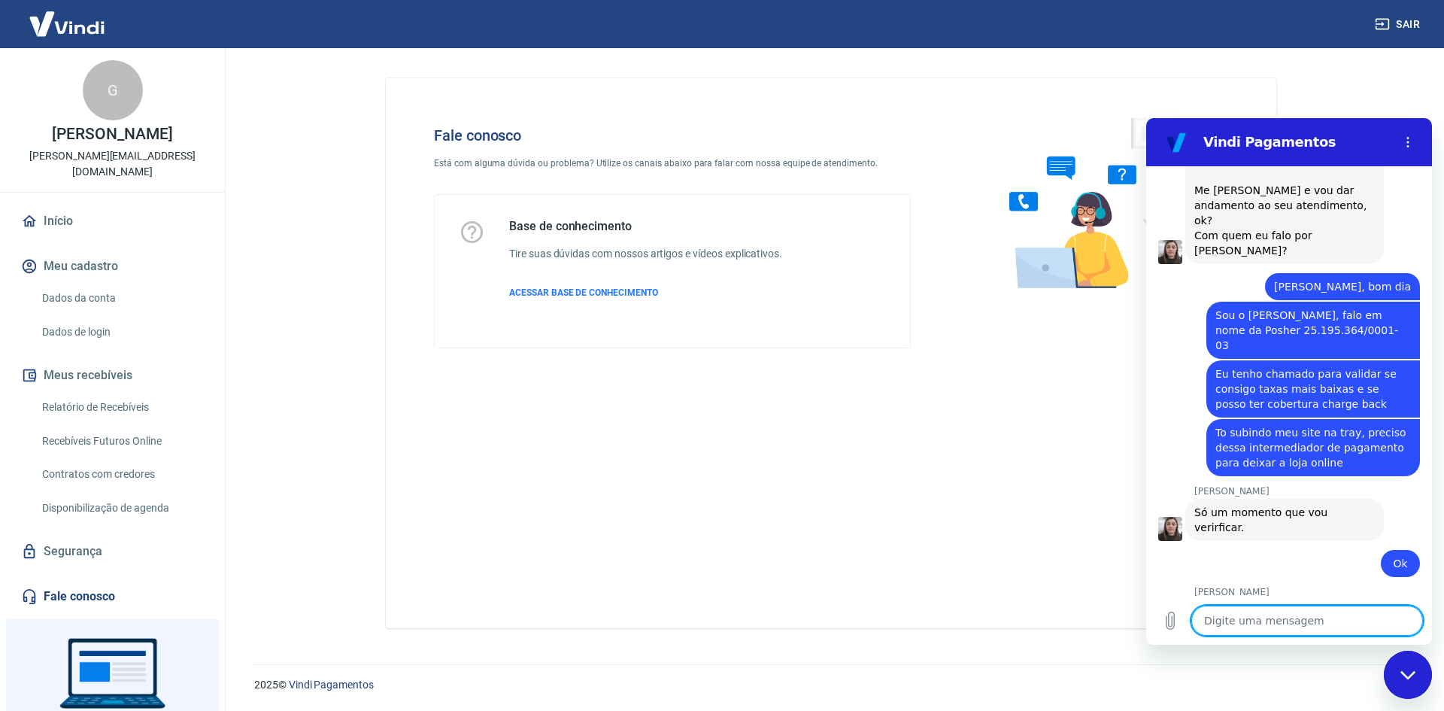
paste textarea "[URL][DOMAIN_NAME]"
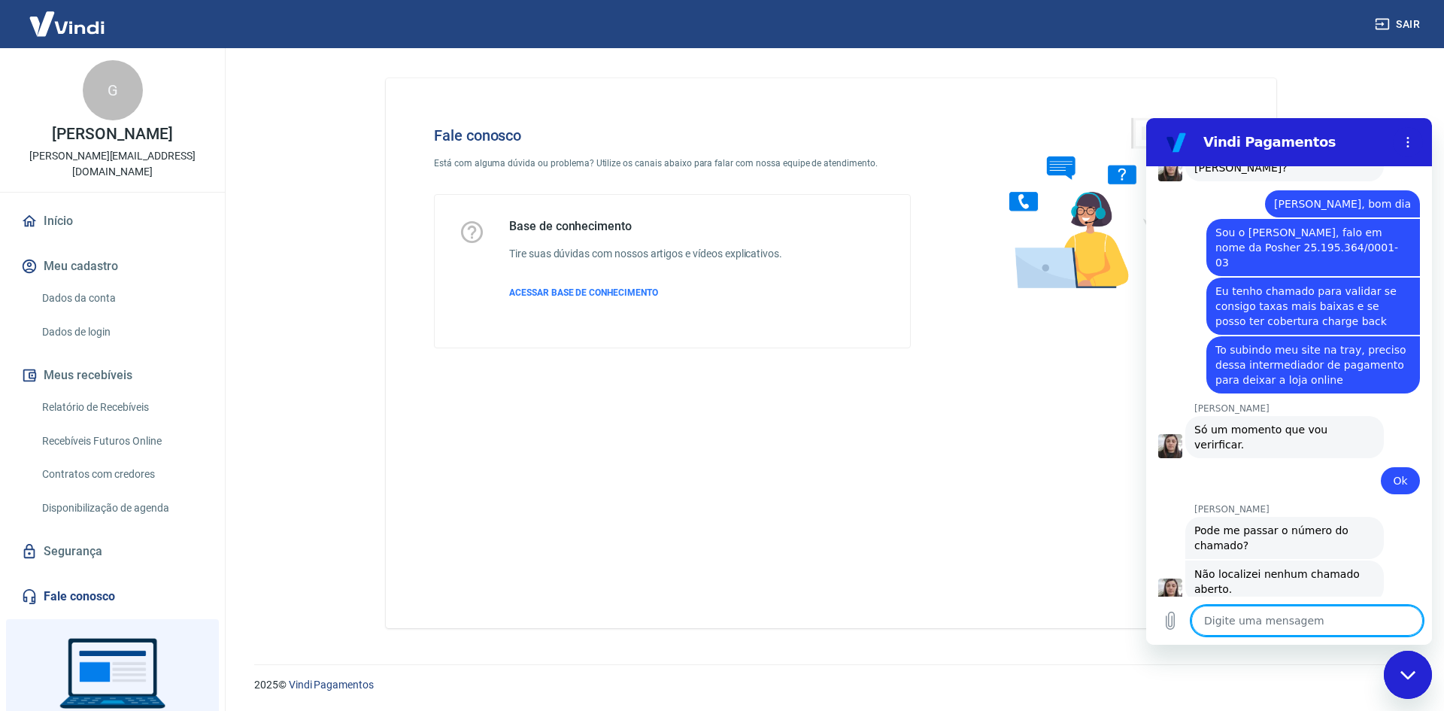
scroll to position [1972, 0]
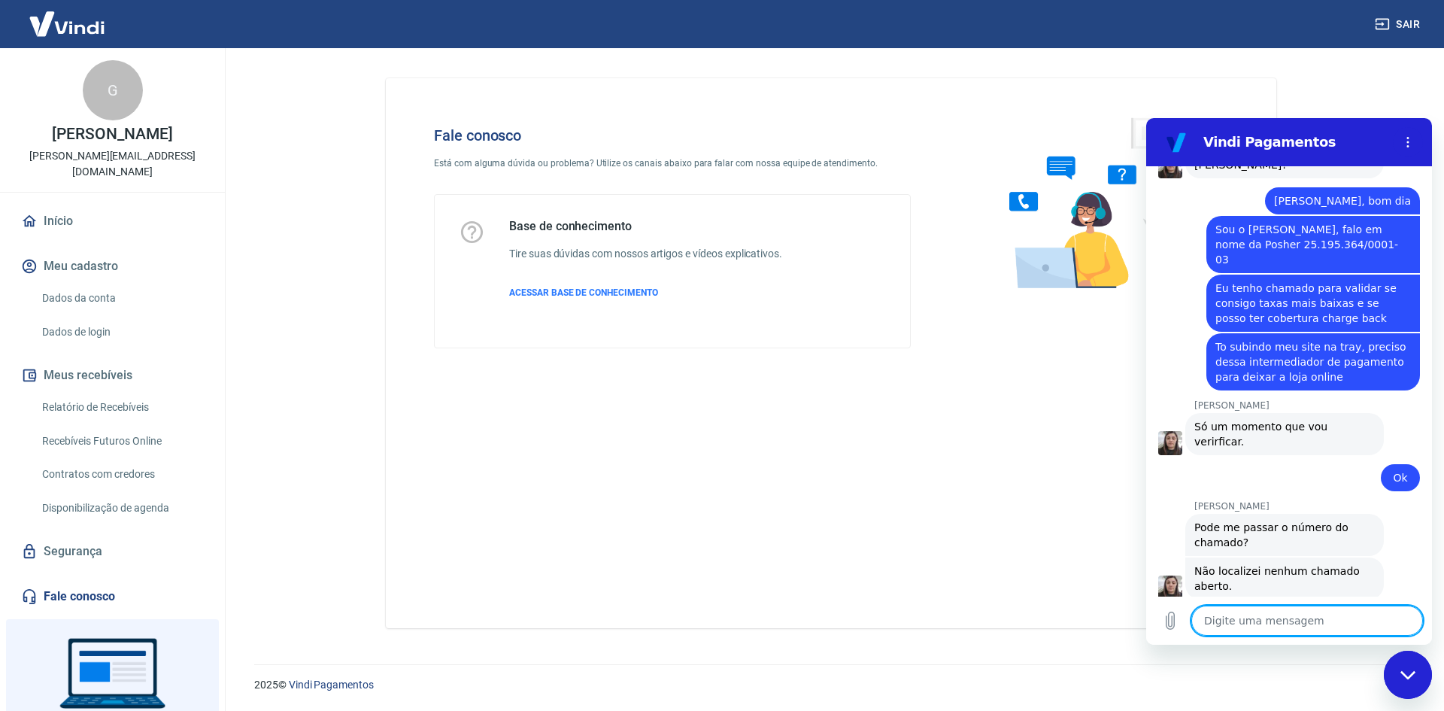
click at [1267, 613] on textarea at bounding box center [1307, 620] width 232 height 30
click at [1284, 613] on textarea at bounding box center [1307, 620] width 232 height 30
click at [1379, 637] on div "diz: 1690528" at bounding box center [1387, 650] width 65 height 27
click at [1376, 643] on span "1690528" at bounding box center [1387, 650] width 47 height 15
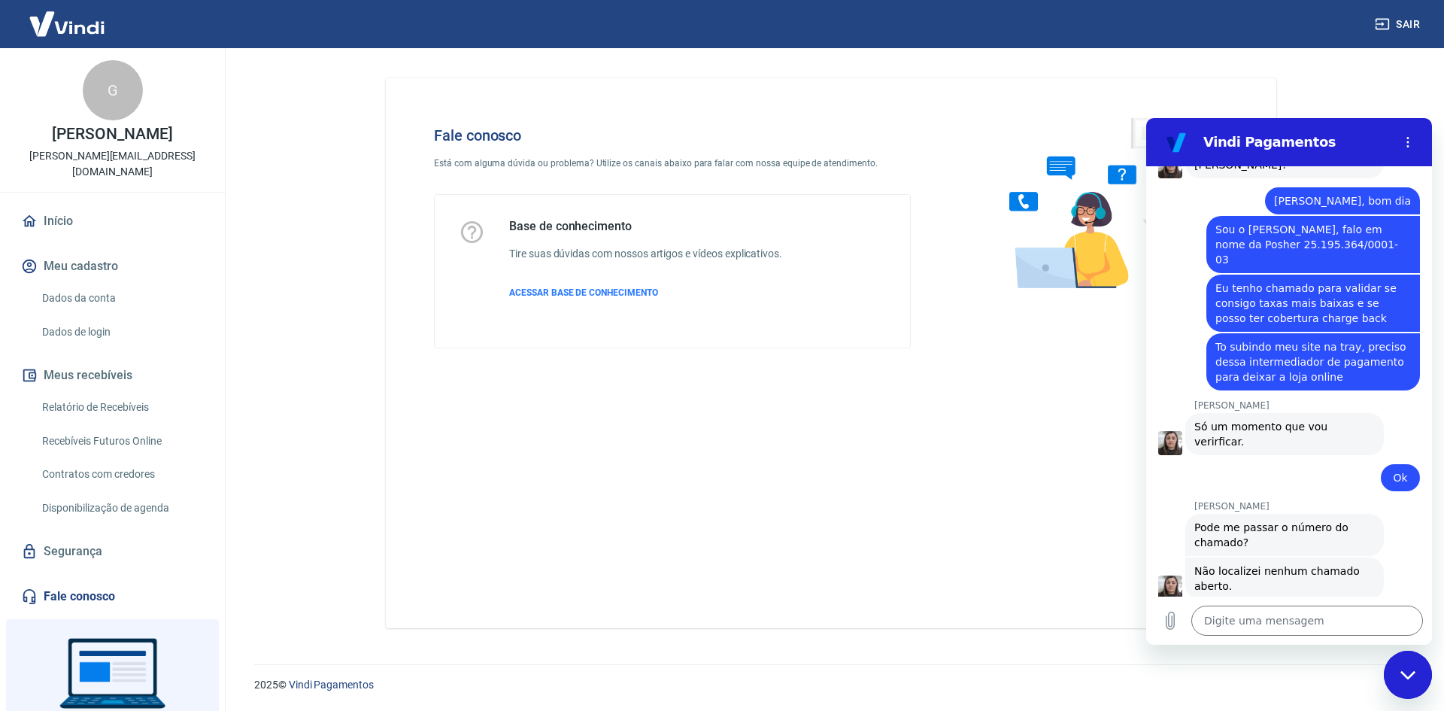
copy span "1690528"
click at [1315, 617] on textarea at bounding box center [1307, 620] width 232 height 30
paste textarea "1690528"
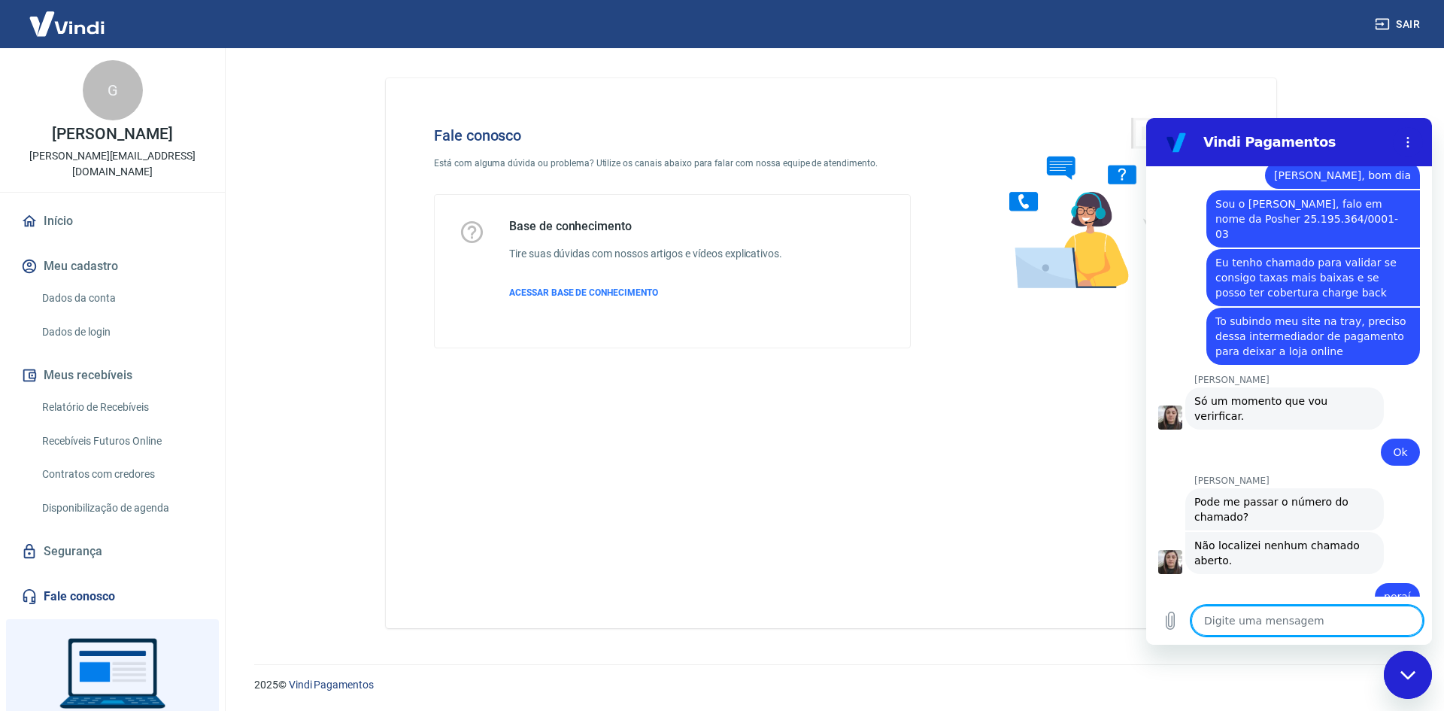
scroll to position [2001, 0]
click at [644, 431] on div "Fale conosco Está com alguma dúvida ou problema? Utilize os canais abaixo para …" at bounding box center [831, 353] width 890 height 550
click at [1292, 623] on textarea at bounding box center [1307, 620] width 232 height 30
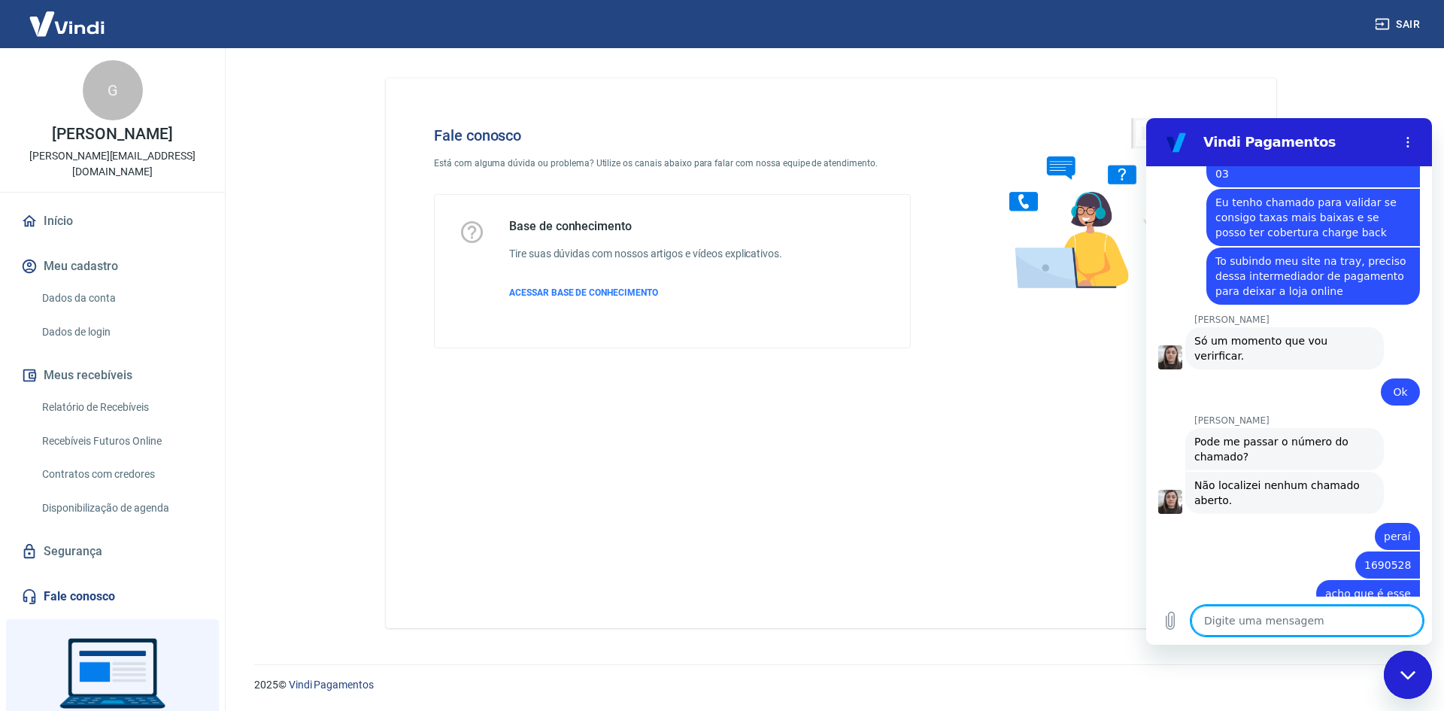
scroll to position [2139, 0]
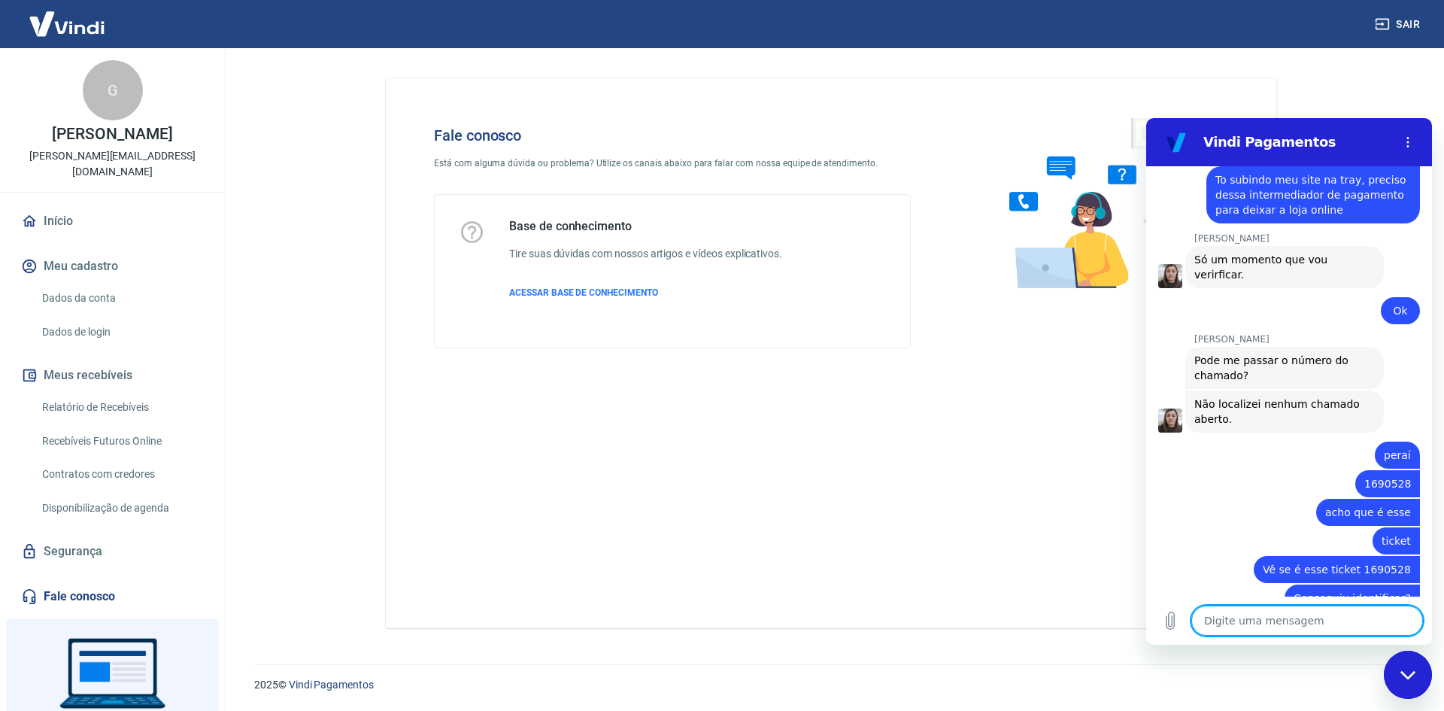
click at [1308, 621] on textarea at bounding box center [1307, 620] width 232 height 30
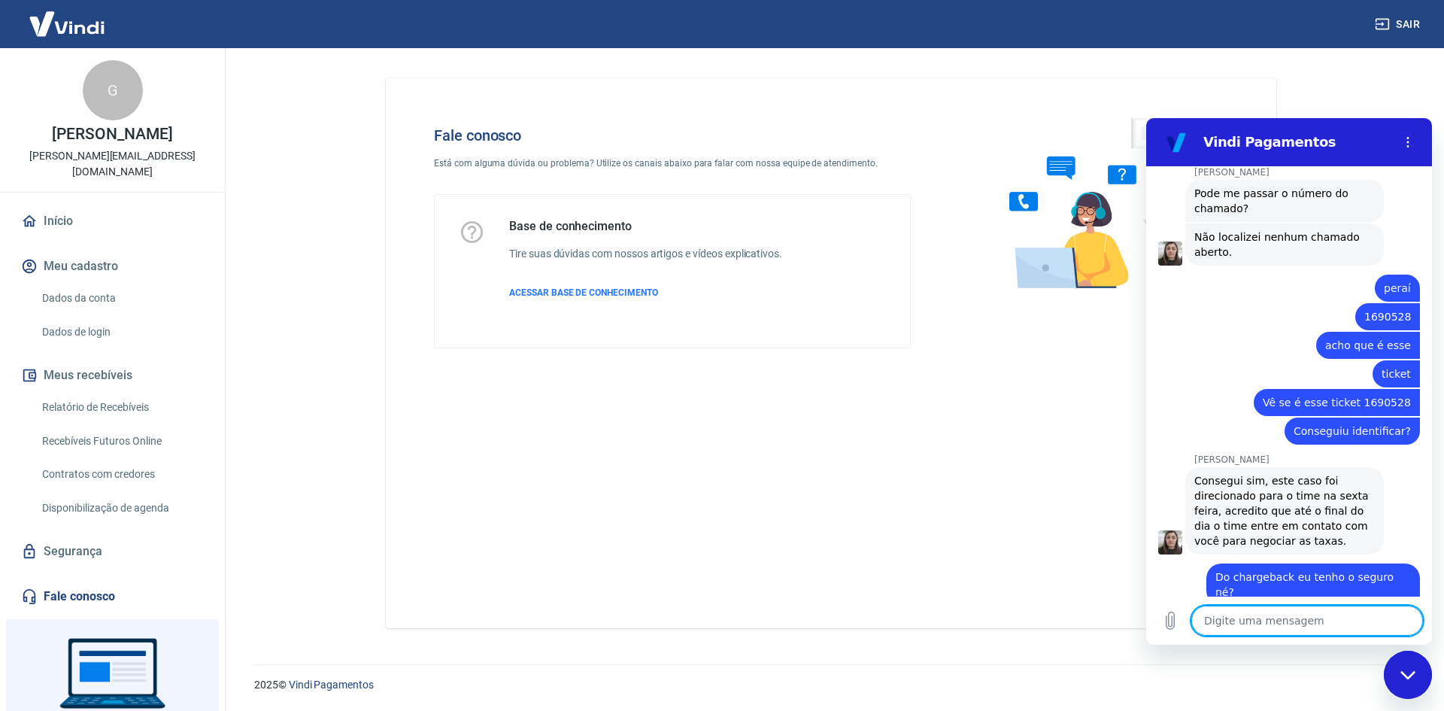
scroll to position [2459, 0]
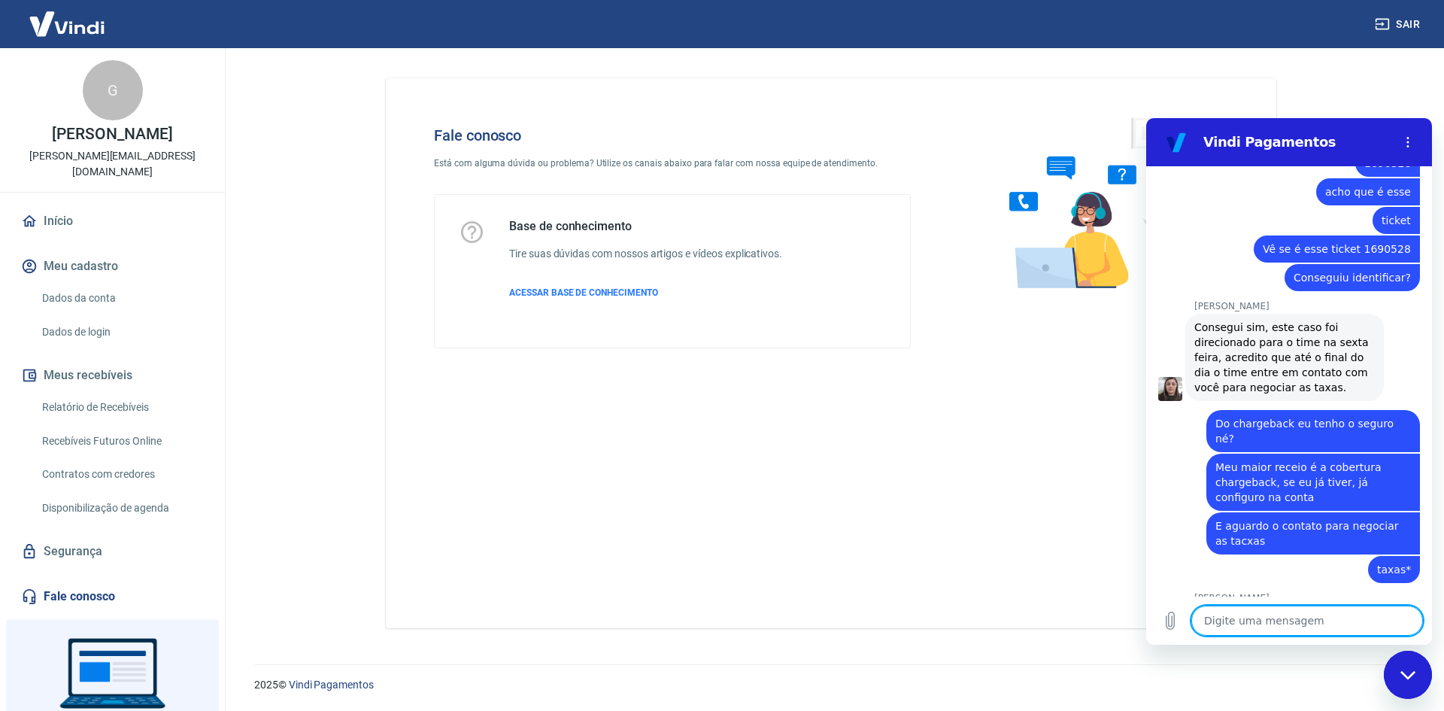
click at [1298, 631] on textarea at bounding box center [1307, 620] width 232 height 30
click at [1303, 633] on textarea at bounding box center [1307, 620] width 232 height 30
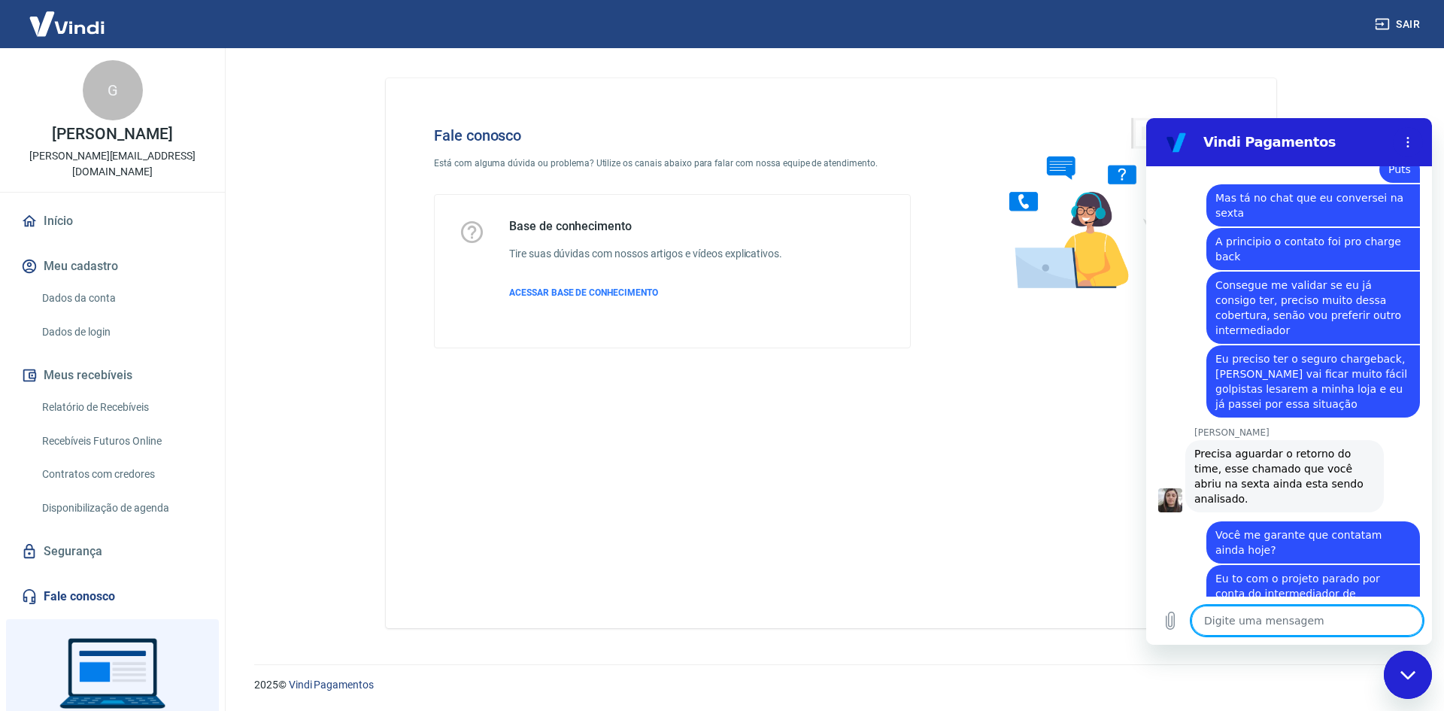
scroll to position [3063, 0]
click at [1319, 626] on textarea at bounding box center [1307, 620] width 232 height 30
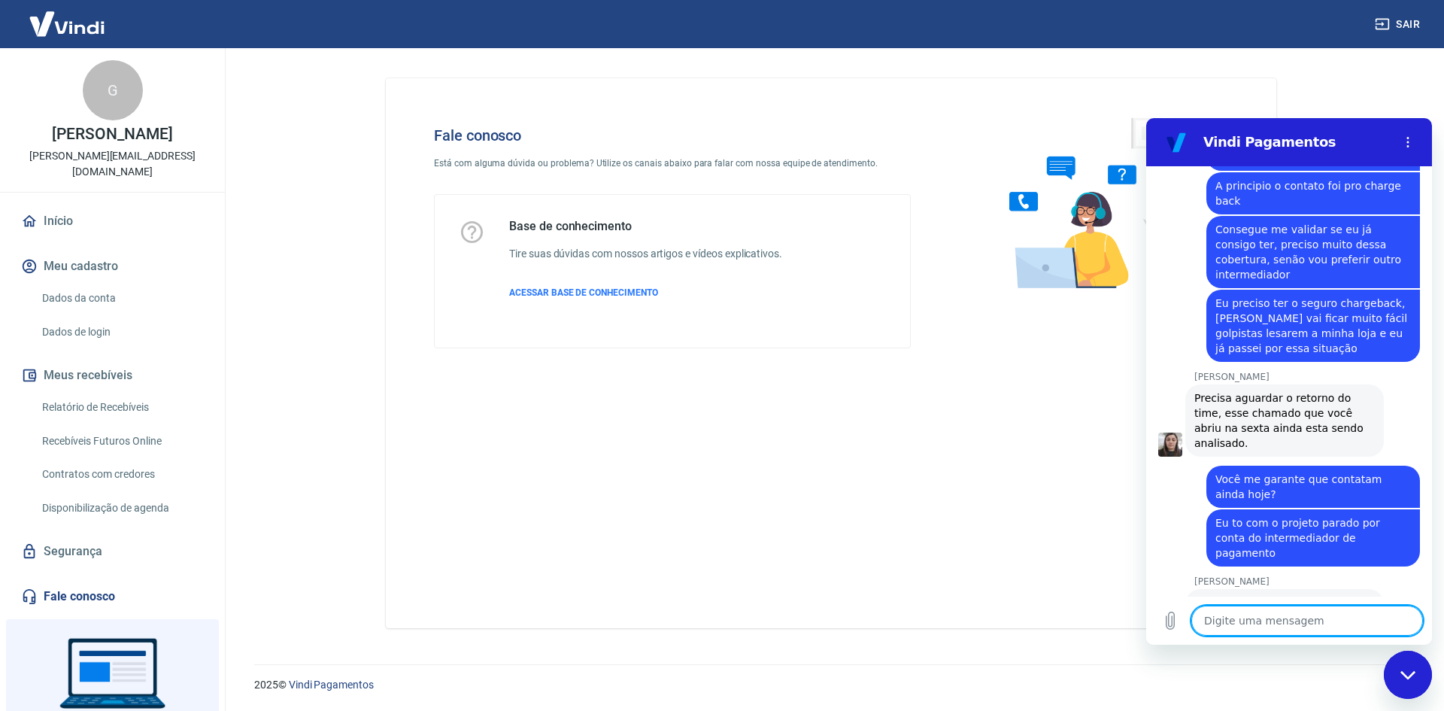
scroll to position [3199, 0]
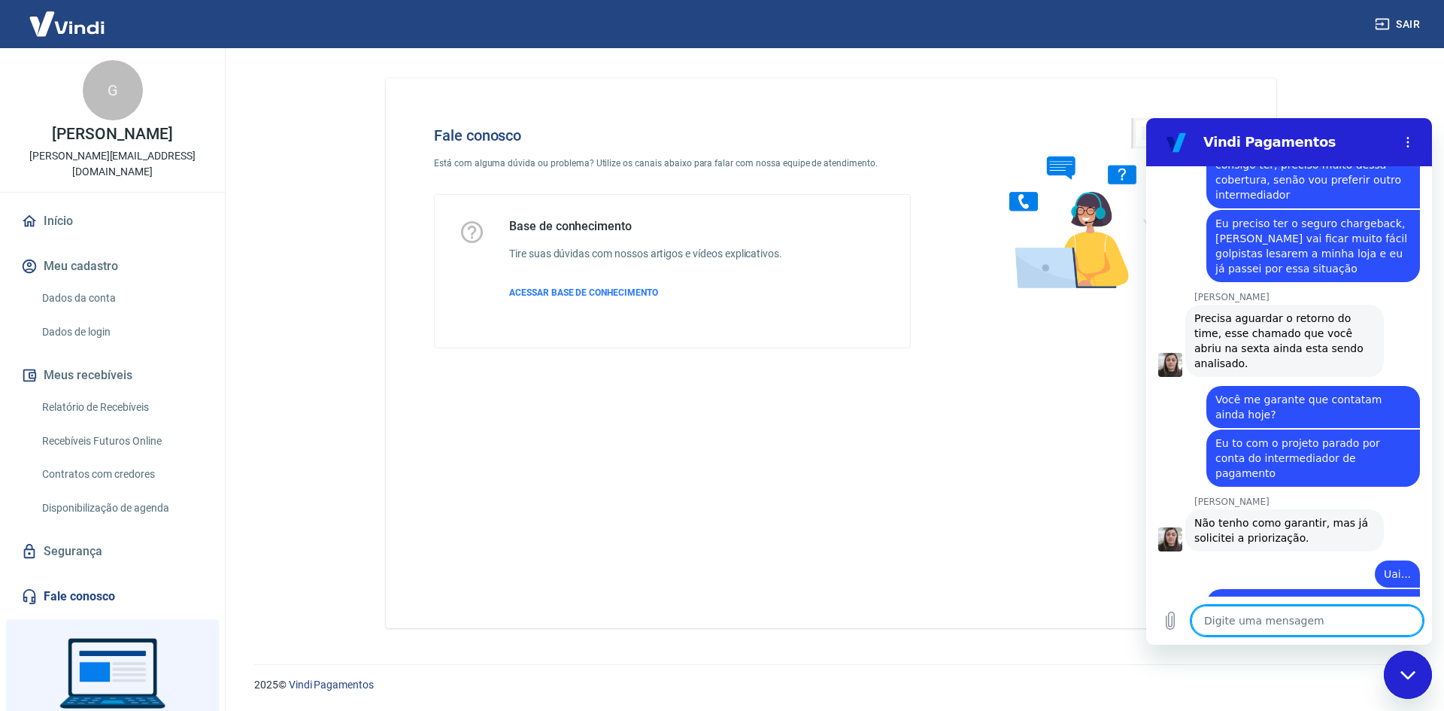
click at [1295, 625] on textarea at bounding box center [1307, 620] width 232 height 30
click at [1319, 617] on textarea at bounding box center [1307, 620] width 232 height 30
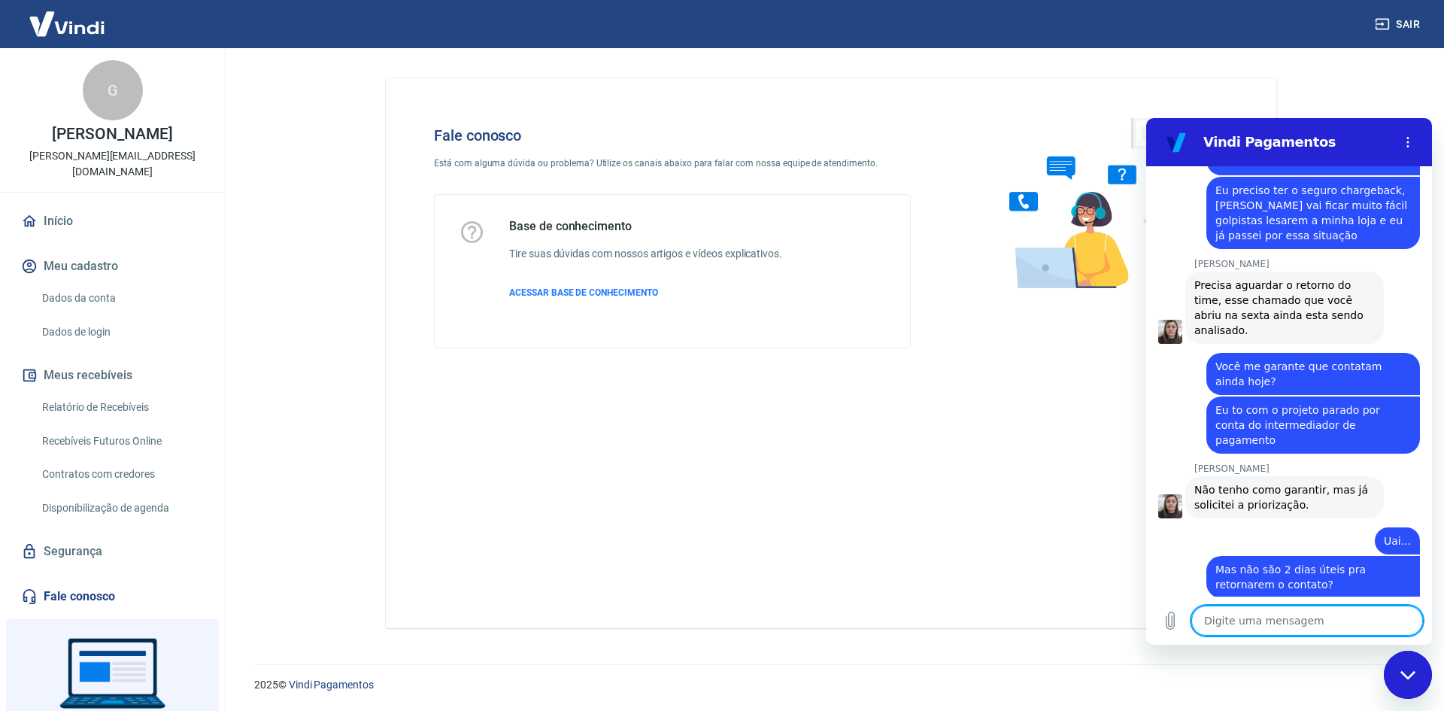
scroll to position [3236, 0]
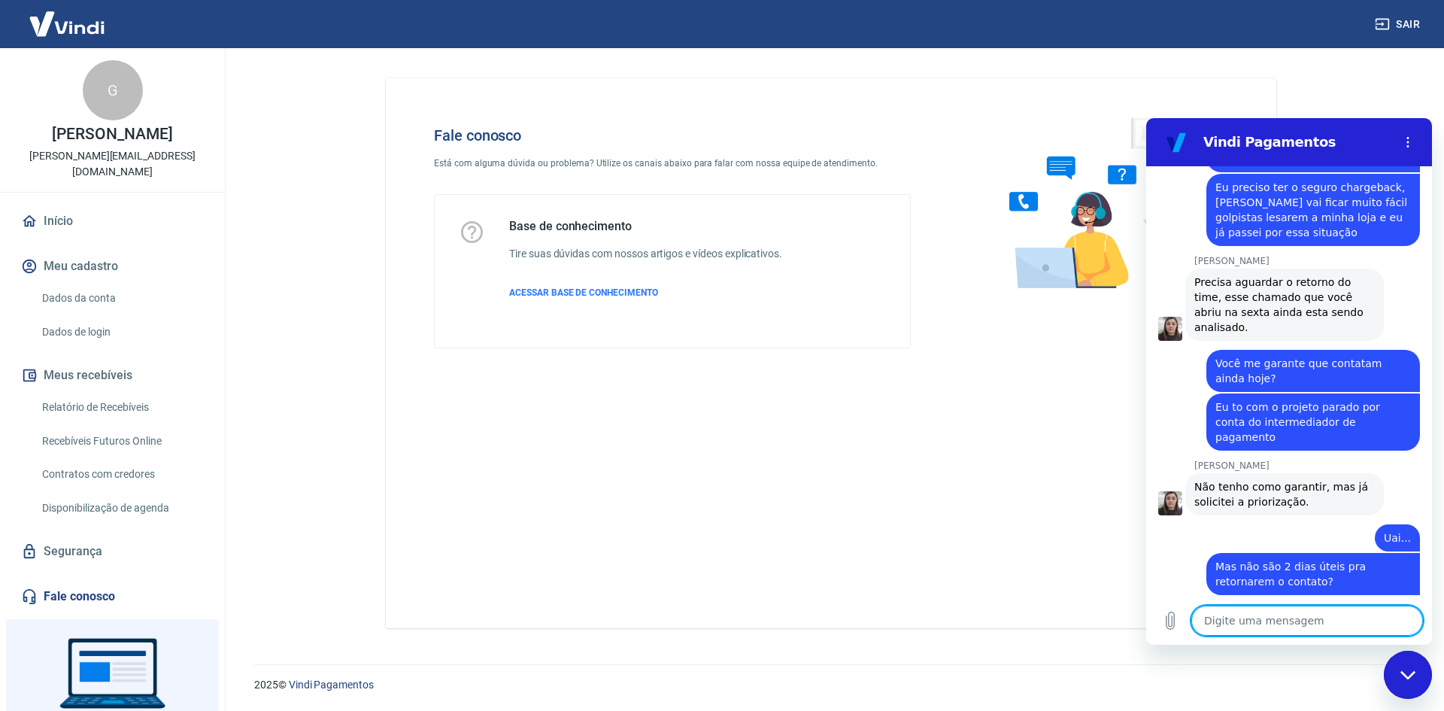
click at [1302, 611] on textarea at bounding box center [1307, 620] width 232 height 30
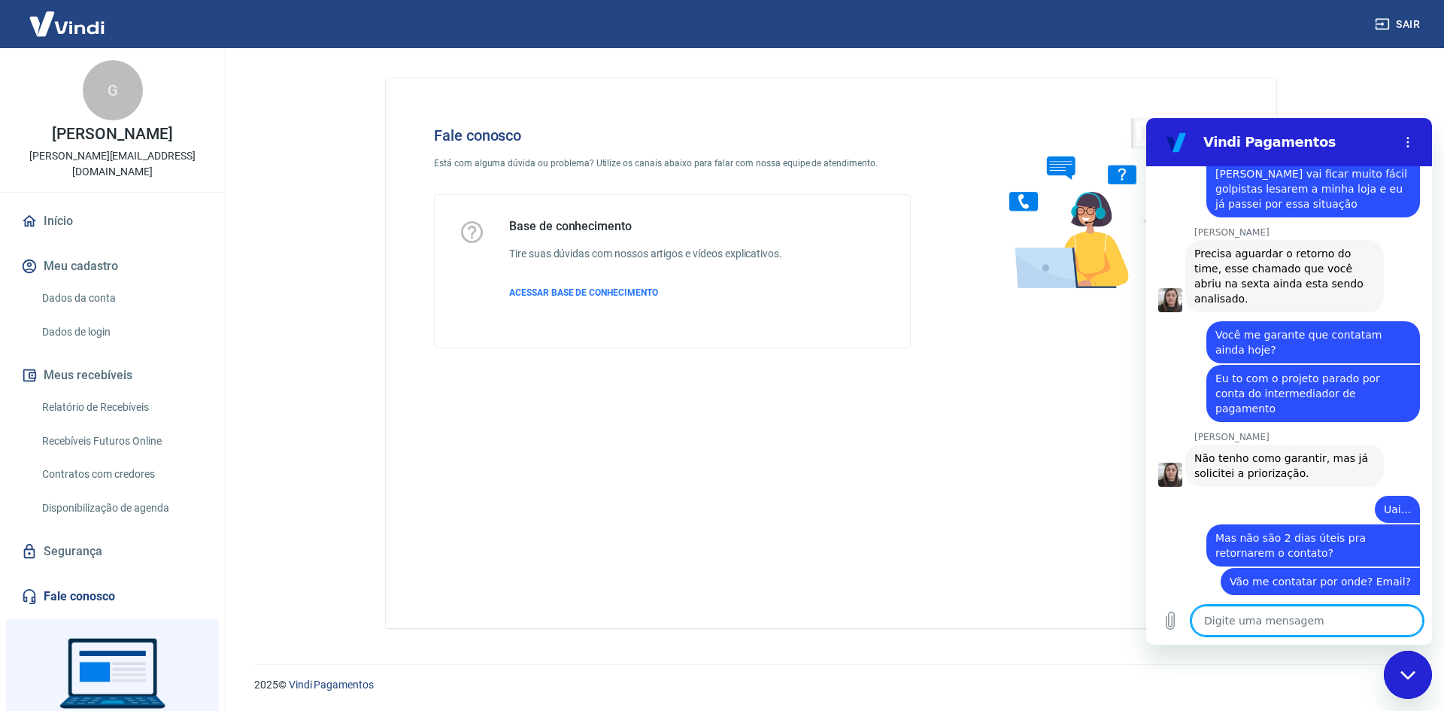
scroll to position [3329, 0]
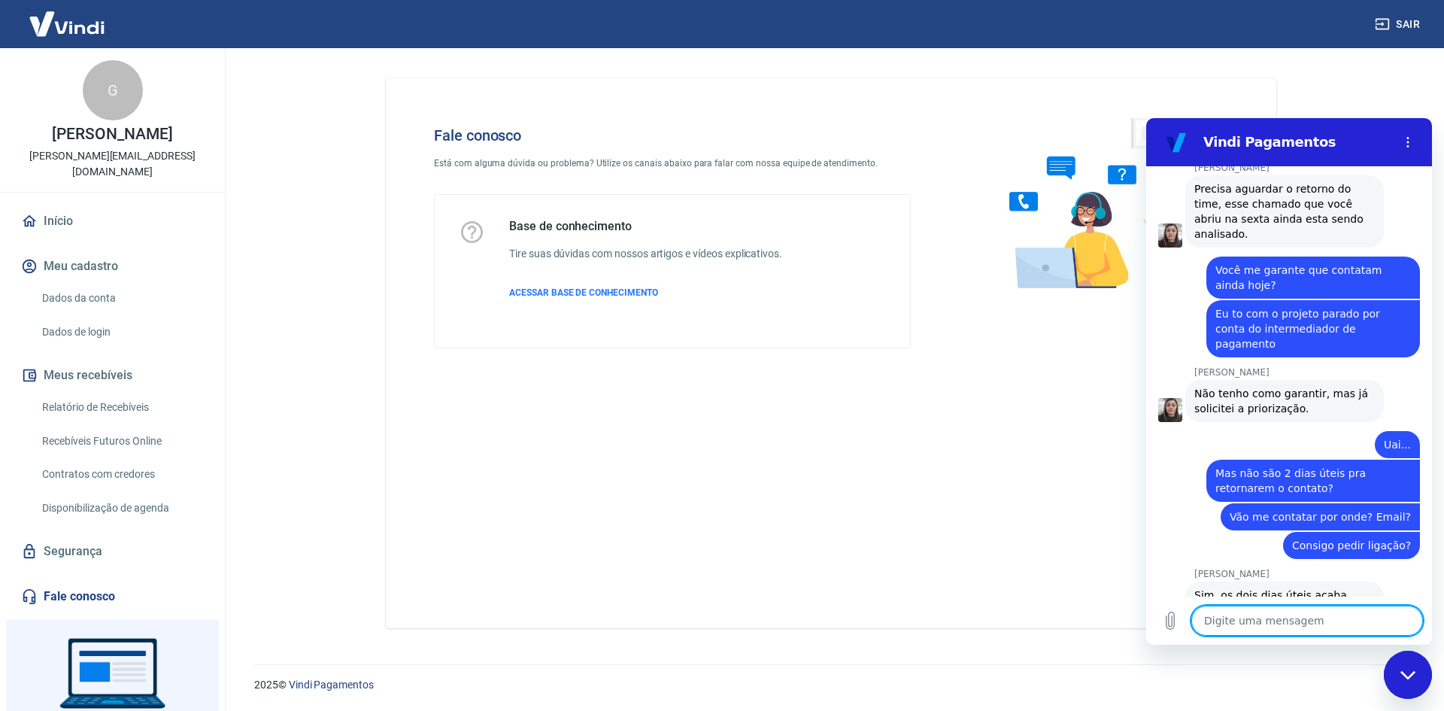
click at [1287, 615] on textarea at bounding box center [1307, 620] width 232 height 30
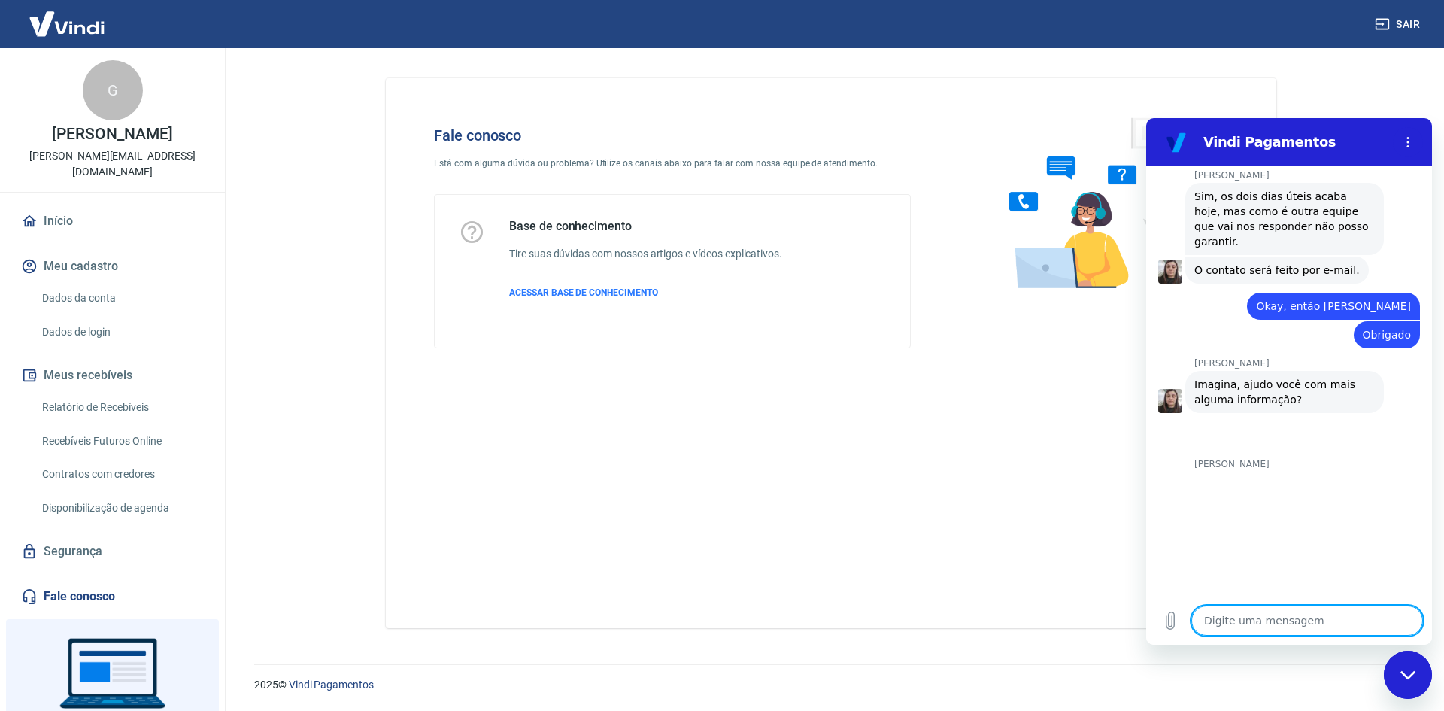
scroll to position [3730, 0]
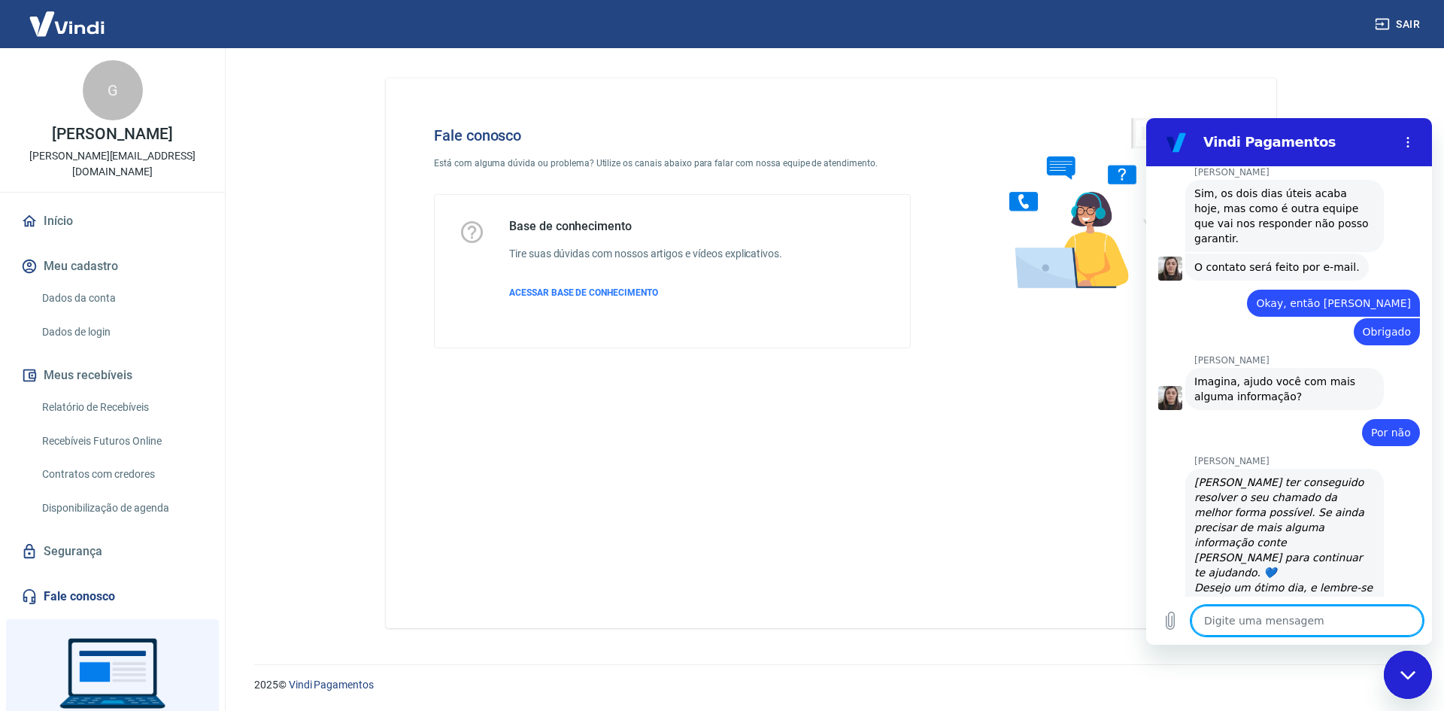
click at [1275, 602] on div "Digite uma mensagem x" at bounding box center [1289, 620] width 286 height 48
click at [1276, 608] on textarea at bounding box center [1307, 620] width 232 height 30
click at [1398, 669] on div "Fechar janela de mensagens" at bounding box center [1407, 674] width 45 height 45
